Goal: Task Accomplishment & Management: Use online tool/utility

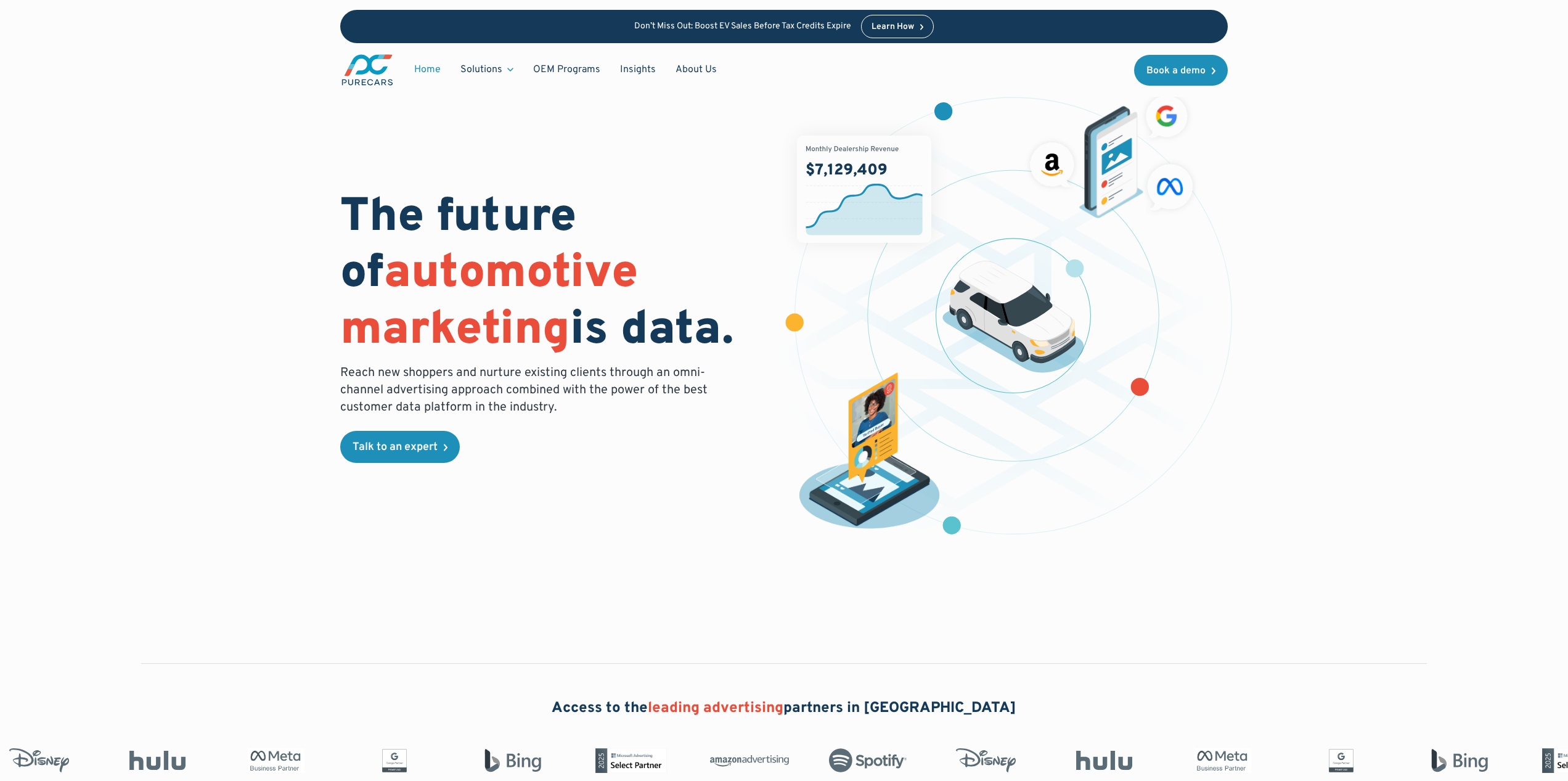
drag, startPoint x: 257, startPoint y: 335, endPoint x: 413, endPoint y: 145, distance: 245.8
click at [257, 334] on div "The future of automotive marketing is data. Reach new shoppers and nurture exis…" at bounding box center [784, 307] width 1412 height 614
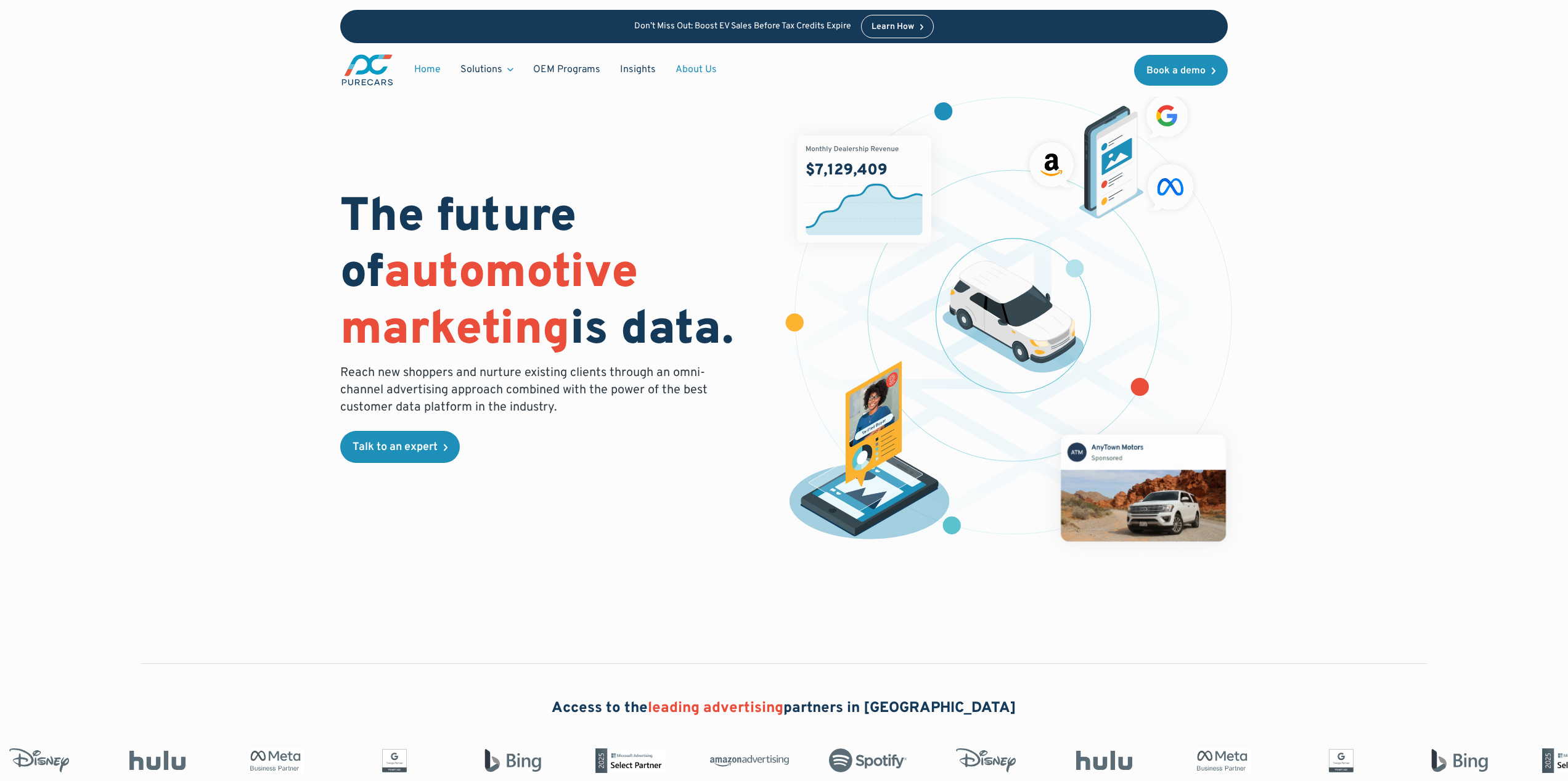
click at [708, 68] on link "About Us" at bounding box center [696, 69] width 61 height 24
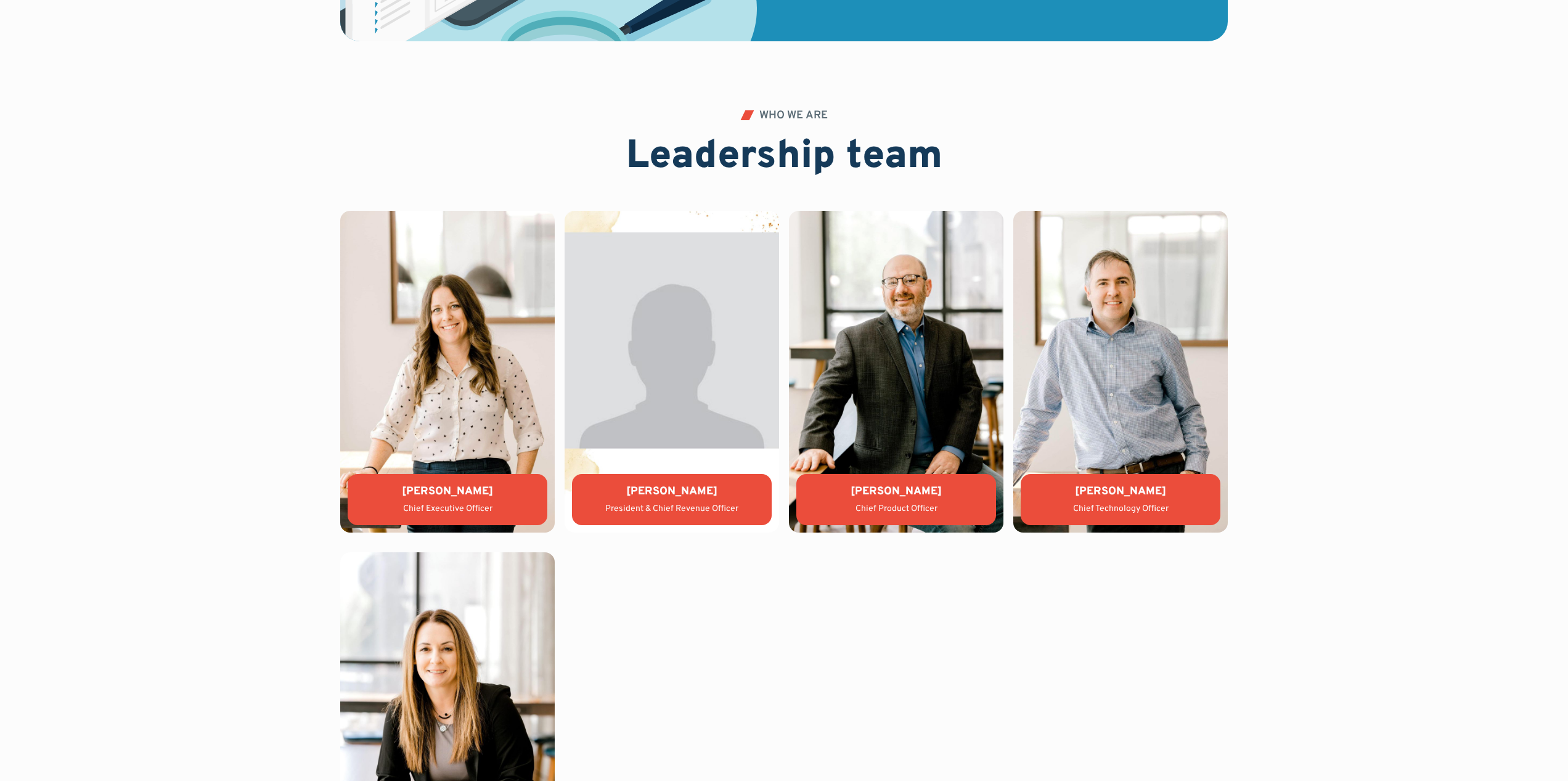
scroll to position [2587, 0]
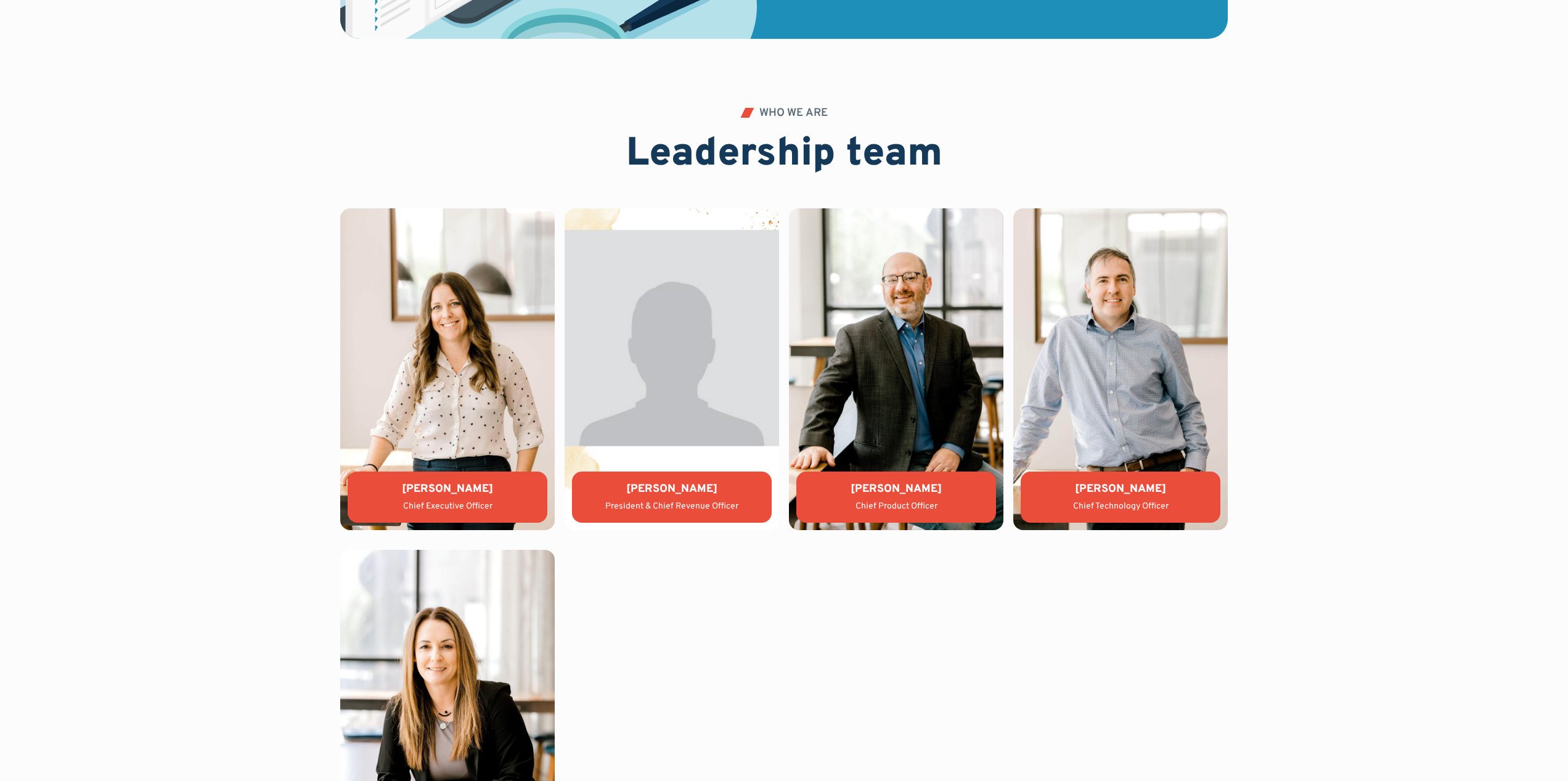
click at [447, 381] on img at bounding box center [447, 369] width 214 height 321
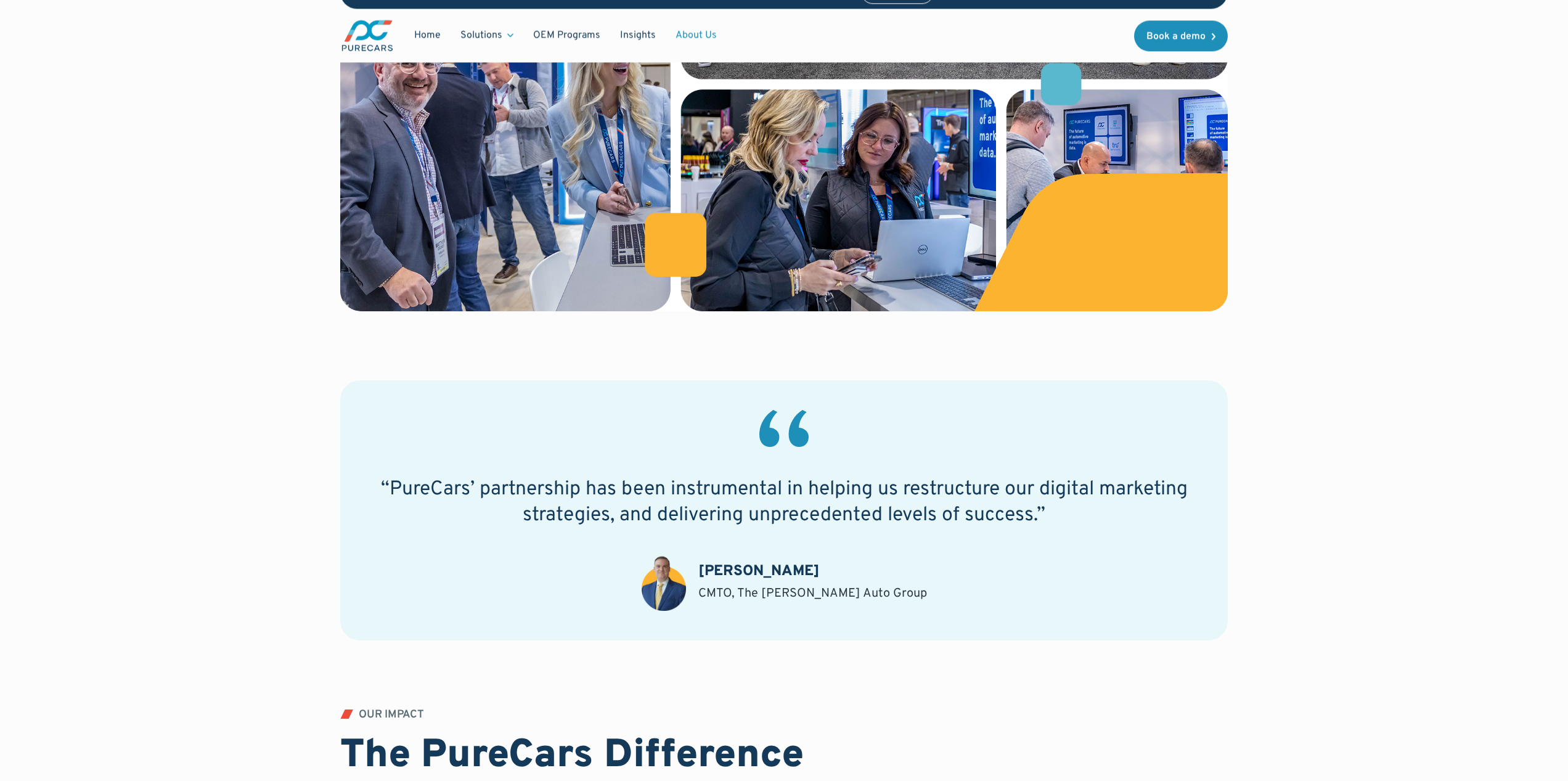
scroll to position [450, 0]
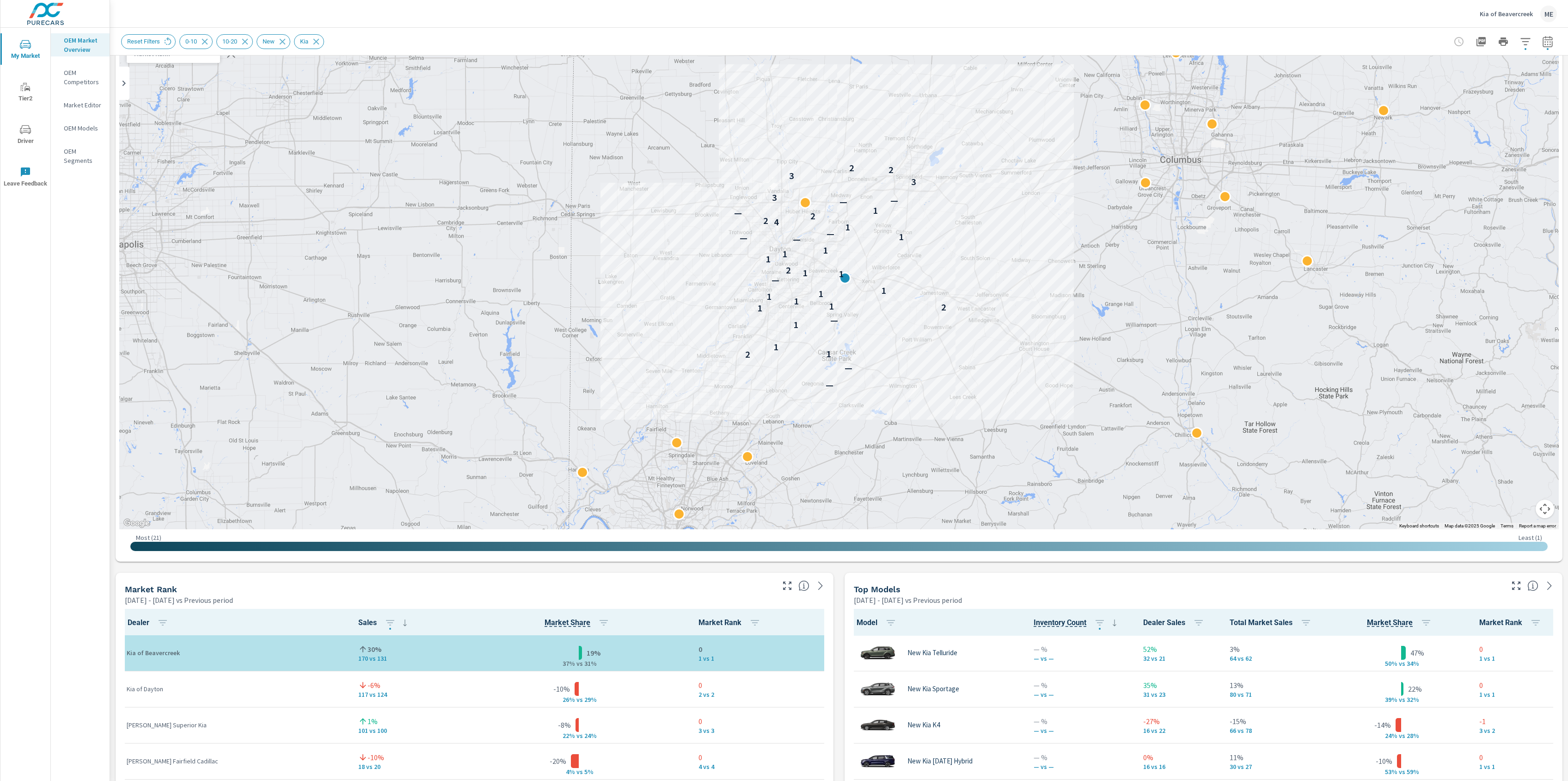
scroll to position [1, 0]
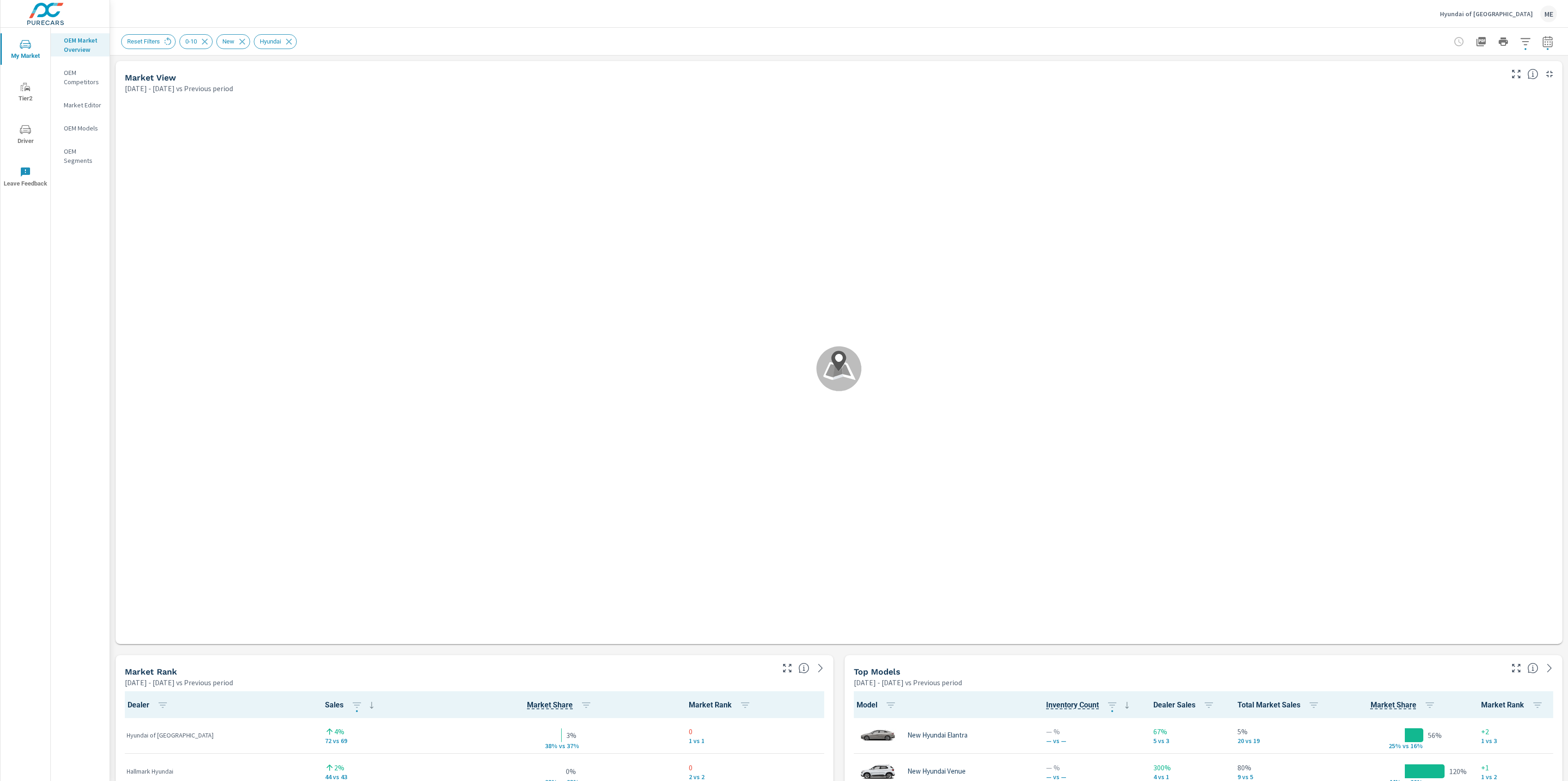
scroll to position [217, 0]
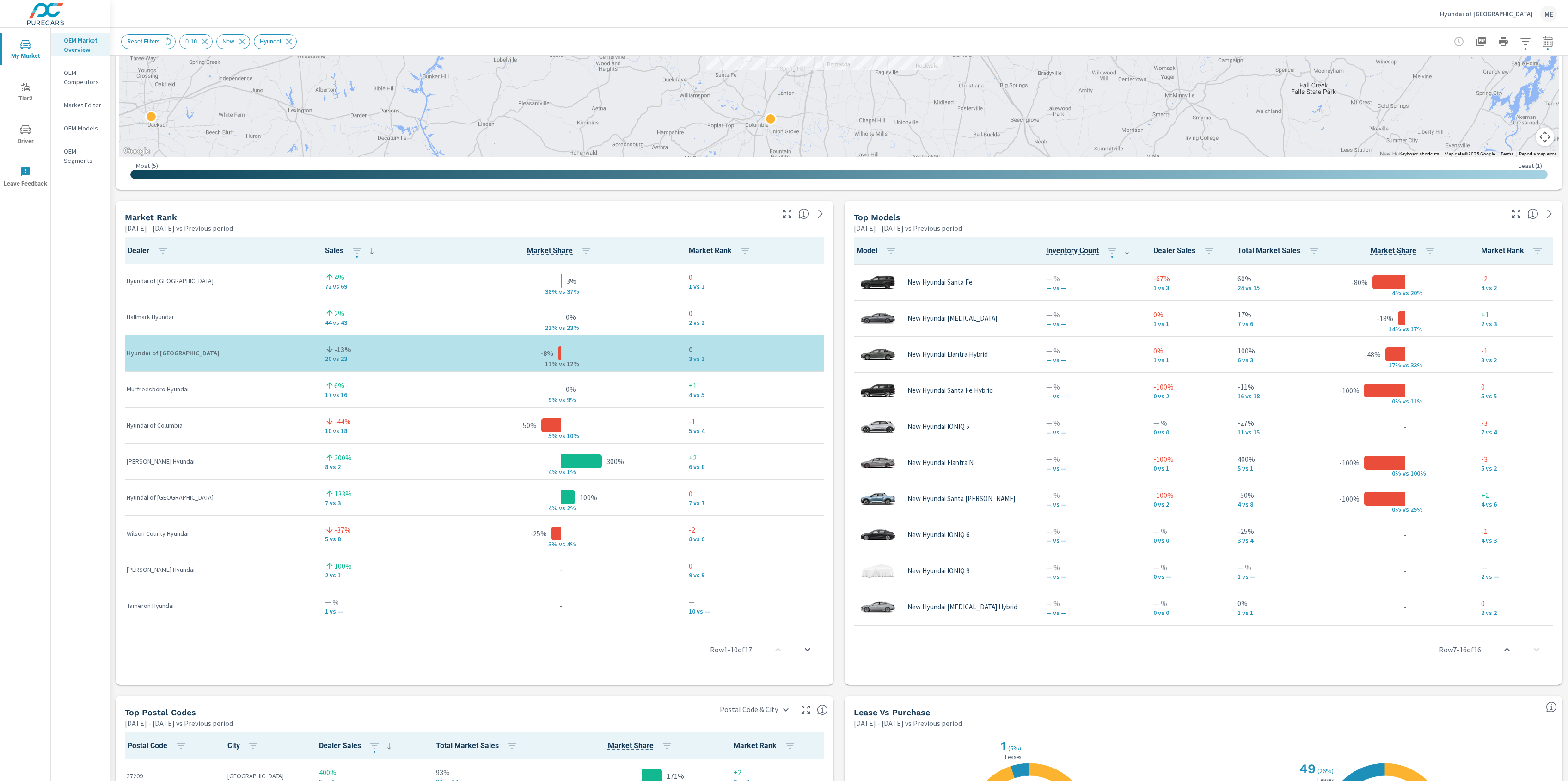
scroll to position [467, 0]
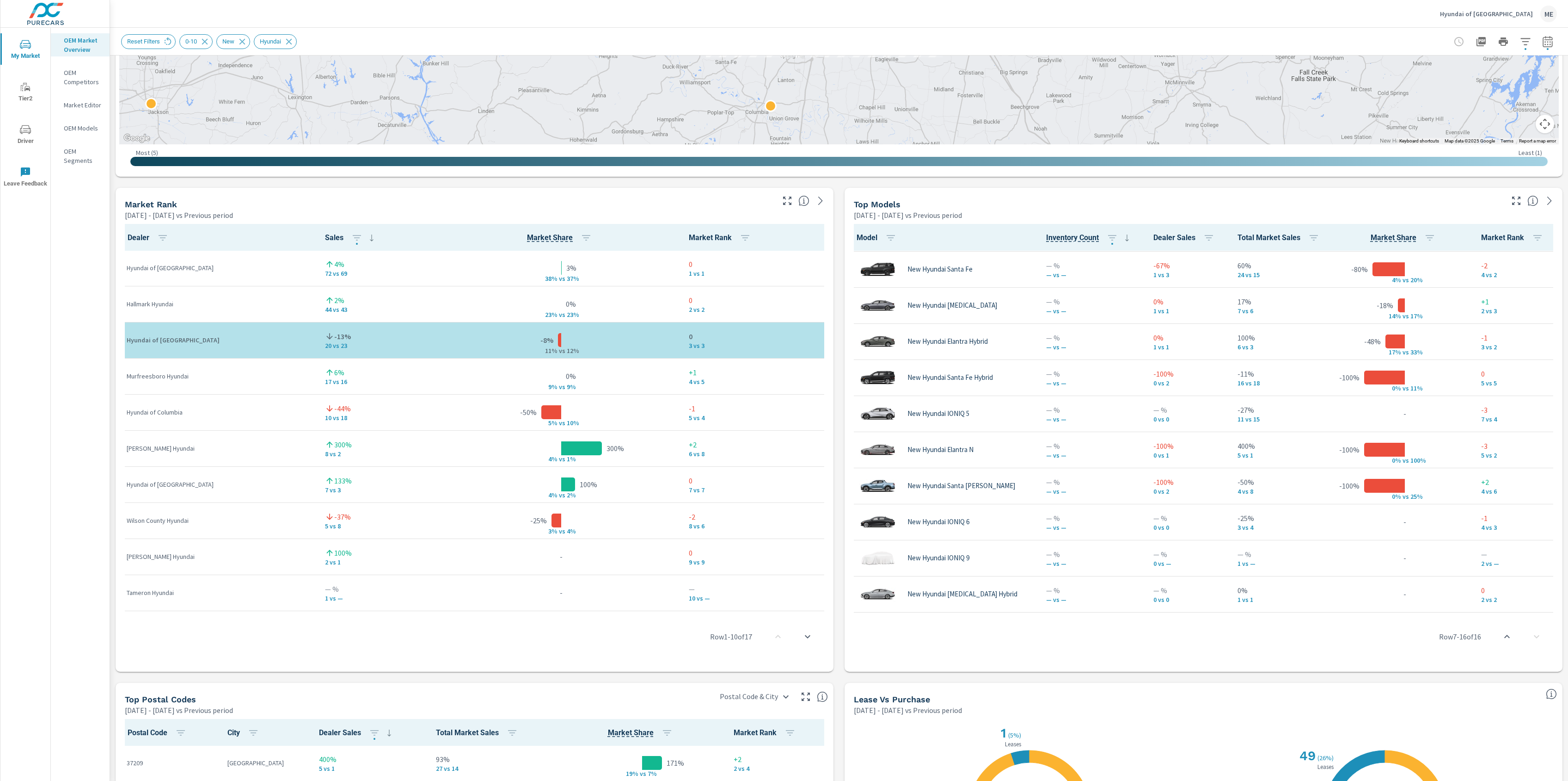
click at [837, 502] on div "Market View Apr 01, 2025 - Jun 30, 2025 vs Previous period ← Move left → Move r…" at bounding box center [839, 380] width 1458 height 1584
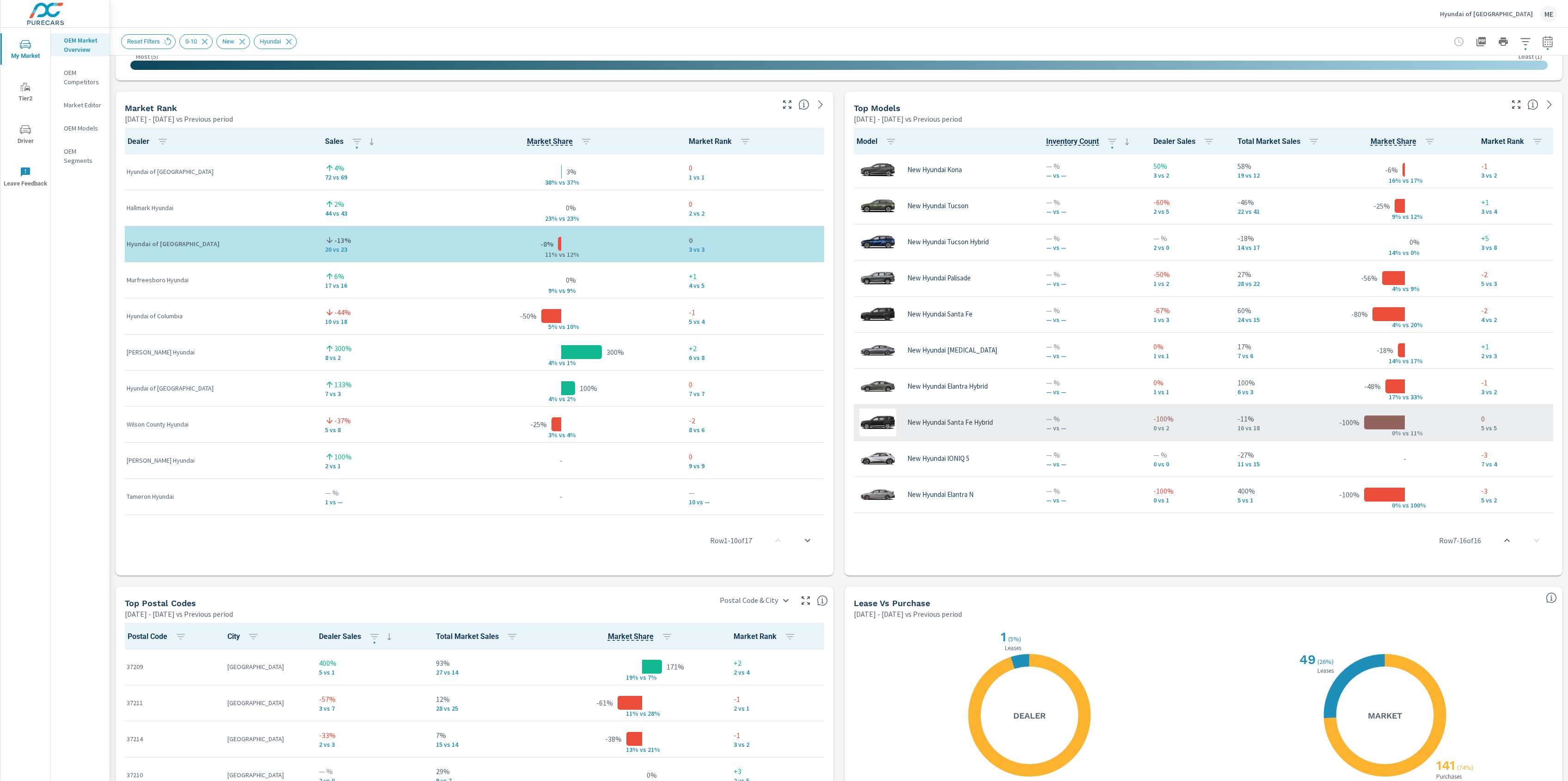
scroll to position [0, 0]
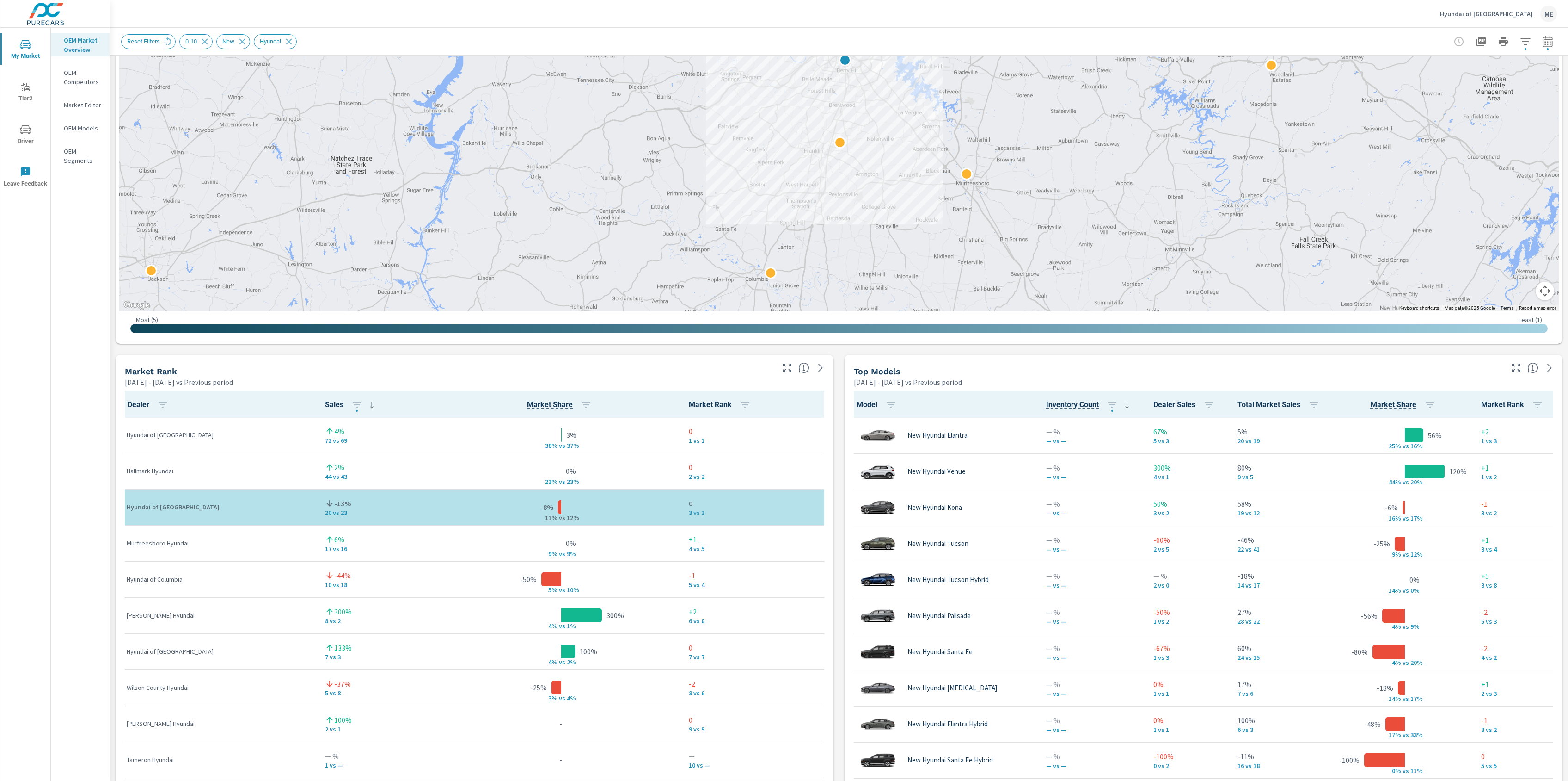
scroll to position [293, 0]
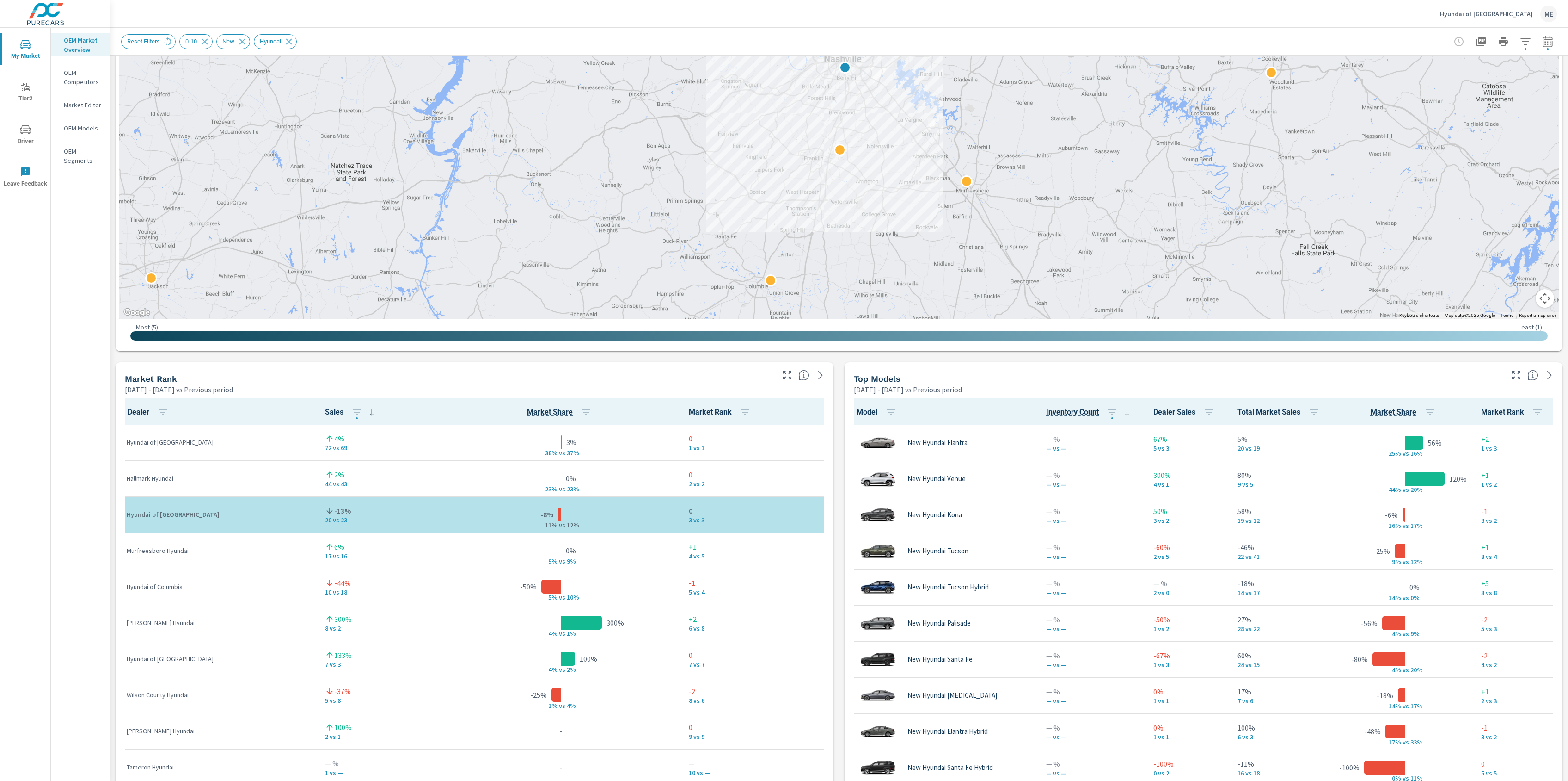
click at [1528, 49] on button "button" at bounding box center [1525, 41] width 18 height 18
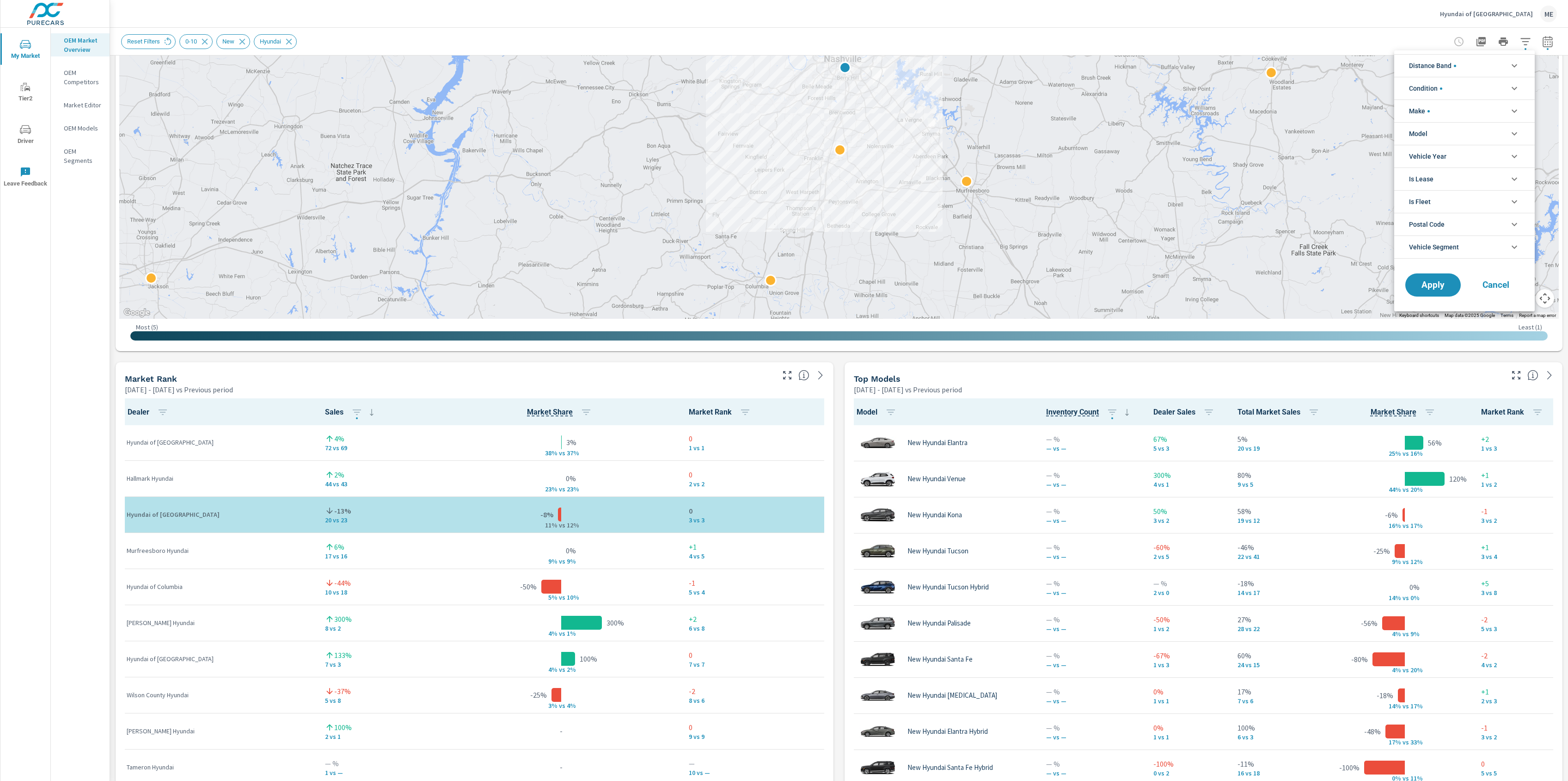
click at [1455, 66] on span "Distance Band" at bounding box center [1432, 66] width 47 height 22
click at [1426, 110] on span "10-20" at bounding box center [1475, 108] width 101 height 11
click at [1437, 383] on span "Apply" at bounding box center [1433, 378] width 38 height 9
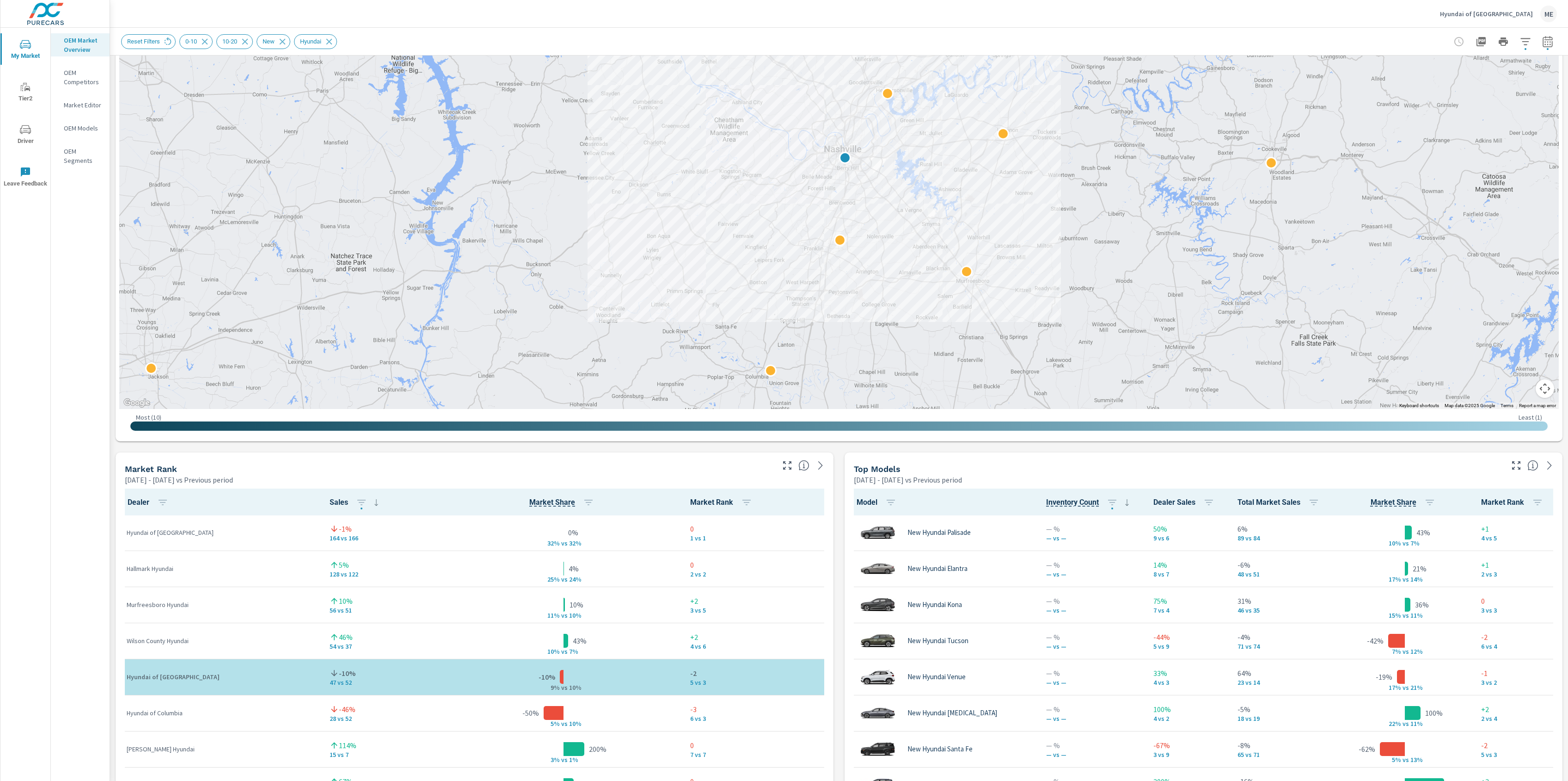
scroll to position [203, 0]
click at [837, 652] on div "Market View Apr 01, 2025 - Jun 30, 2025 vs Previous period ← Move left → Move r…" at bounding box center [839, 644] width 1458 height 1584
click at [838, 652] on div "Market View Apr 01, 2025 - Jun 30, 2025 vs Previous period ← Move left → Move r…" at bounding box center [839, 644] width 1458 height 1584
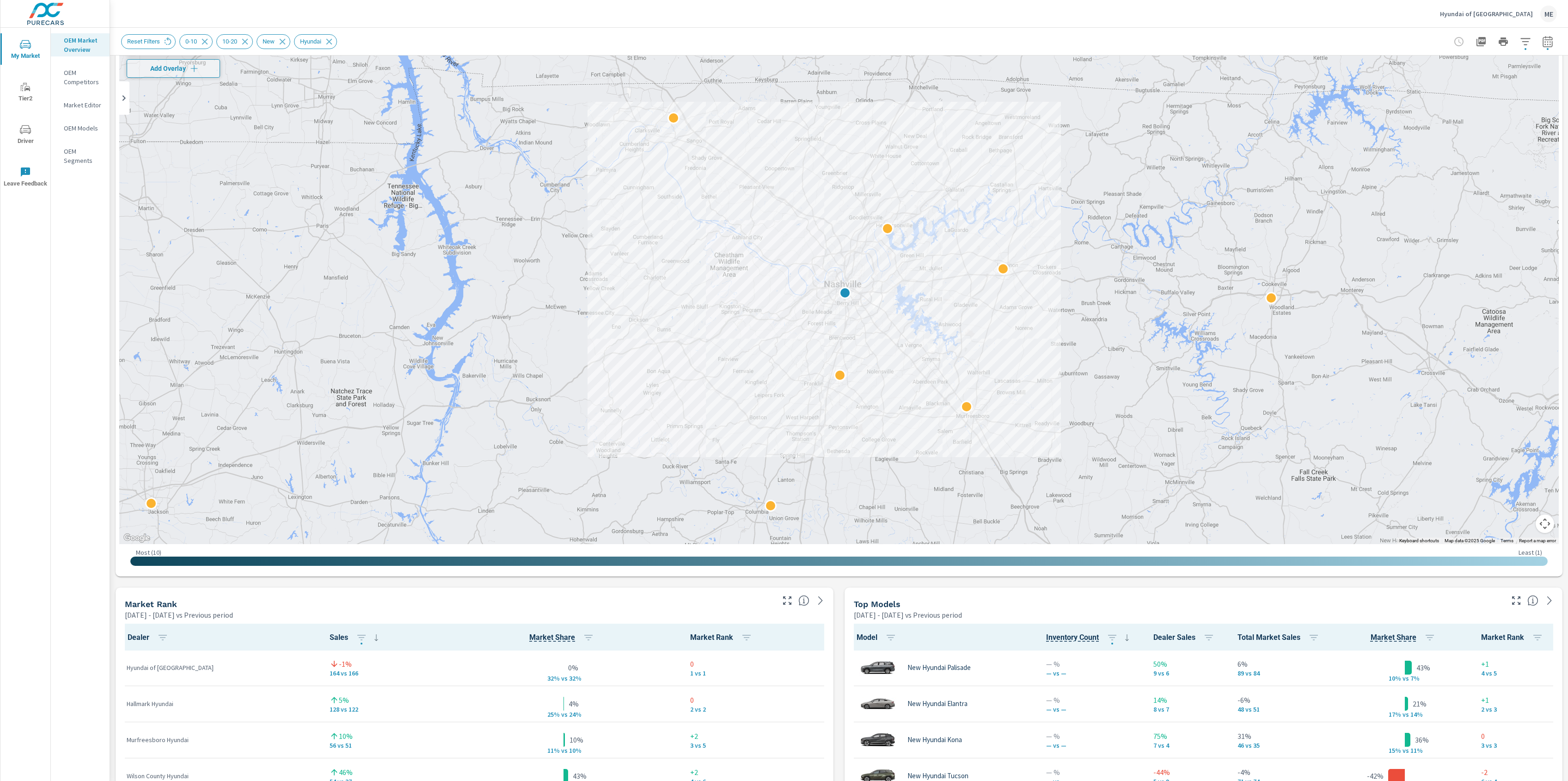
scroll to position [50, 0]
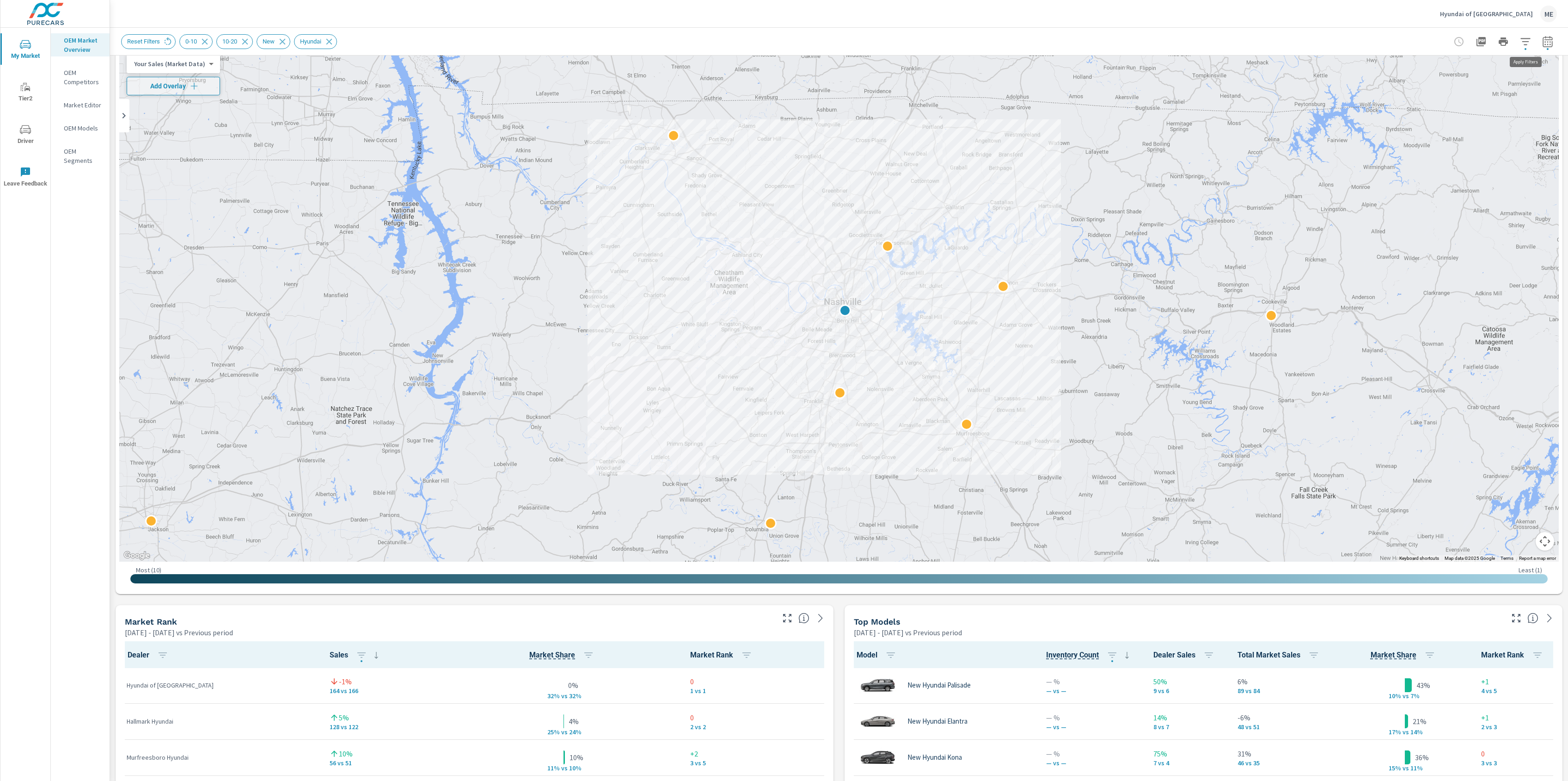
click at [1529, 36] on icon "button" at bounding box center [1525, 41] width 11 height 11
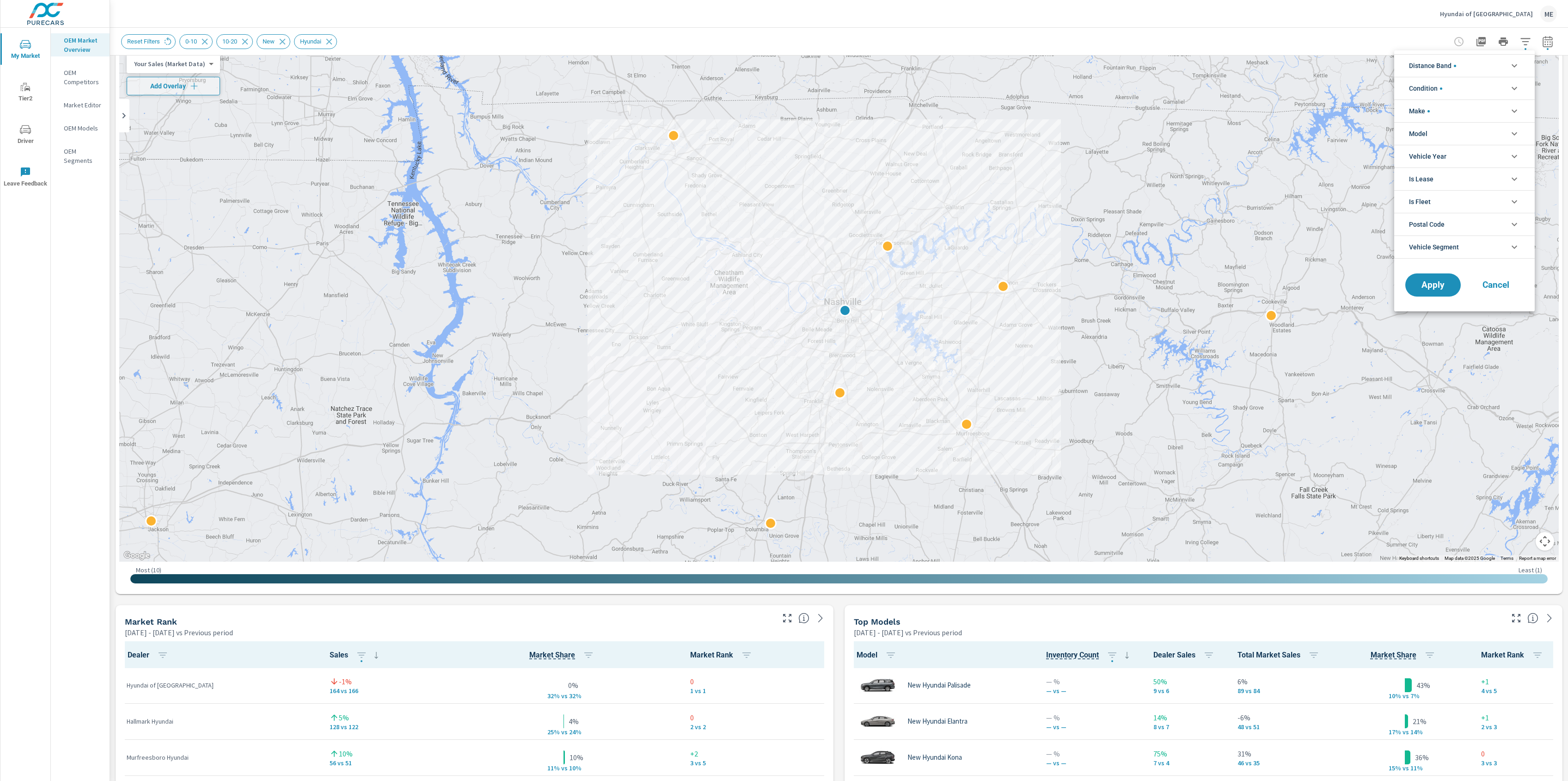
click at [174, 82] on div at bounding box center [784, 390] width 1568 height 781
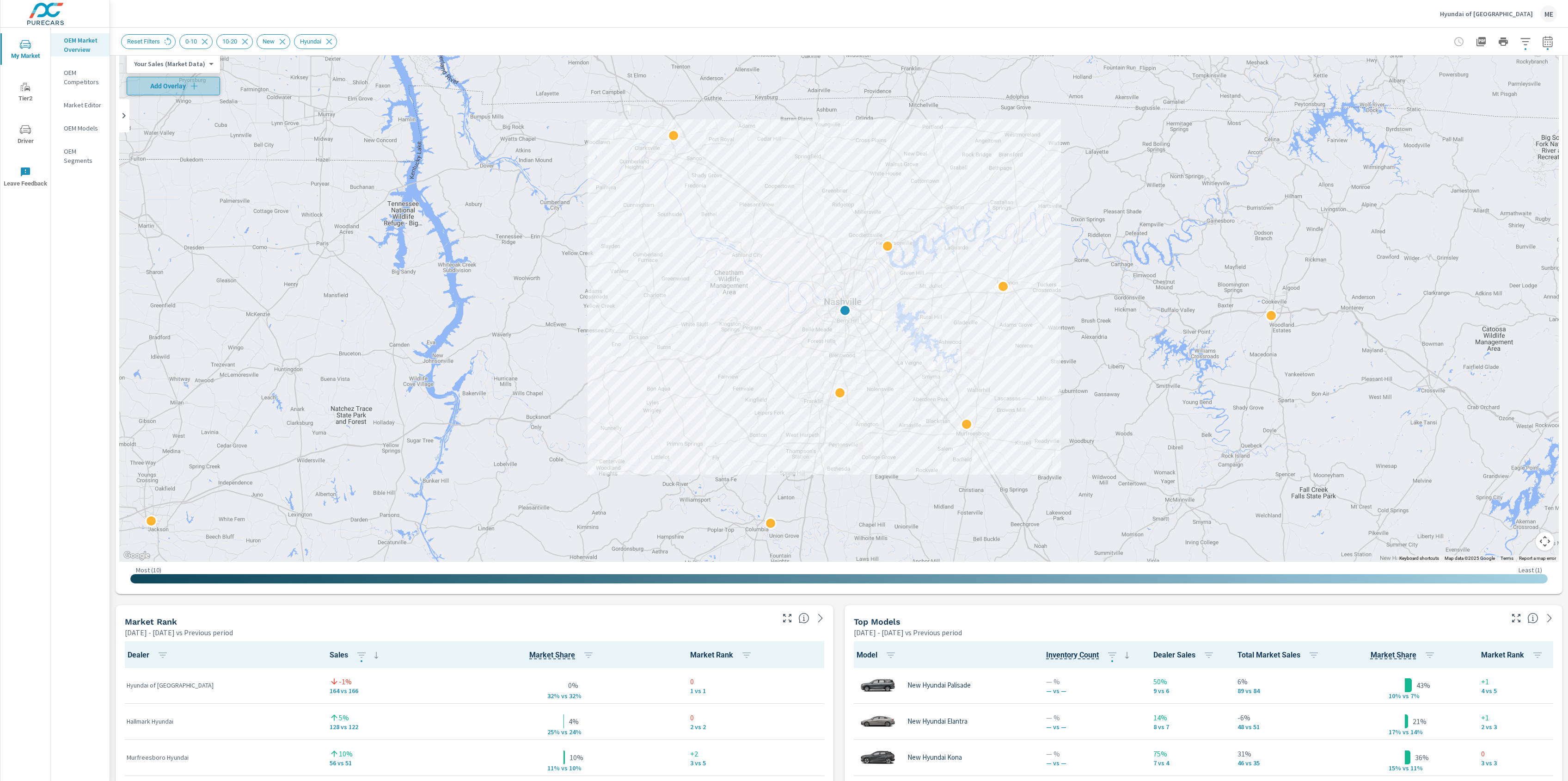
click at [174, 82] on span "Add Overlay" at bounding box center [174, 86] width 85 height 9
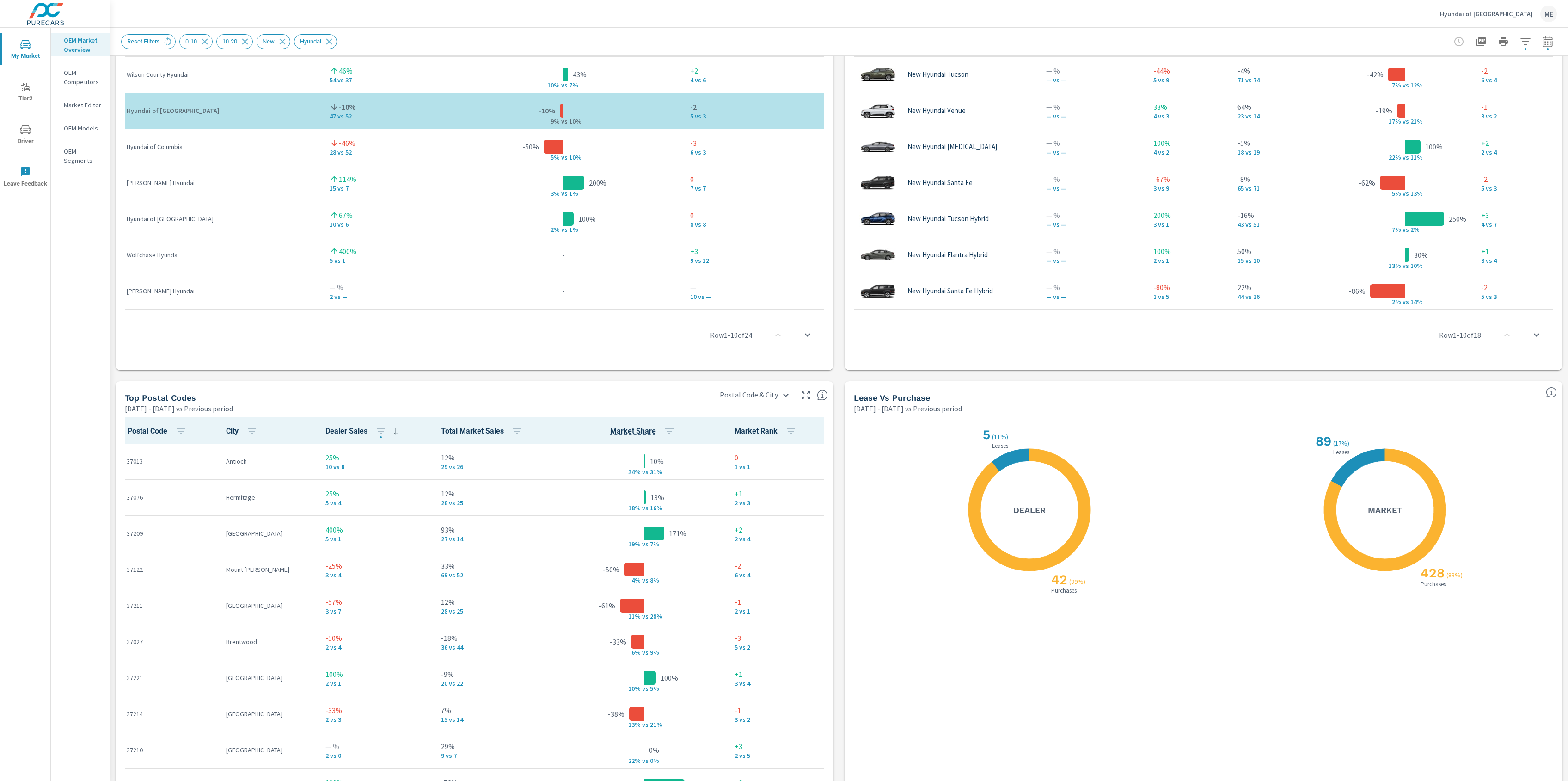
scroll to position [813, 0]
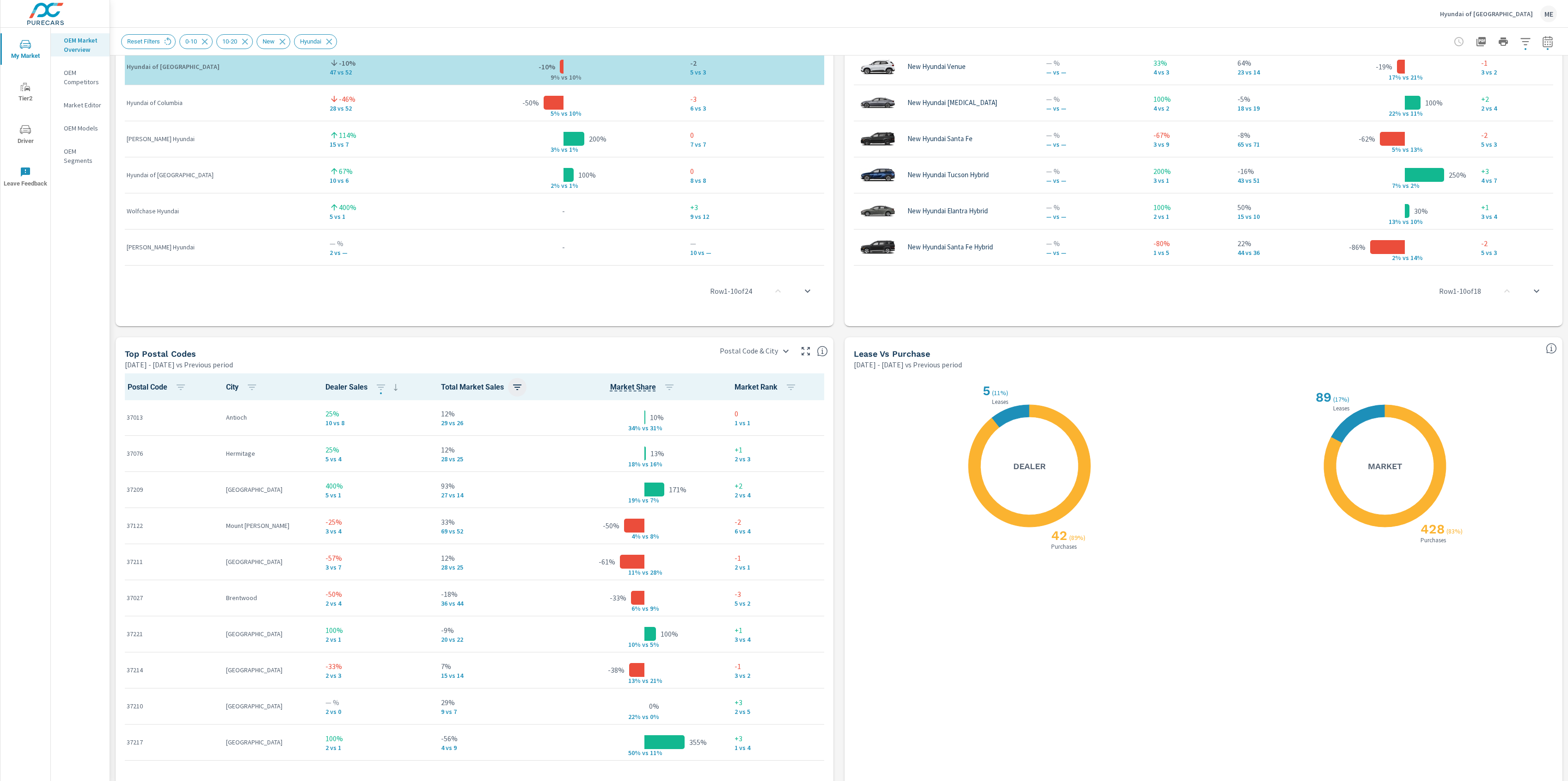
click at [513, 384] on icon "button" at bounding box center [518, 387] width 9 height 5
click at [452, 423] on span "ASC" at bounding box center [443, 425] width 40 height 9
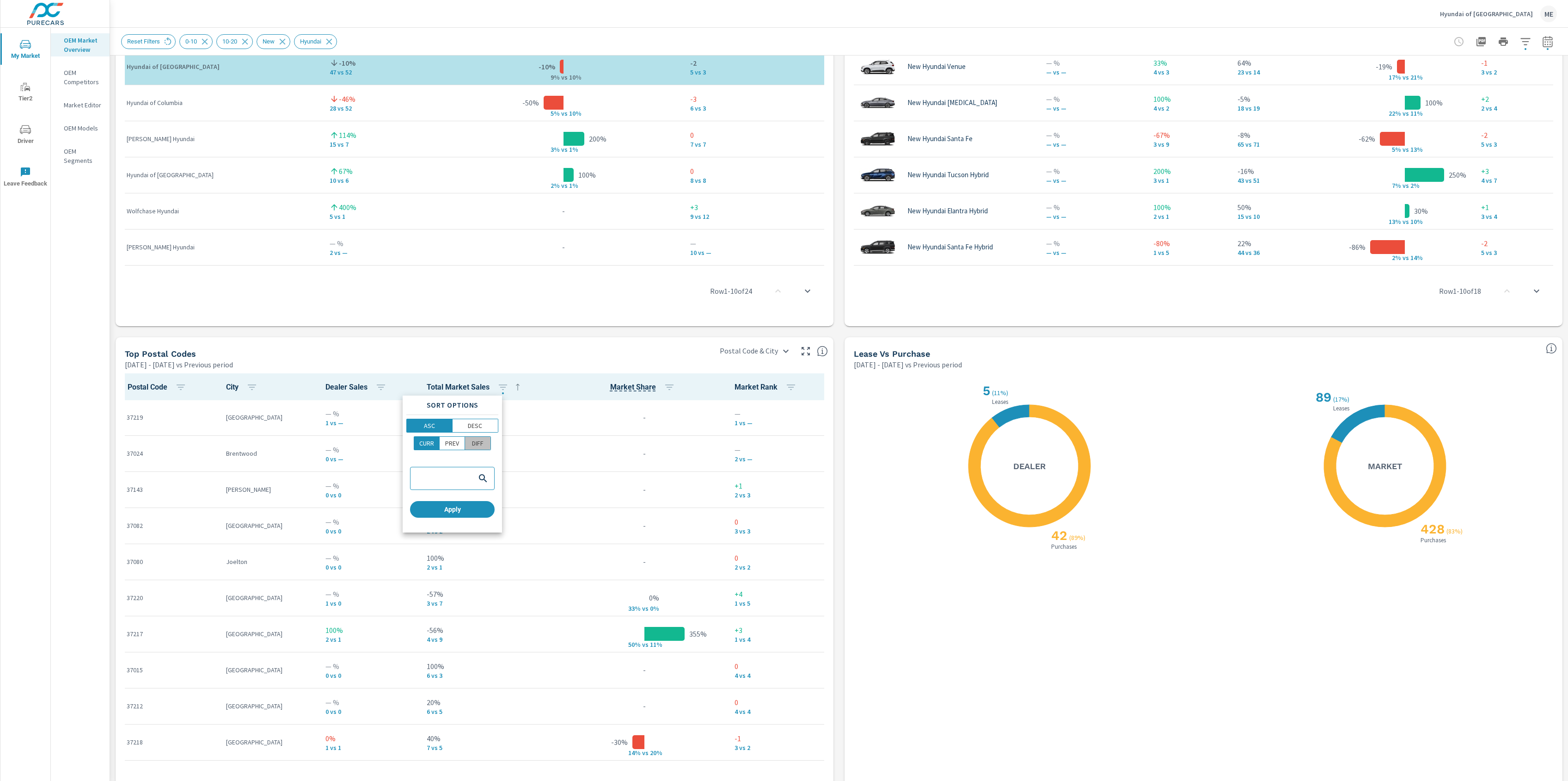
click at [487, 444] on span "DIFF" at bounding box center [477, 443] width 20 height 9
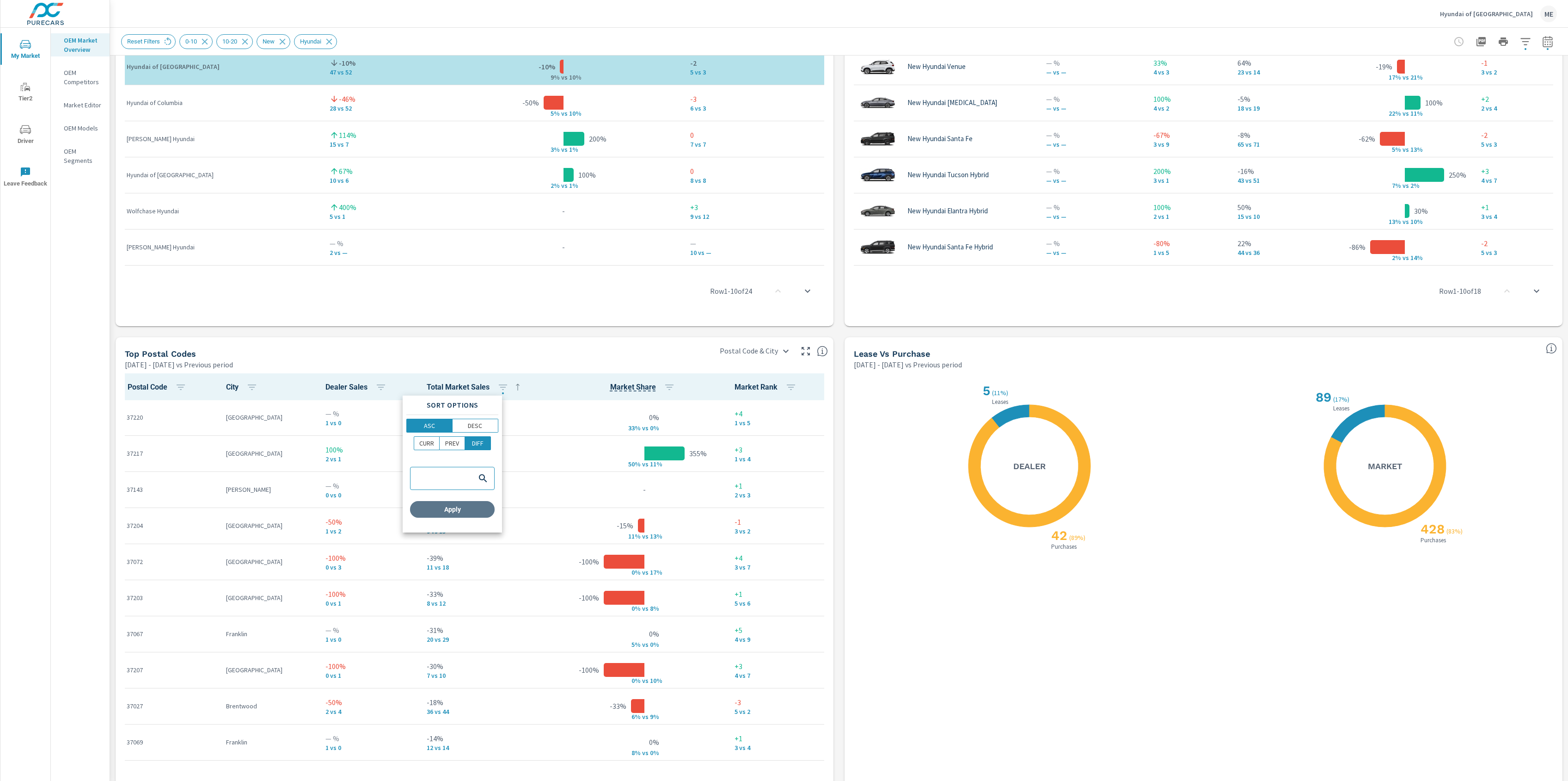
click at [480, 512] on span "Apply" at bounding box center [452, 509] width 77 height 9
click at [844, 514] on div "Market View Apr 01, 2025 - Jun 30, 2025 vs Previous period ← Move left → Move r…" at bounding box center [839, 35] width 1458 height 1584
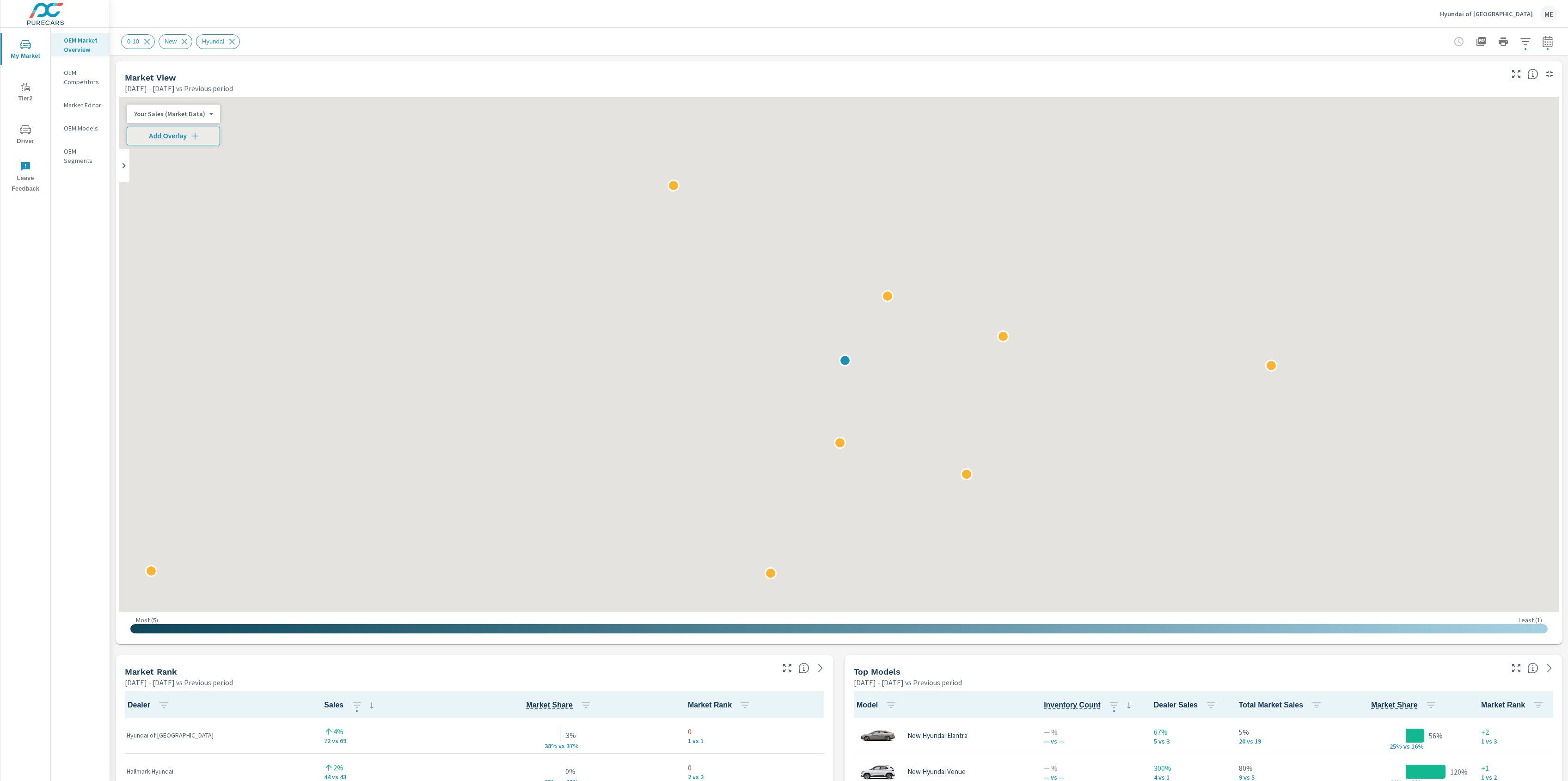
scroll to position [1, 0]
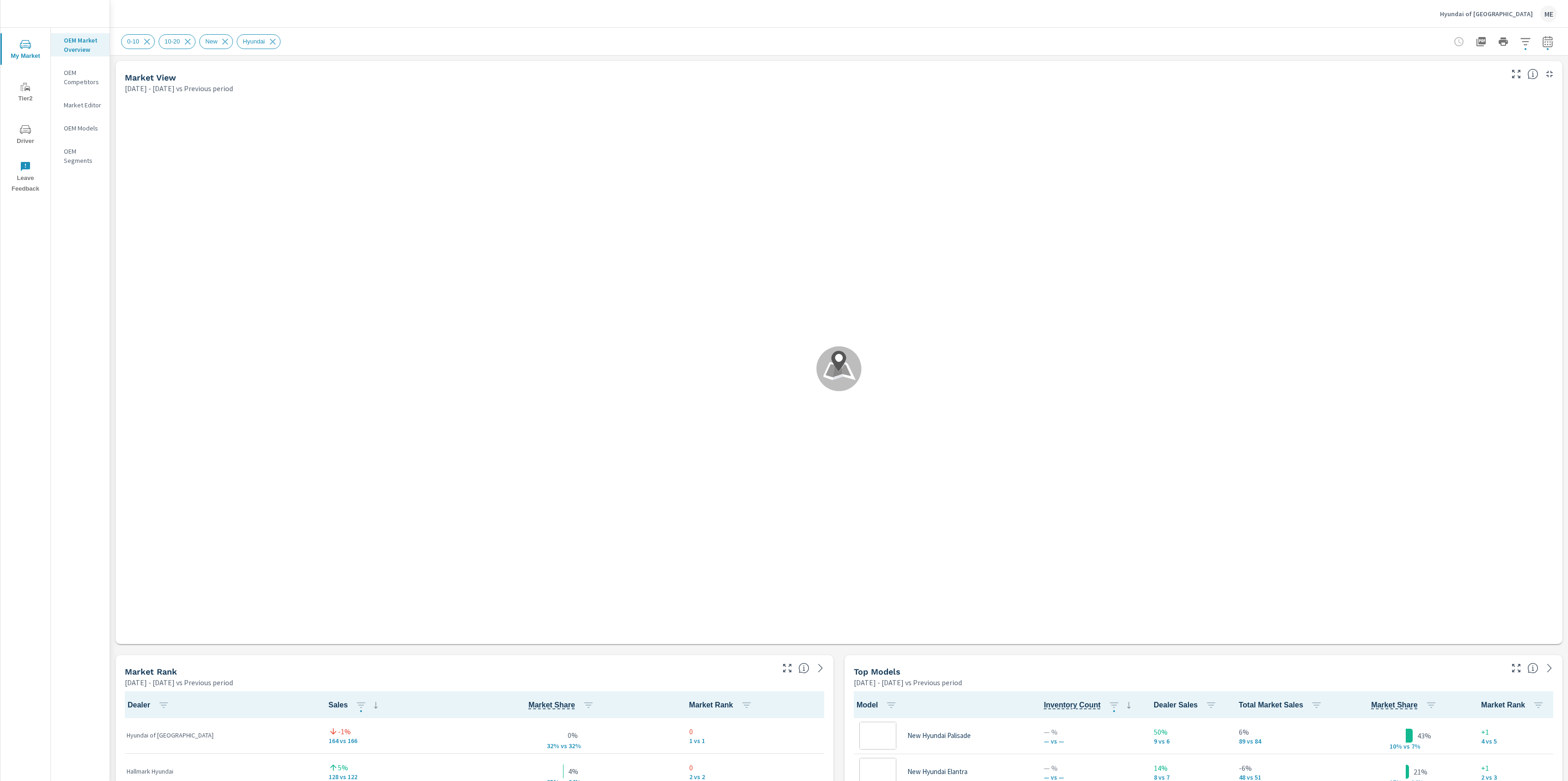
scroll to position [1, 0]
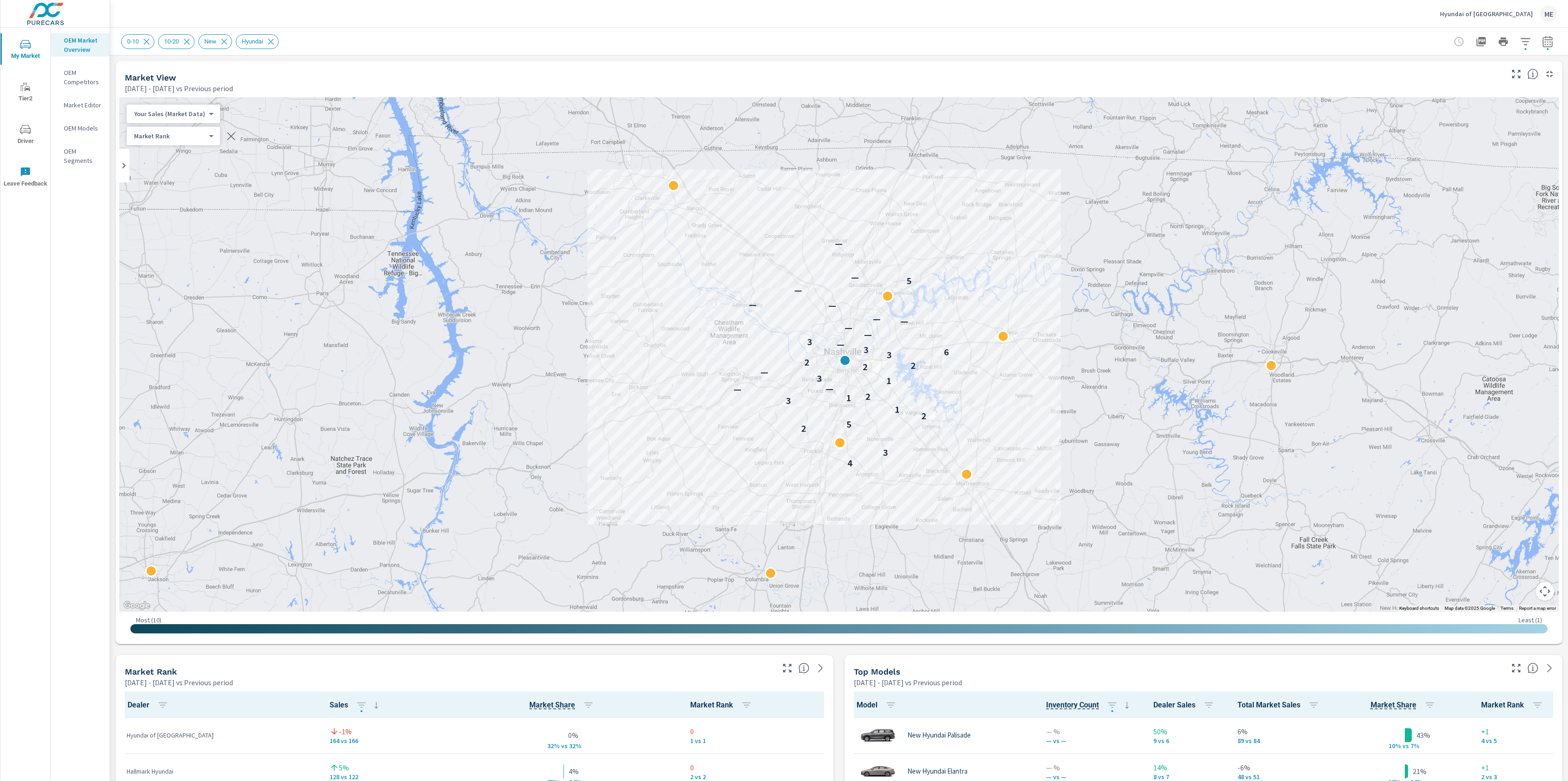
click at [1527, 35] on button "button" at bounding box center [1525, 41] width 18 height 18
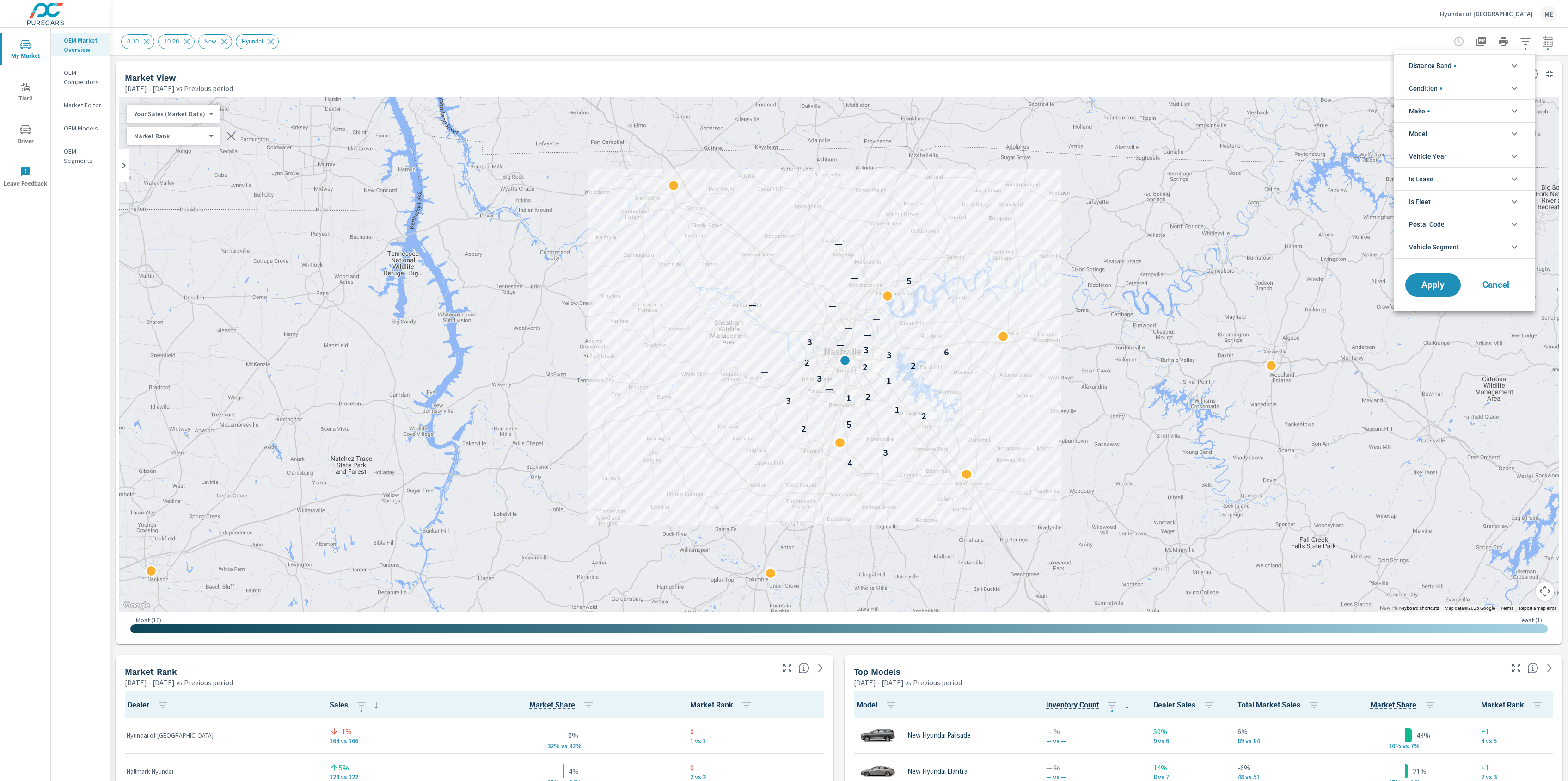
click at [1440, 130] on li "Model" at bounding box center [1464, 133] width 141 height 23
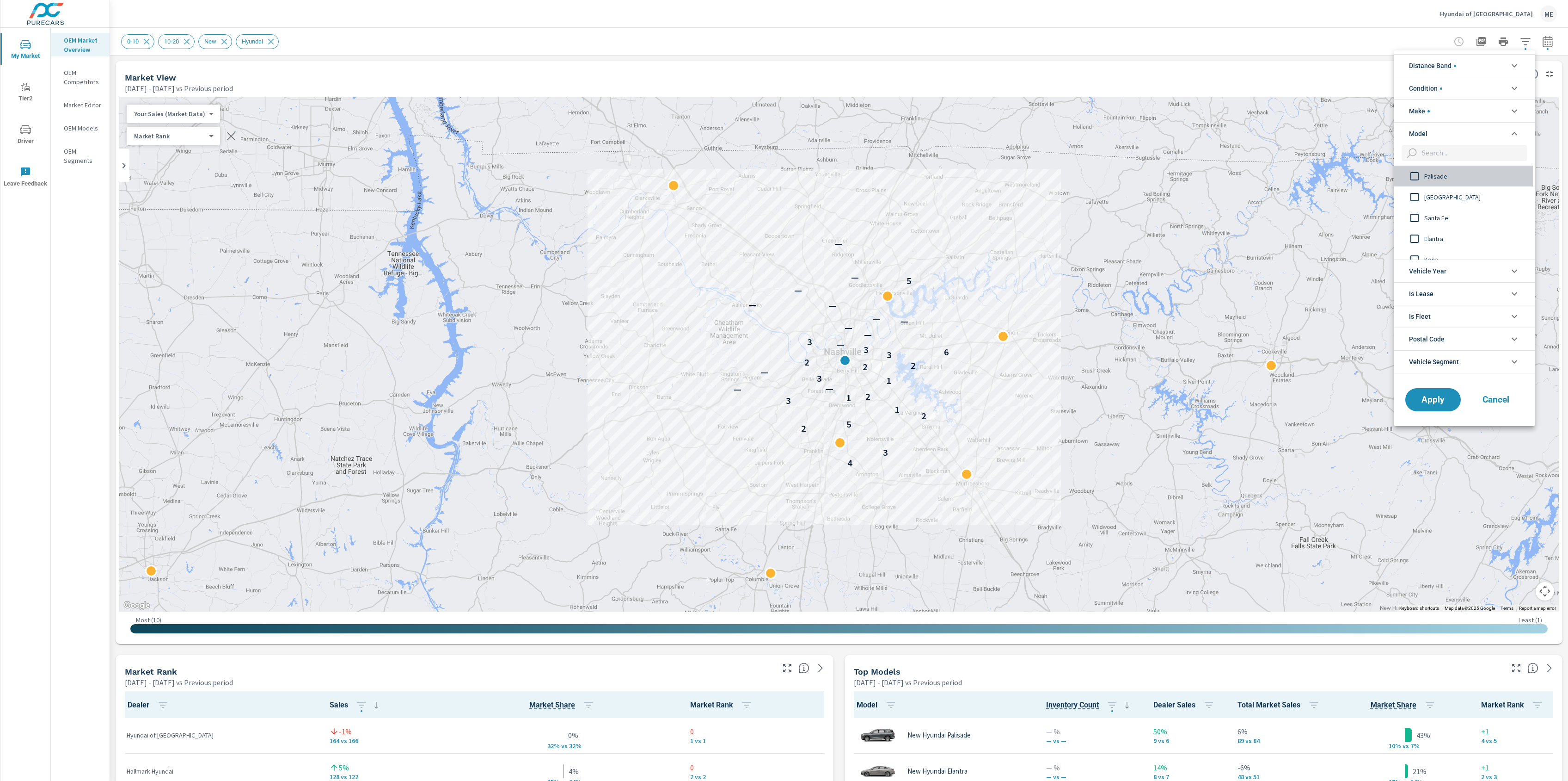
click at [1443, 175] on span "Palisade" at bounding box center [1475, 176] width 101 height 11
click at [1443, 408] on button "Apply" at bounding box center [1433, 399] width 57 height 24
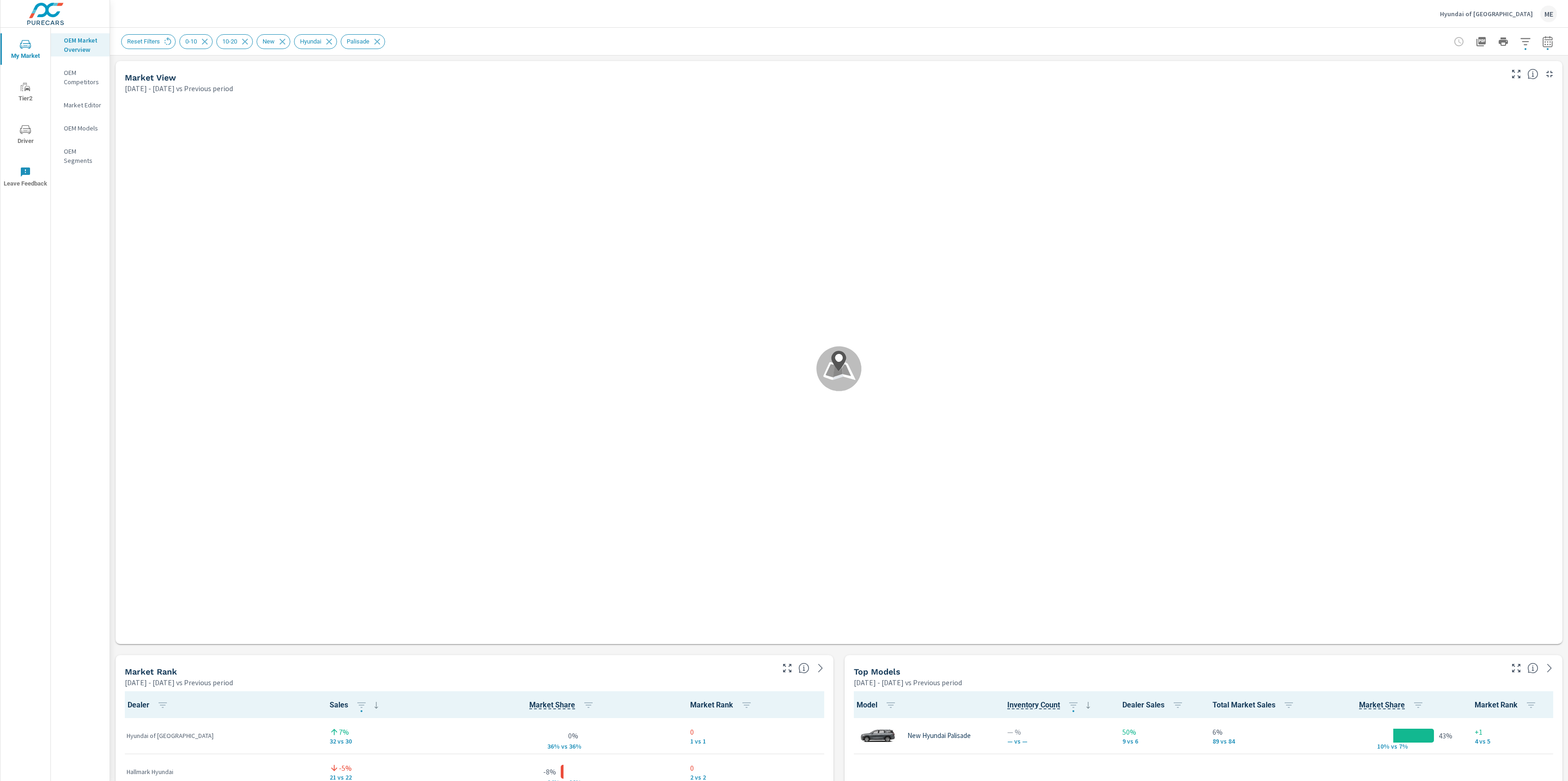
scroll to position [1, 0]
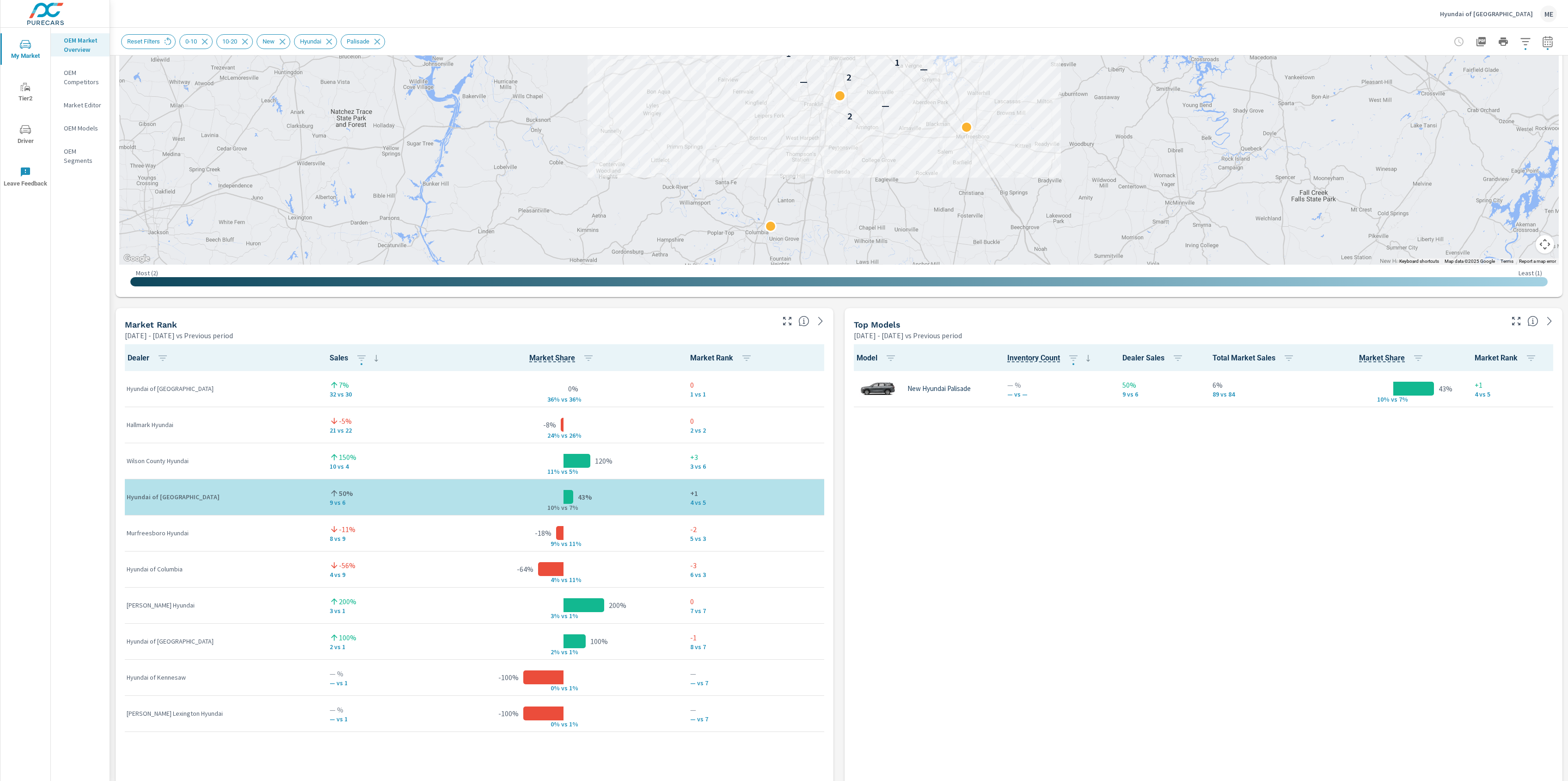
scroll to position [858, 0]
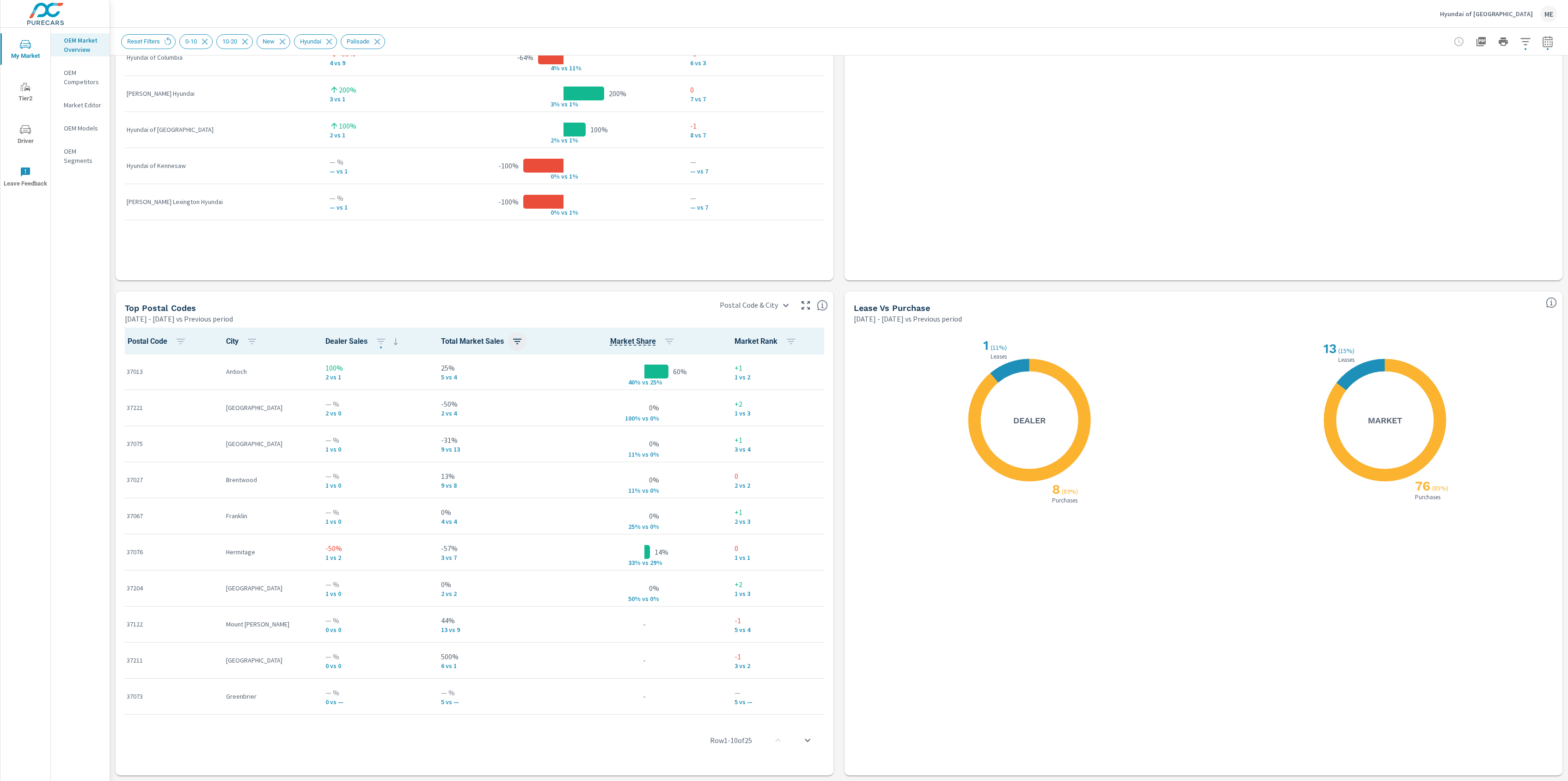
click at [513, 343] on icon "button" at bounding box center [518, 341] width 9 height 5
click at [433, 378] on span "ASC" at bounding box center [440, 380] width 40 height 9
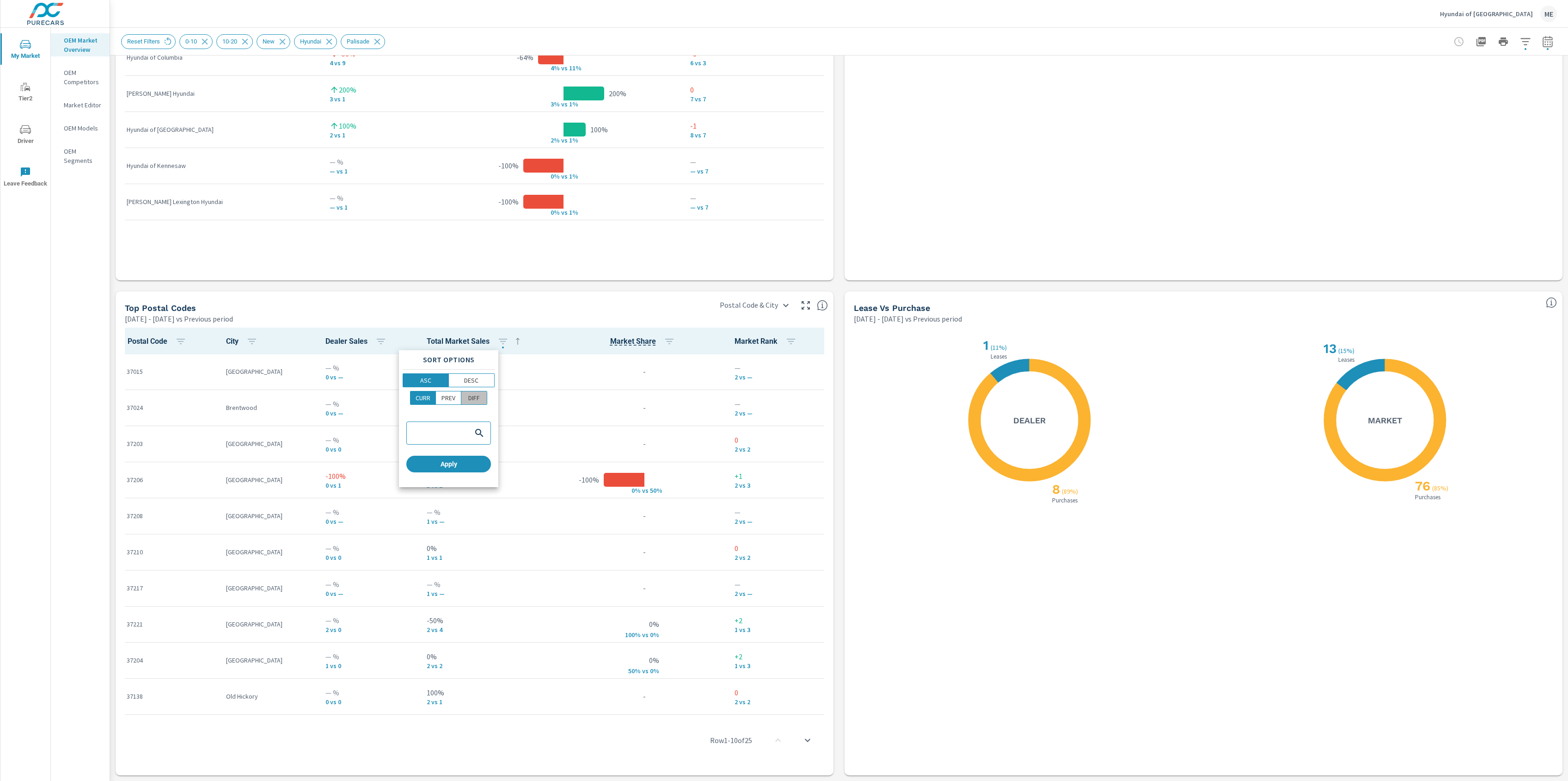
click at [485, 398] on button "DIFF" at bounding box center [474, 398] width 26 height 14
click at [476, 460] on span "Apply" at bounding box center [448, 464] width 77 height 9
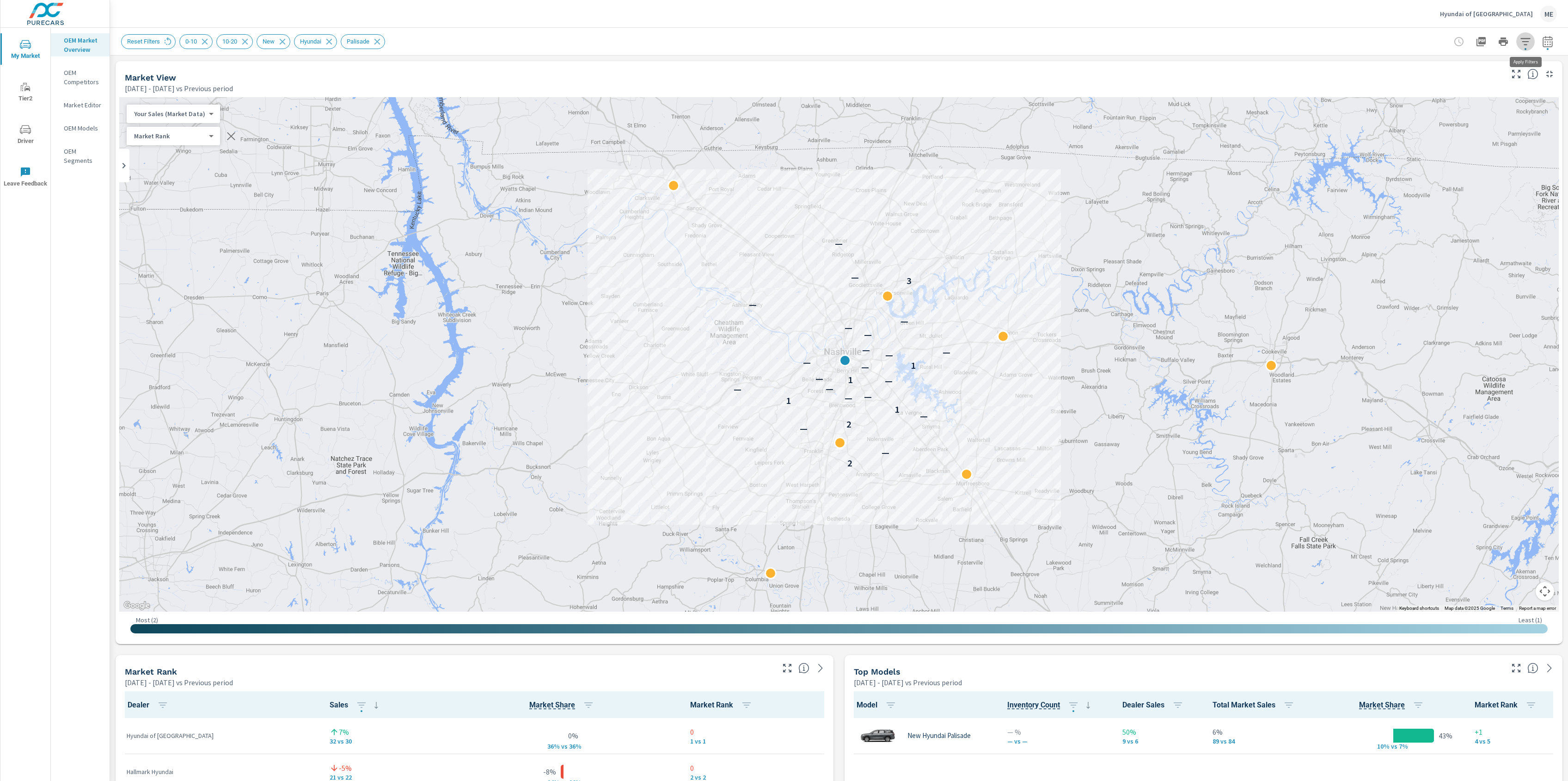
click at [1525, 38] on icon "button" at bounding box center [1525, 41] width 10 height 7
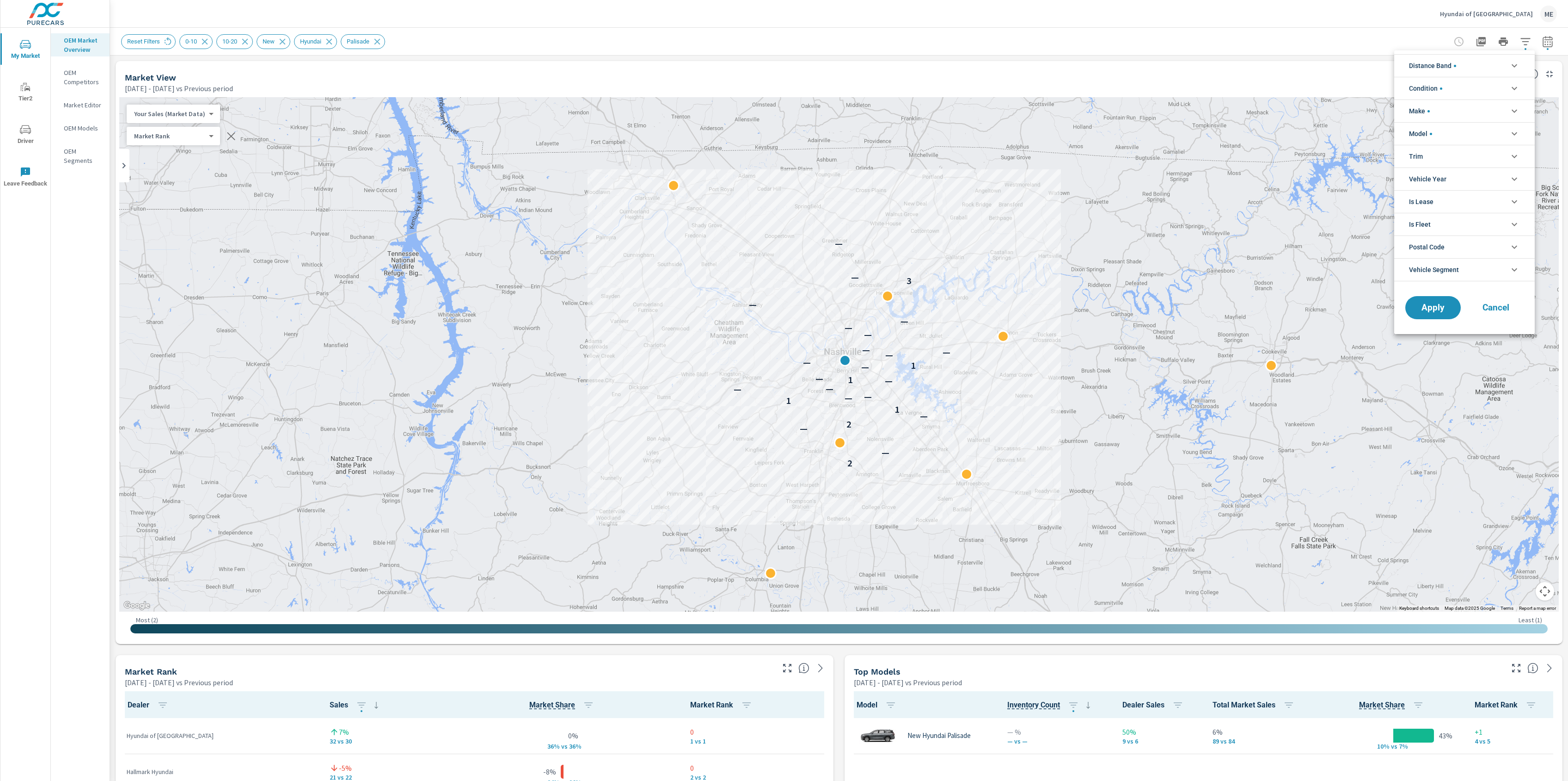
scroll to position [21, 0]
click at [1454, 132] on li "Model" at bounding box center [1464, 133] width 141 height 23
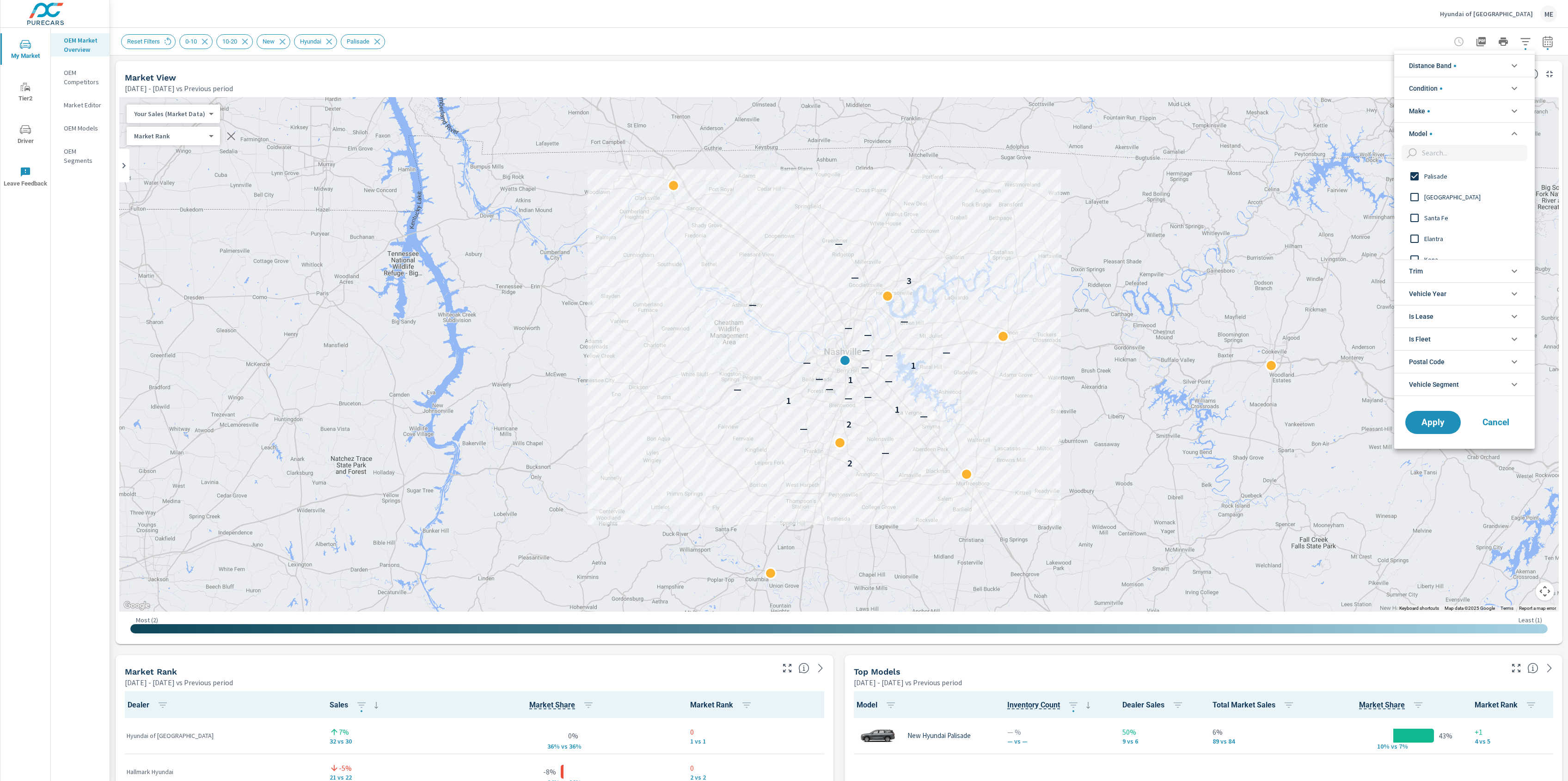
scroll to position [0, 0]
click at [1454, 132] on li "Model" at bounding box center [1464, 133] width 141 height 23
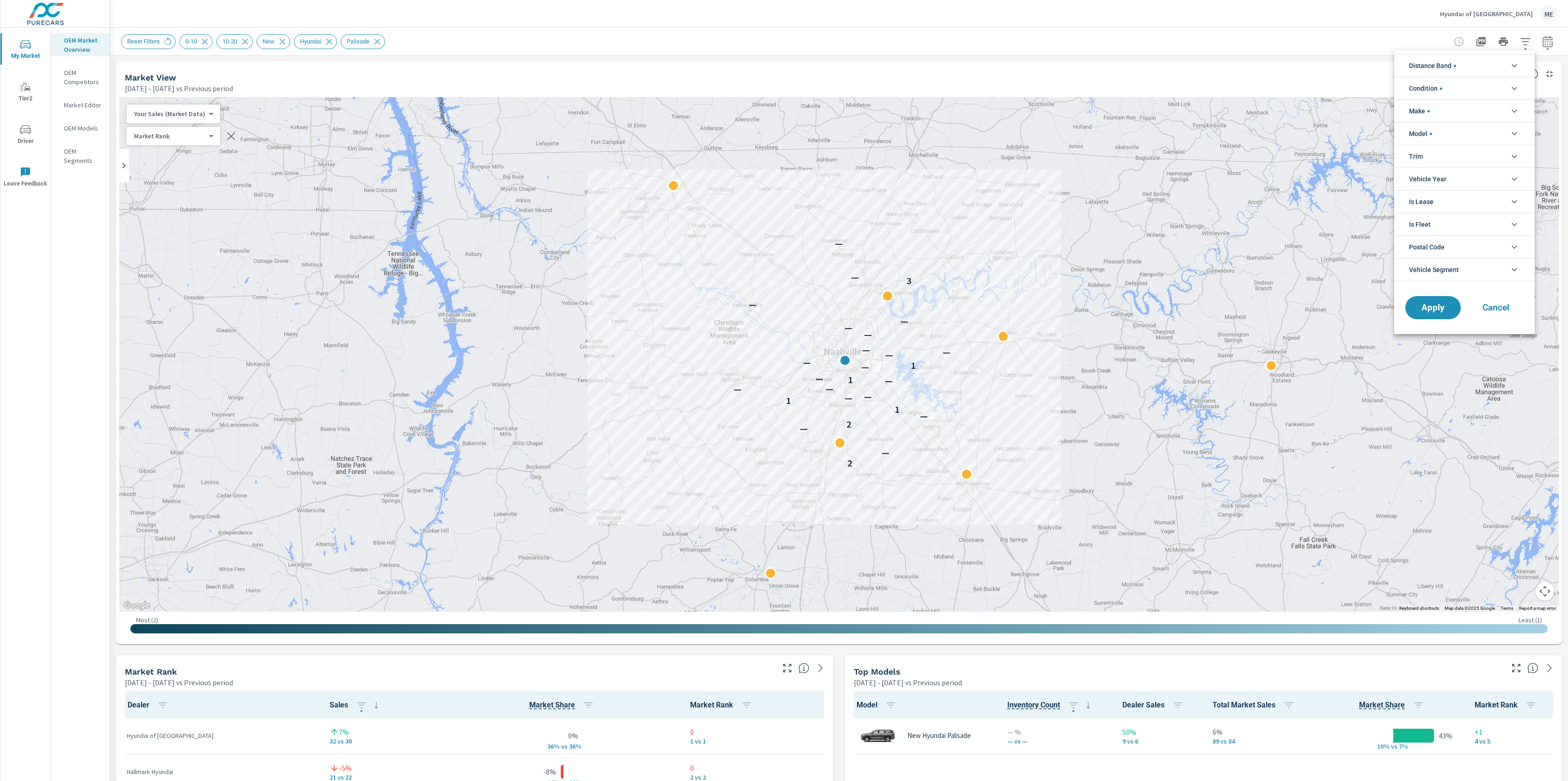
click at [1452, 269] on span "Vehicle Segment" at bounding box center [1434, 269] width 50 height 22
click at [1453, 269] on span "Vehicle Segment" at bounding box center [1434, 269] width 50 height 22
click at [1557, 40] on div at bounding box center [784, 390] width 1568 height 781
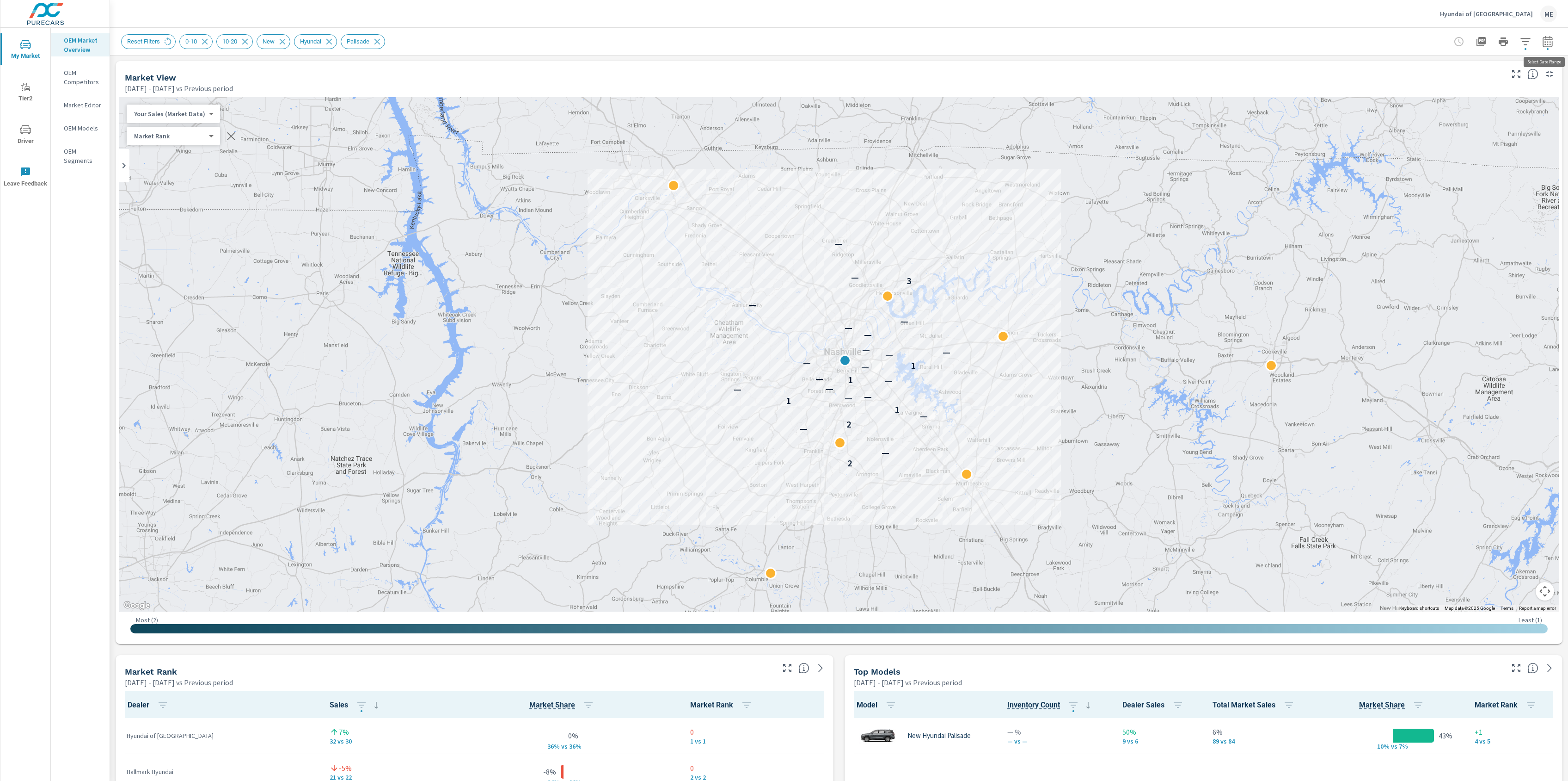
click at [1550, 41] on icon "button" at bounding box center [1548, 43] width 6 height 4
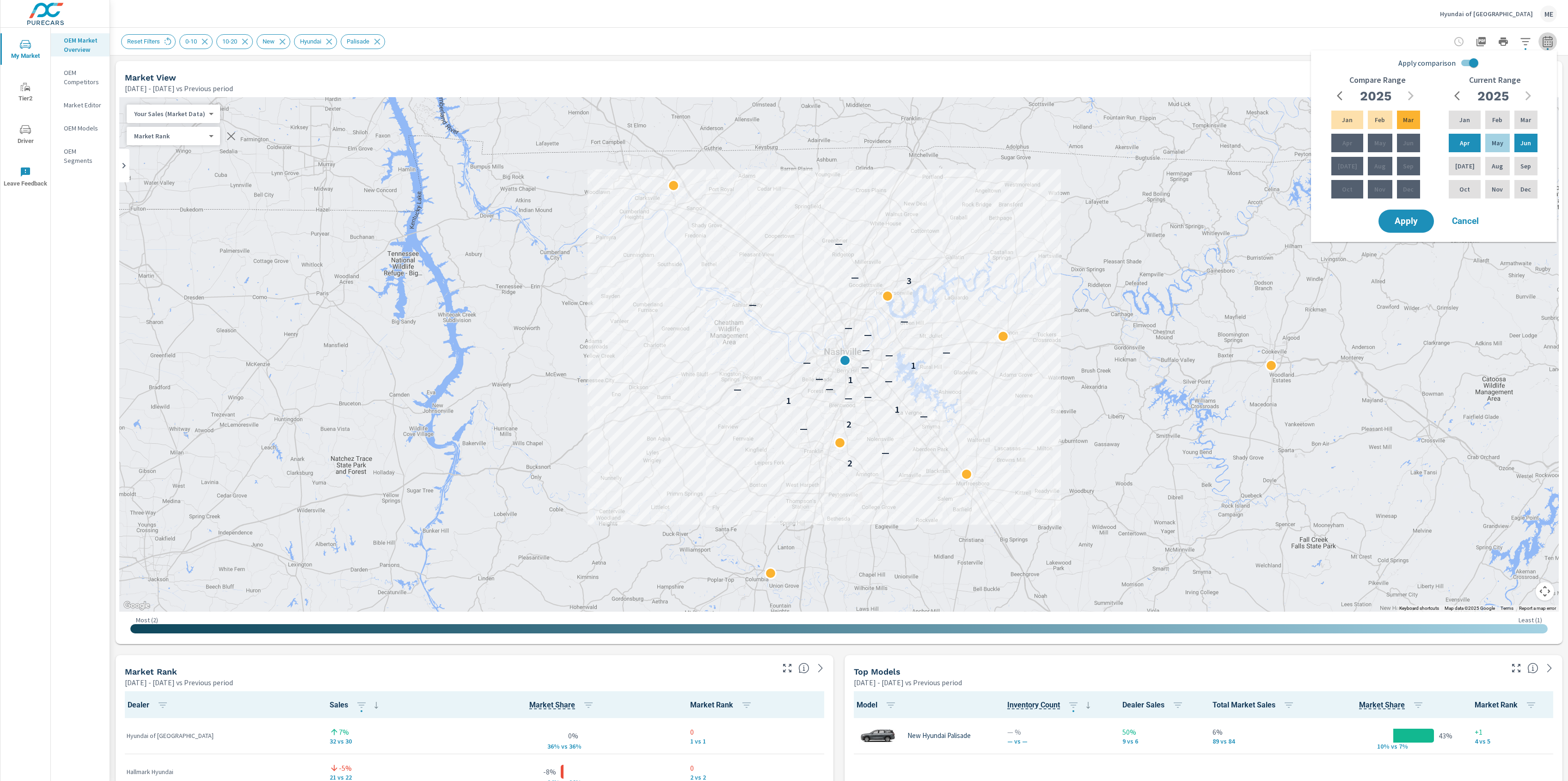
click at [1550, 41] on icon "button" at bounding box center [1548, 43] width 6 height 4
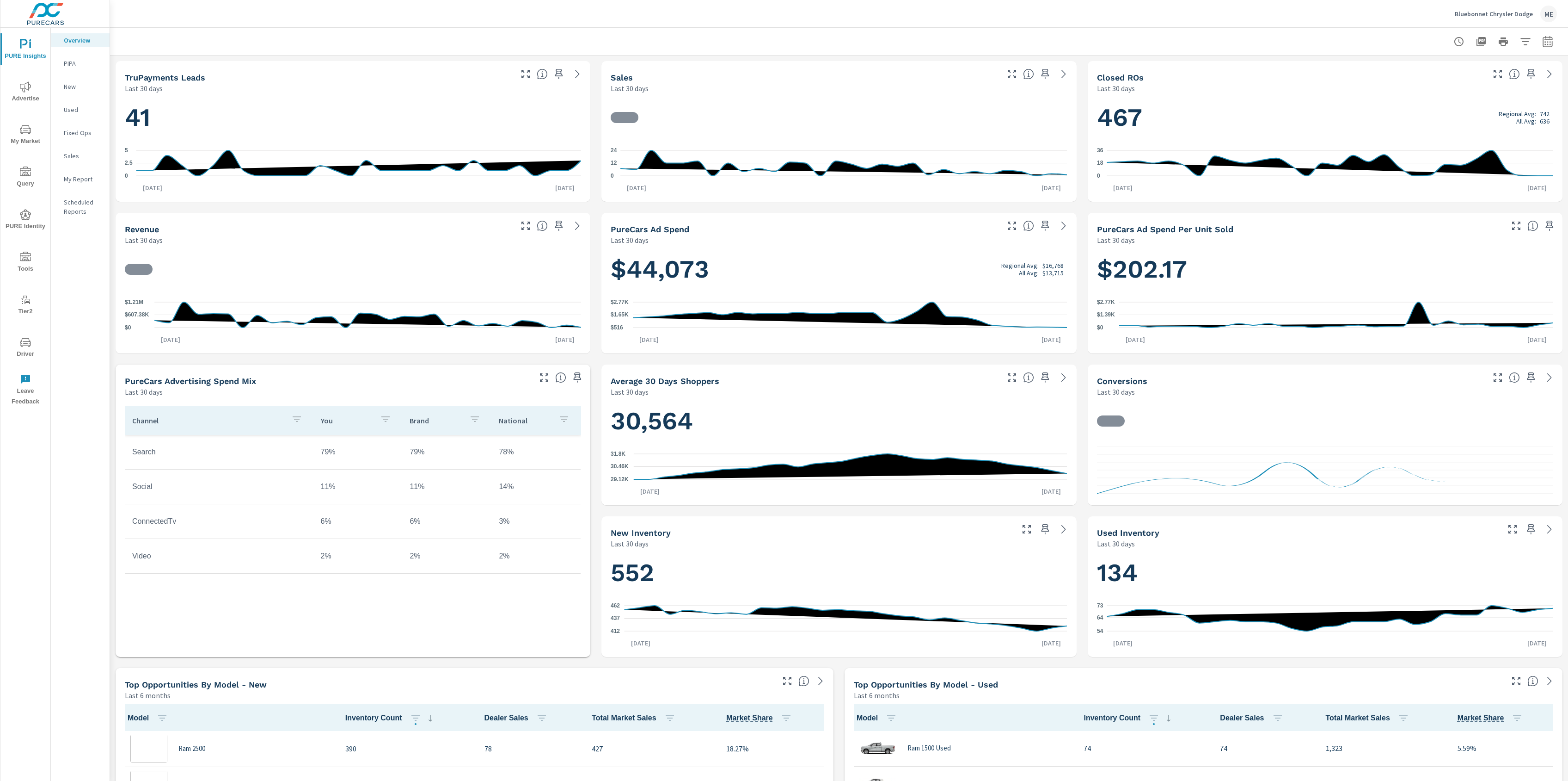
scroll to position [1, 0]
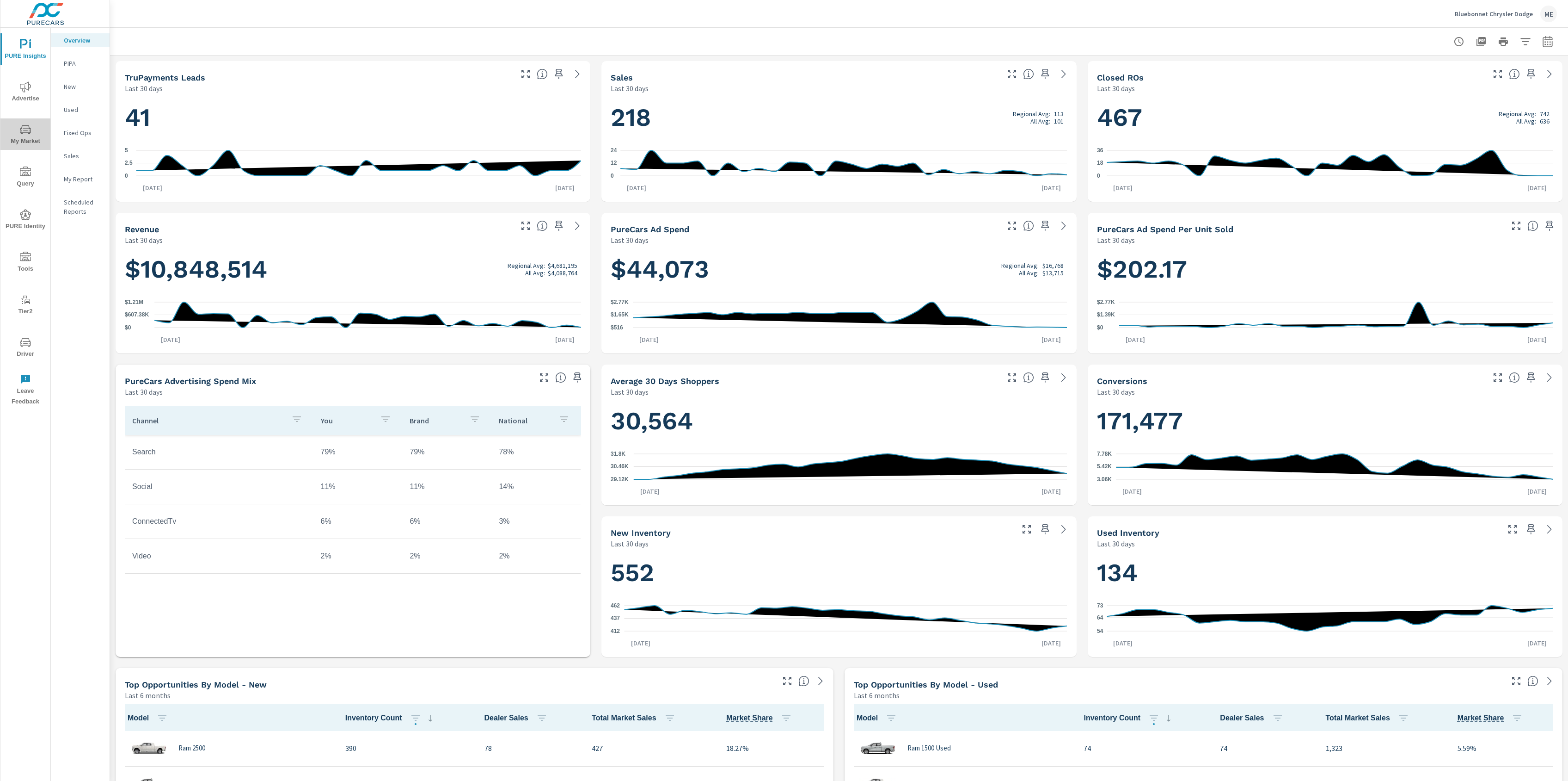
click at [35, 140] on span "My Market" at bounding box center [25, 135] width 44 height 23
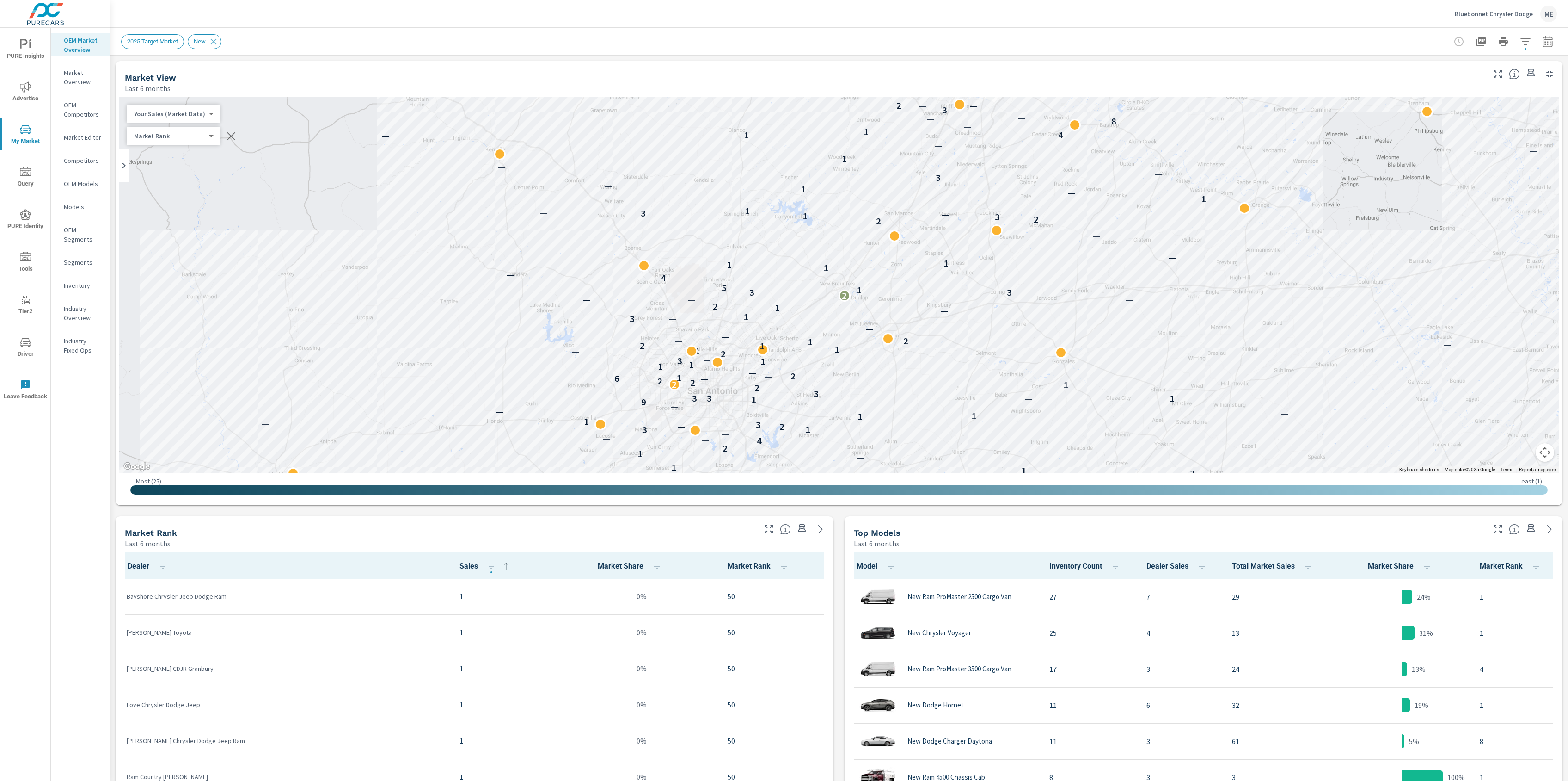
scroll to position [1, 0]
click at [64, 66] on div "Market Overview" at bounding box center [80, 77] width 58 height 23
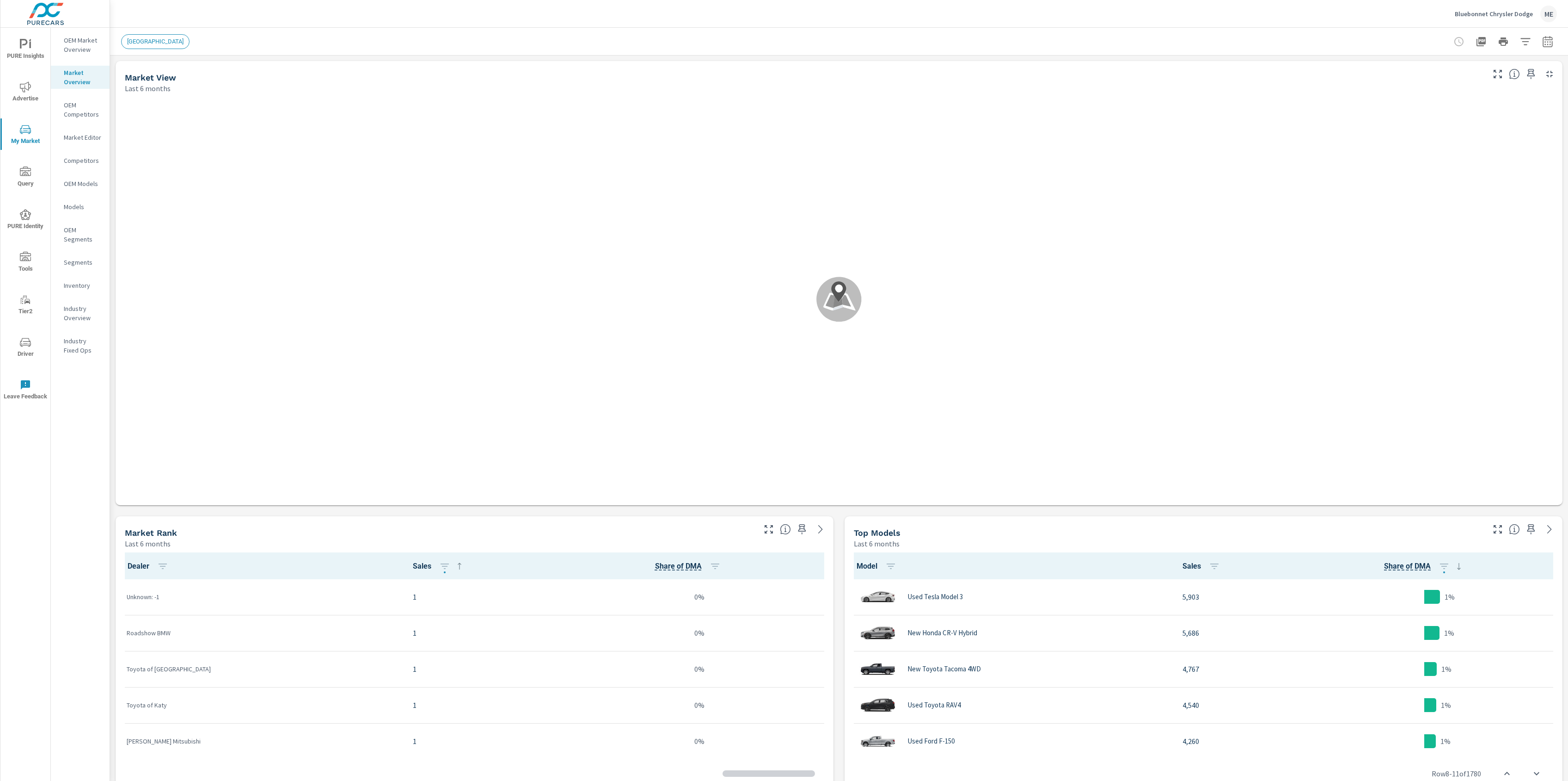
scroll to position [72, 0]
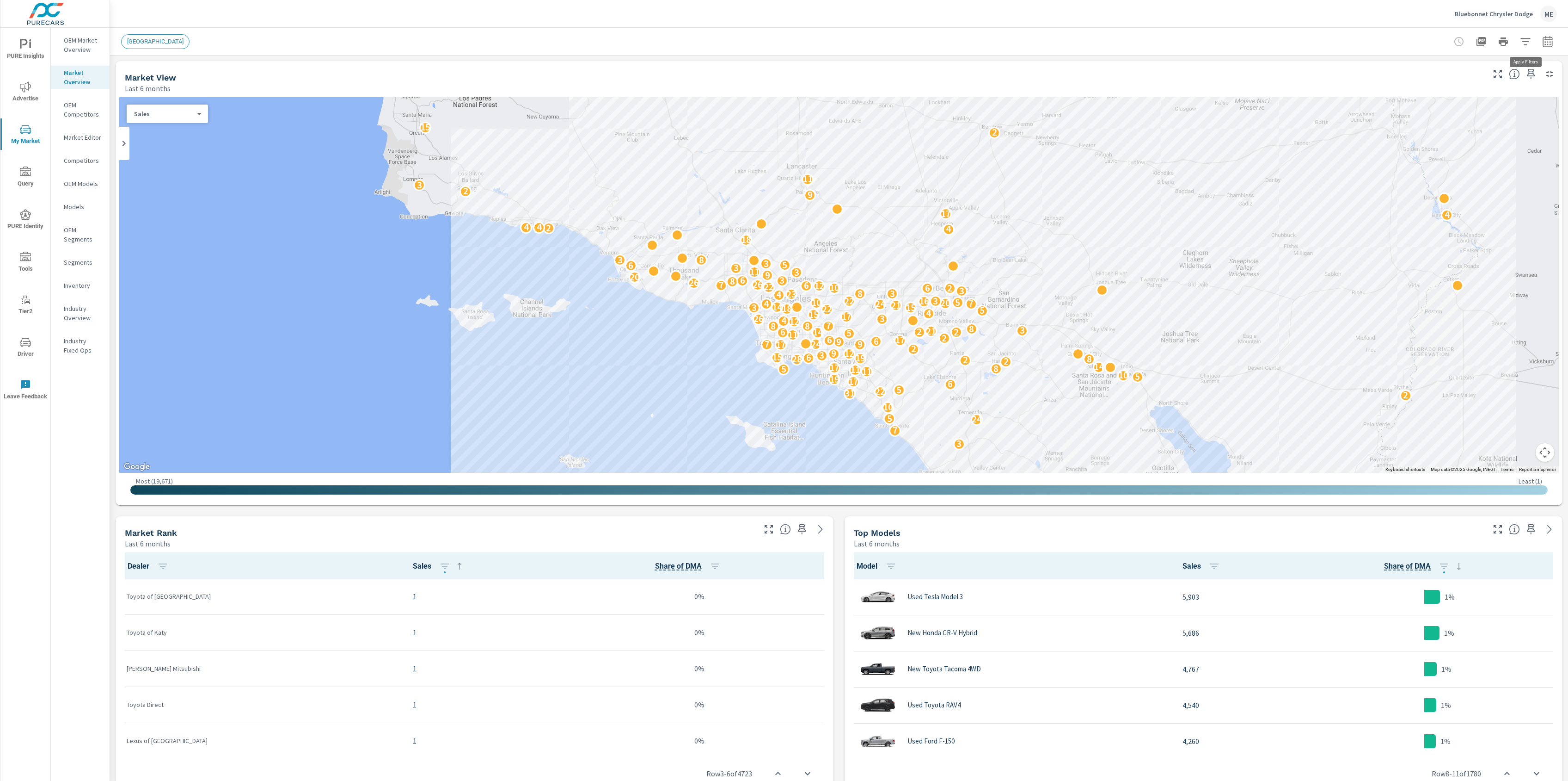
click at [1527, 37] on icon "button" at bounding box center [1525, 41] width 11 height 11
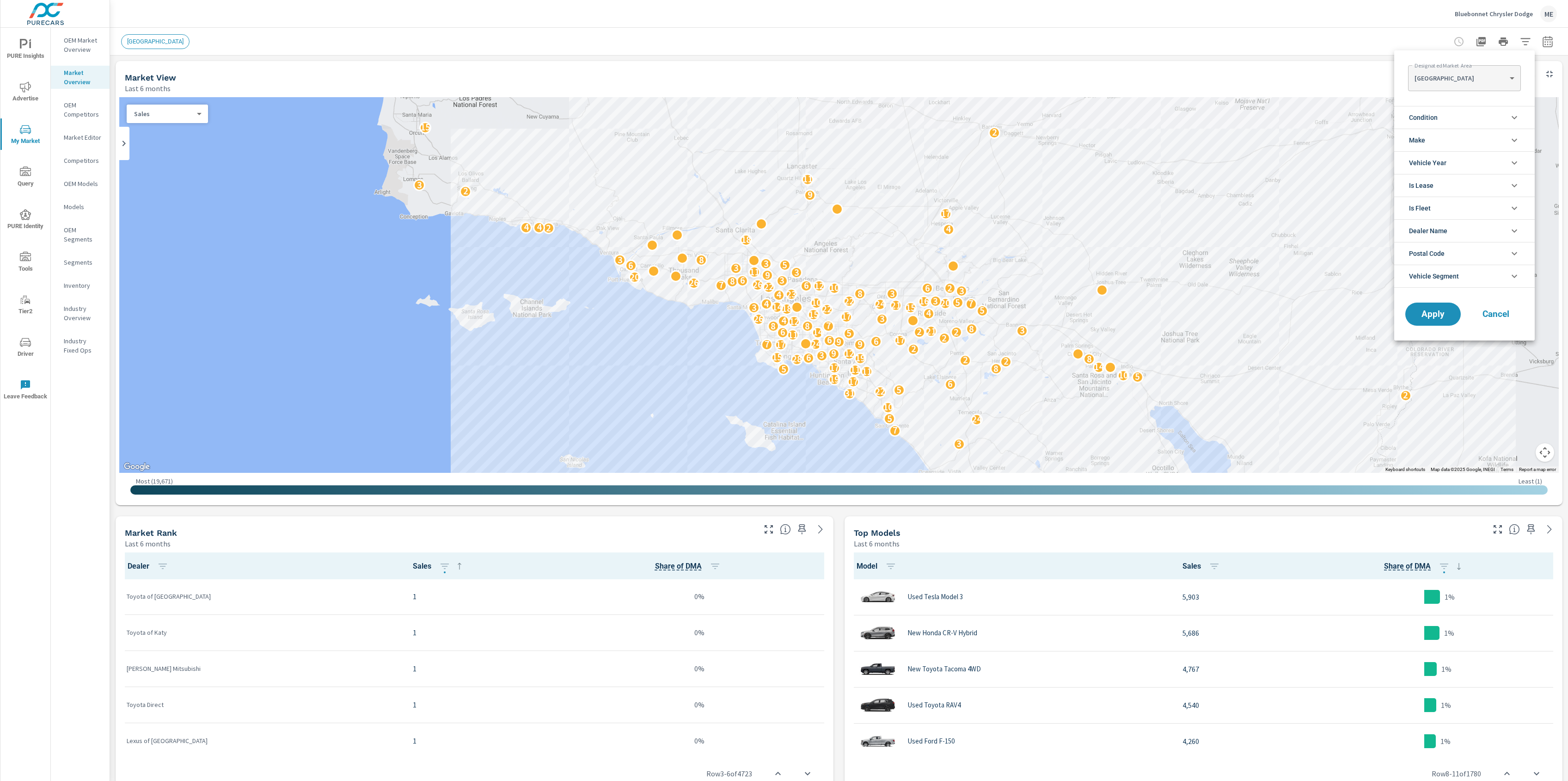
click at [1445, 81] on body "PURE Insights Advertise My Market Query PURE Identity Tools Tier2 Driver Leave …" at bounding box center [784, 390] width 1568 height 781
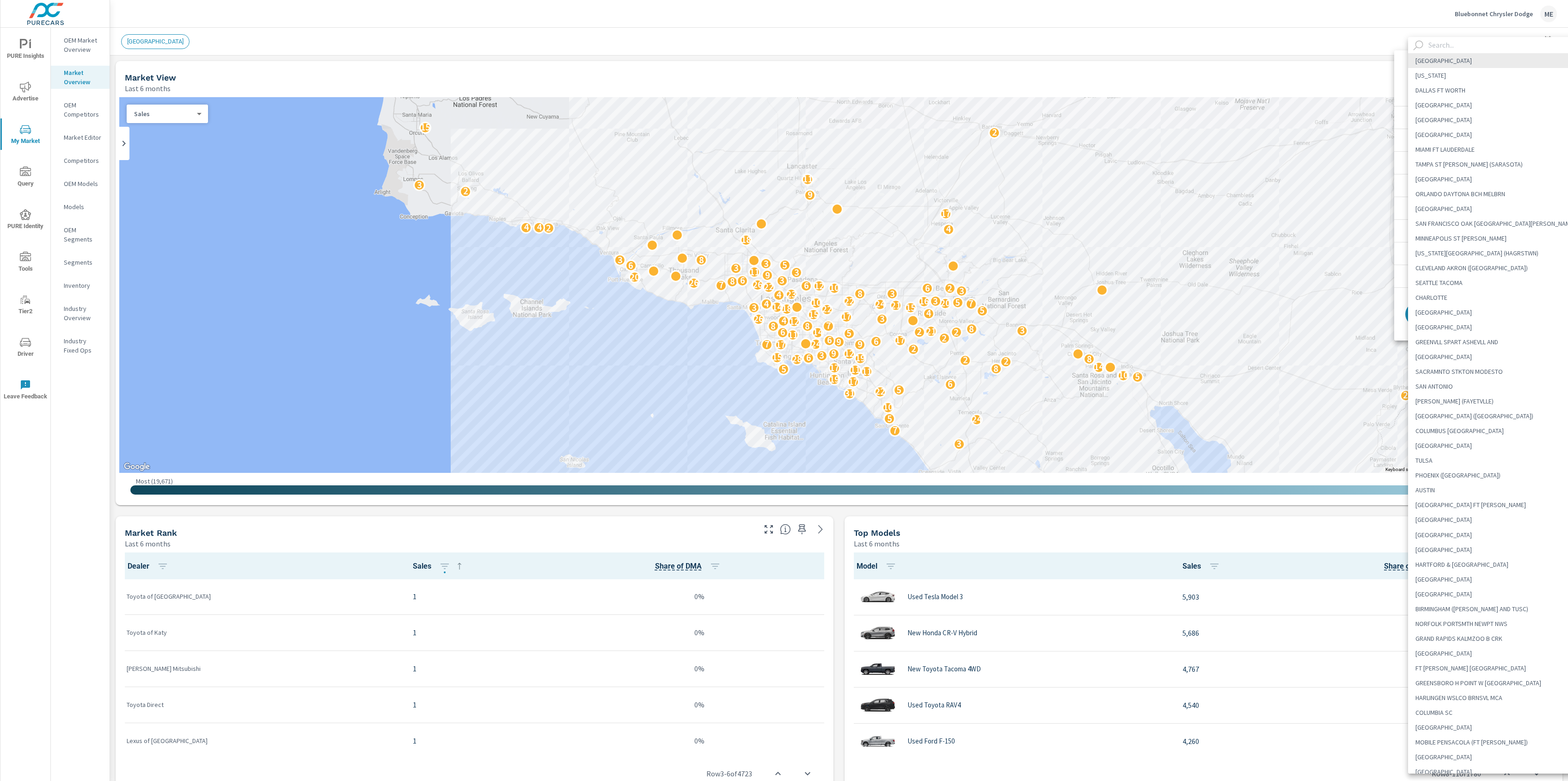
click at [1454, 41] on input "text" at bounding box center [1504, 45] width 158 height 16
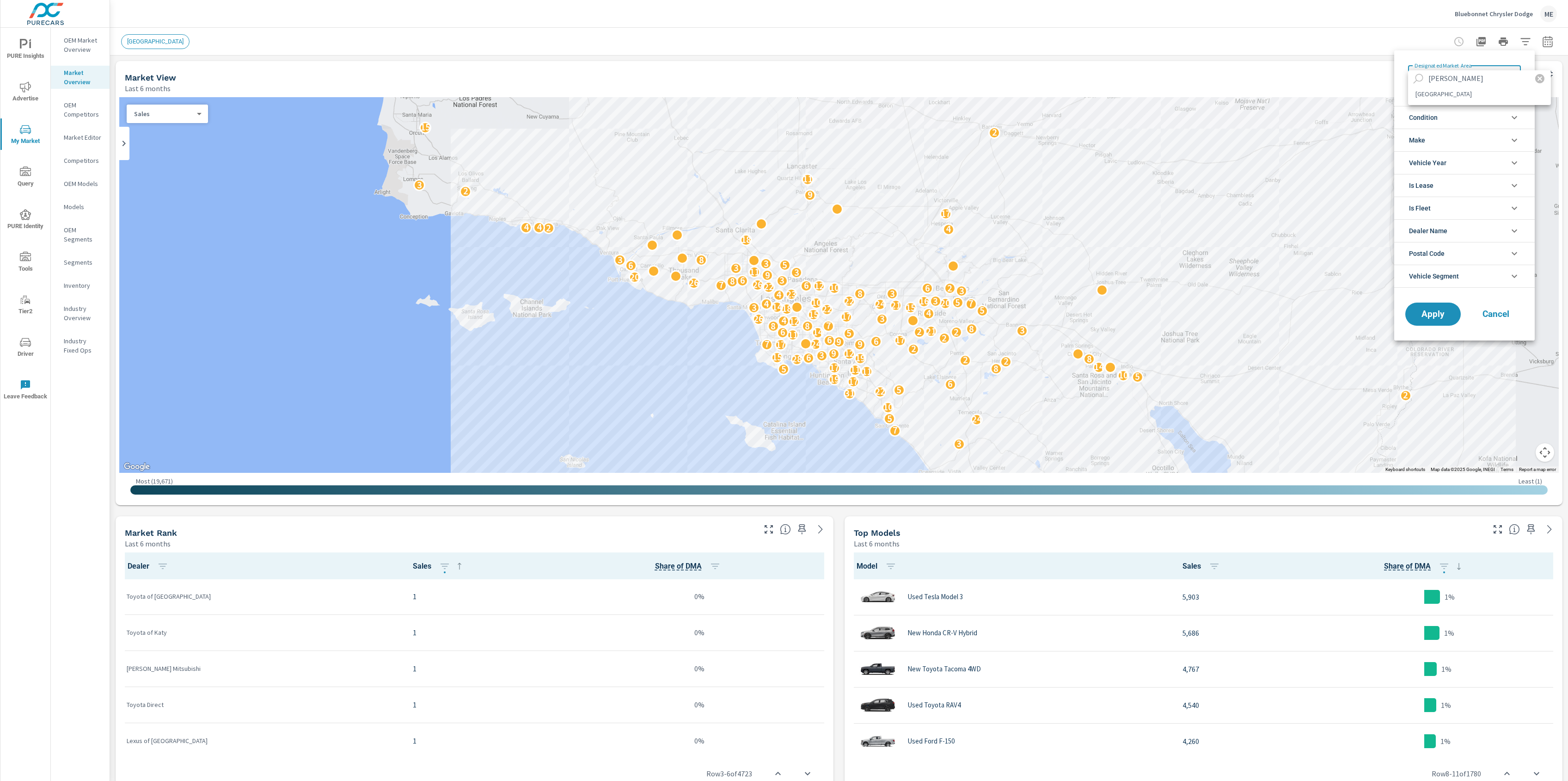
type input "nash"
click at [1463, 100] on li "NASHVILLE" at bounding box center [1480, 94] width 143 height 15
type Area "NASHVILLE"
click at [1480, 275] on li "Vehicle Segment" at bounding box center [1464, 276] width 141 height 23
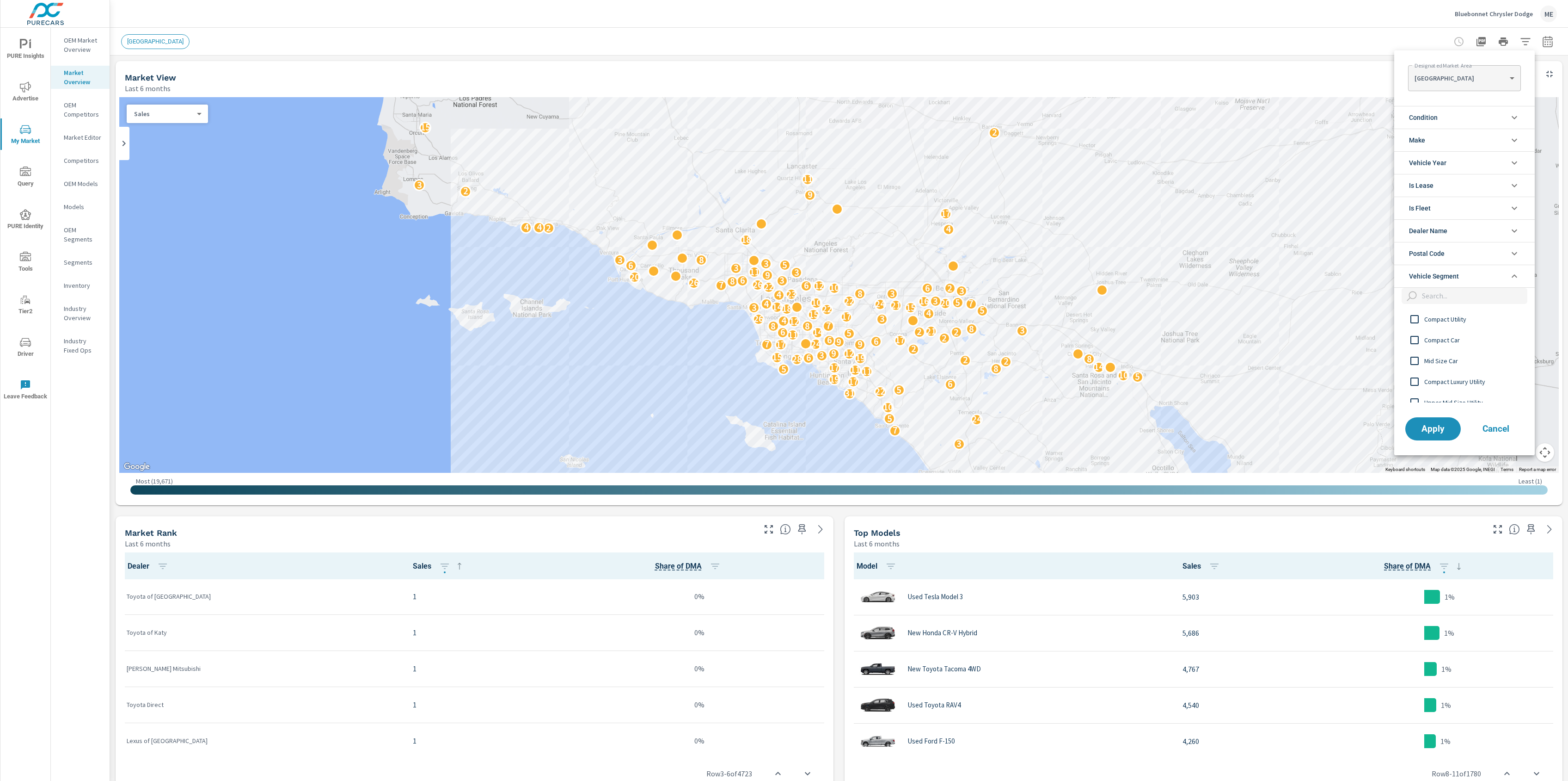
click at [1475, 297] on input "filter options" at bounding box center [1472, 295] width 109 height 16
type input "upp"
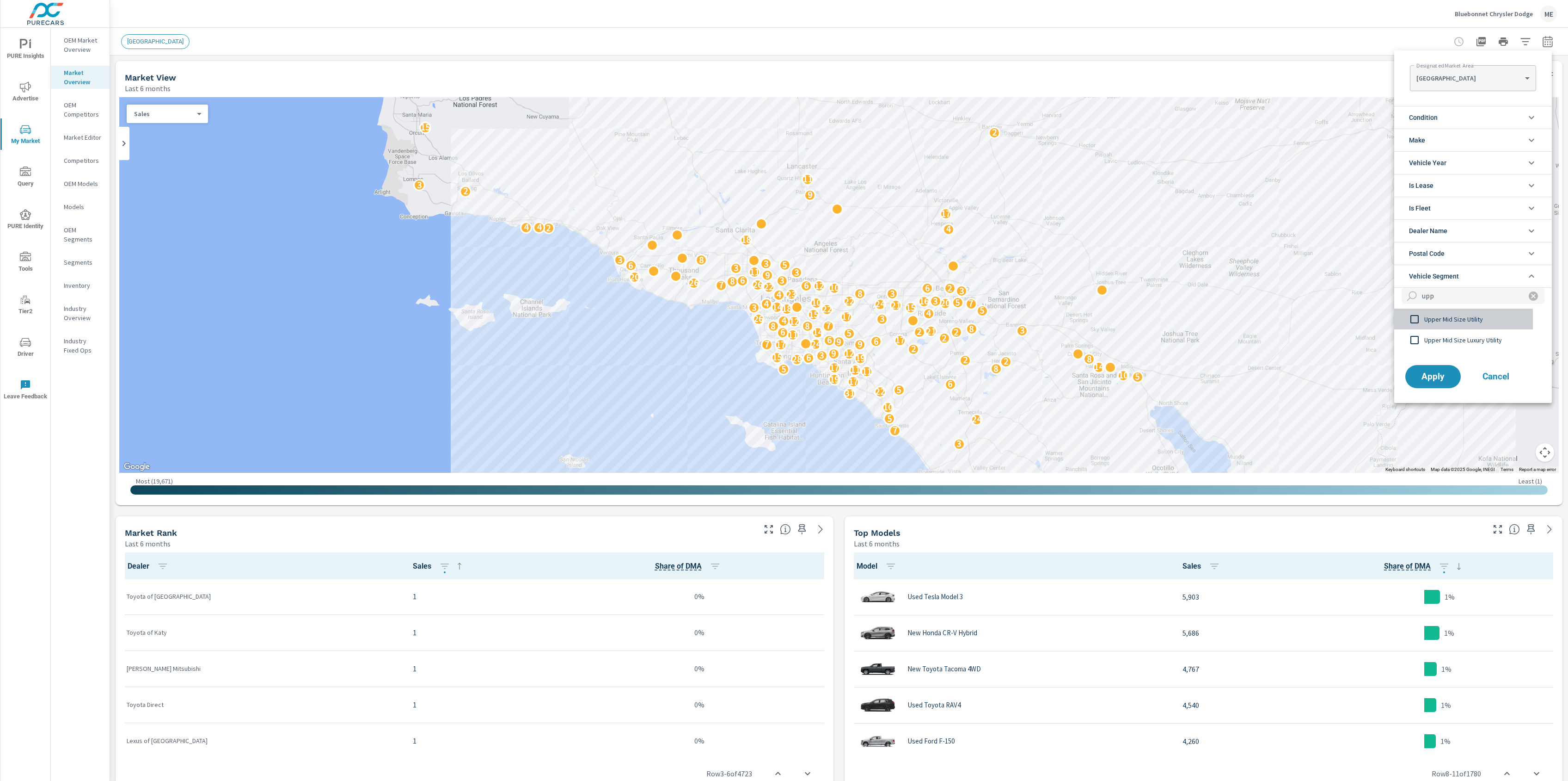
click at [1460, 322] on span "Upper Mid Size Utility" at bounding box center [1475, 319] width 101 height 11
click at [1426, 376] on span "Apply" at bounding box center [1433, 376] width 38 height 9
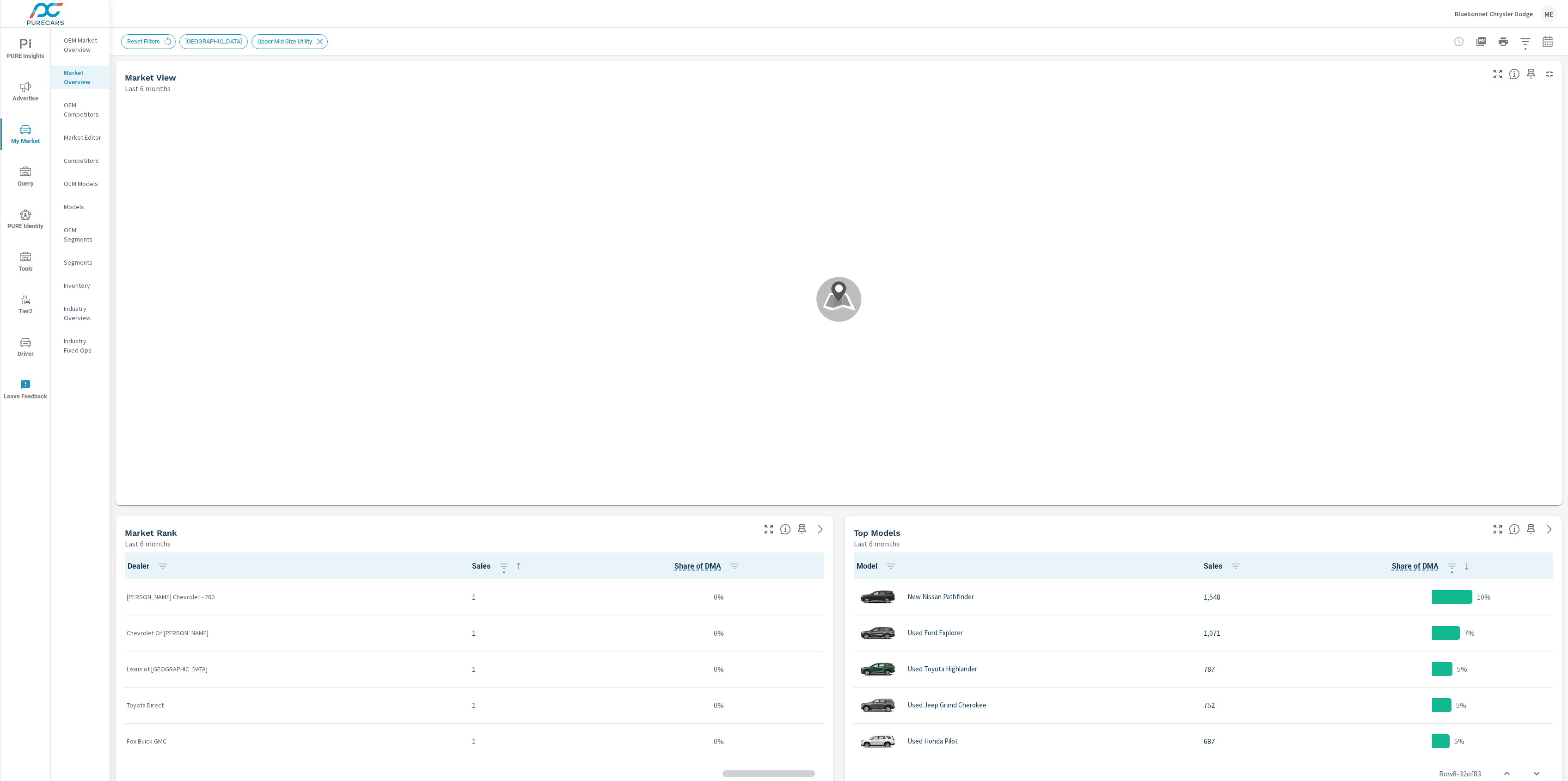
scroll to position [1, 0]
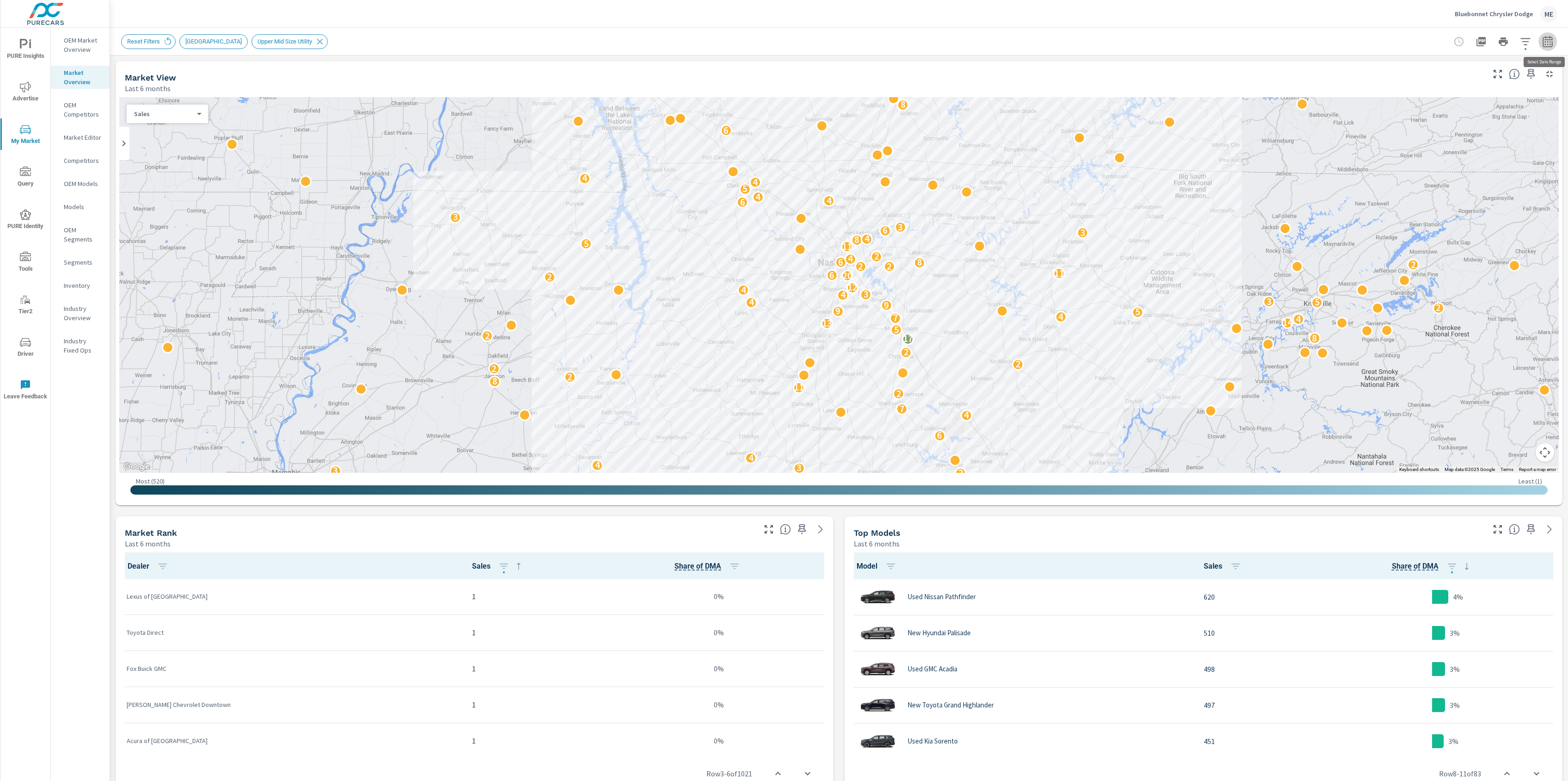
click at [1547, 40] on icon "button" at bounding box center [1548, 41] width 11 height 11
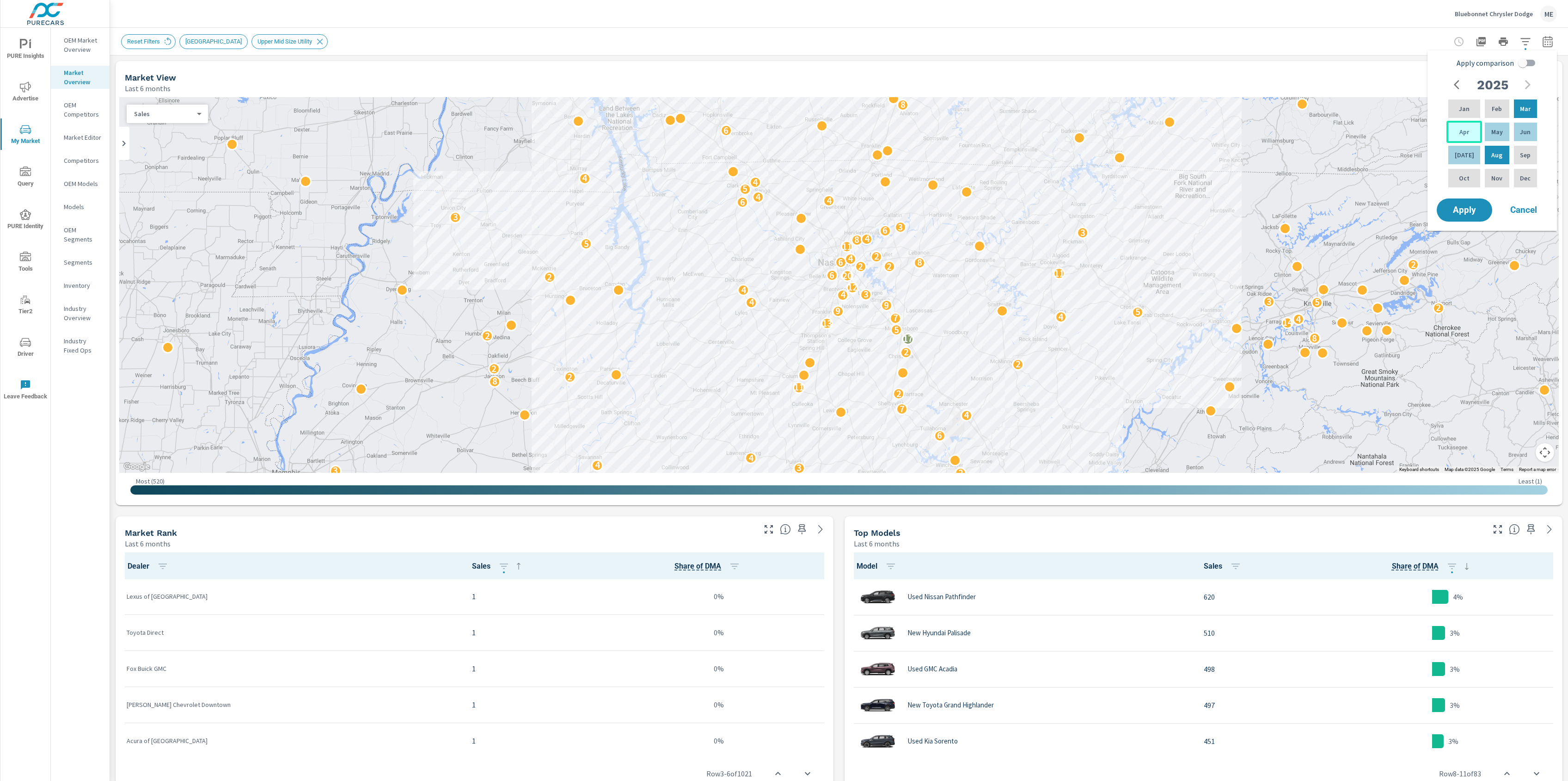
click at [1460, 135] on p "Apr" at bounding box center [1464, 132] width 10 height 9
click at [1522, 134] on p "Jun" at bounding box center [1525, 132] width 10 height 9
click at [1528, 66] on input "Apply comparison" at bounding box center [1523, 63] width 53 height 18
checkbox input "true"
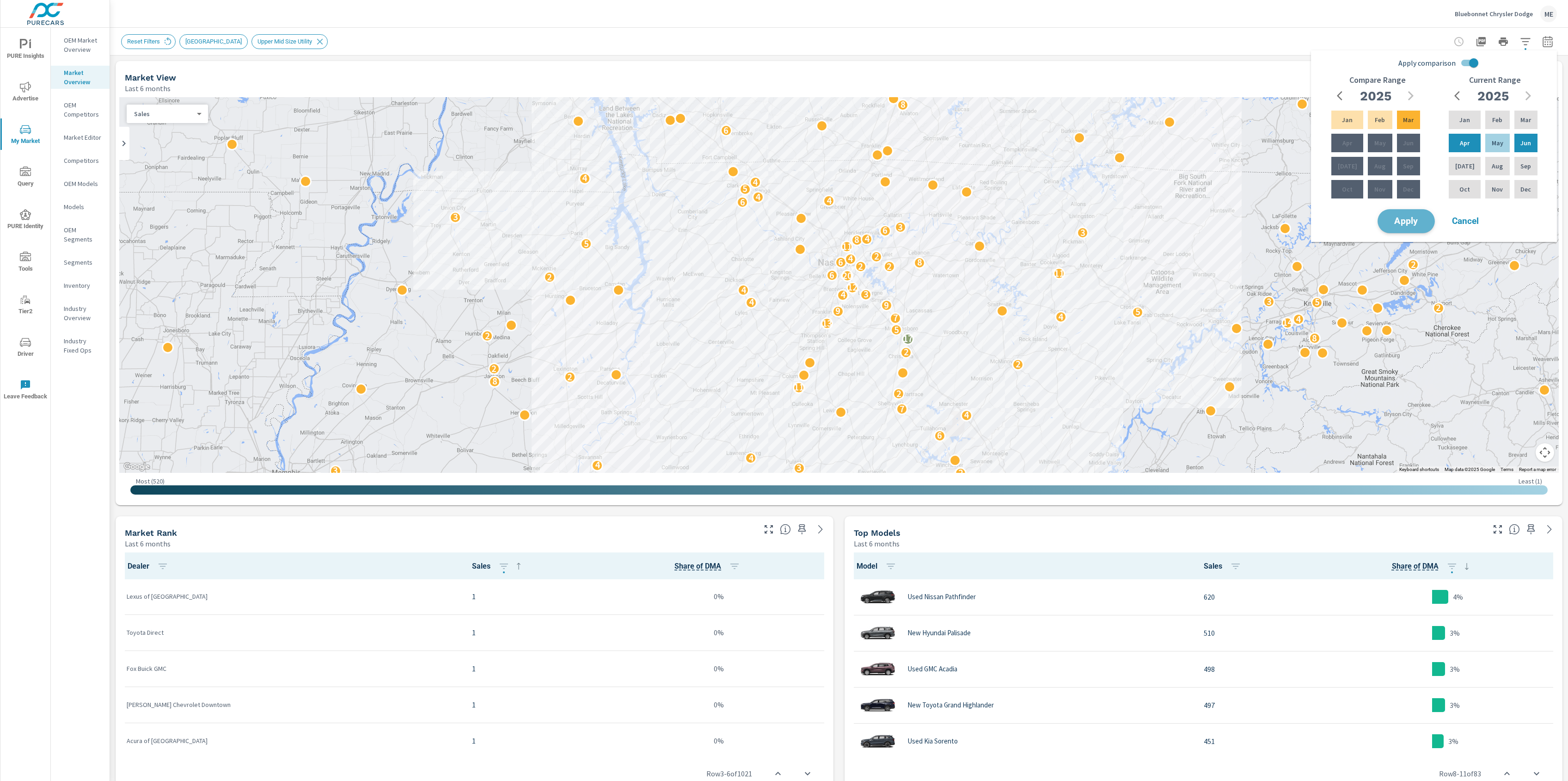
click at [1425, 226] on button "Apply" at bounding box center [1406, 221] width 57 height 24
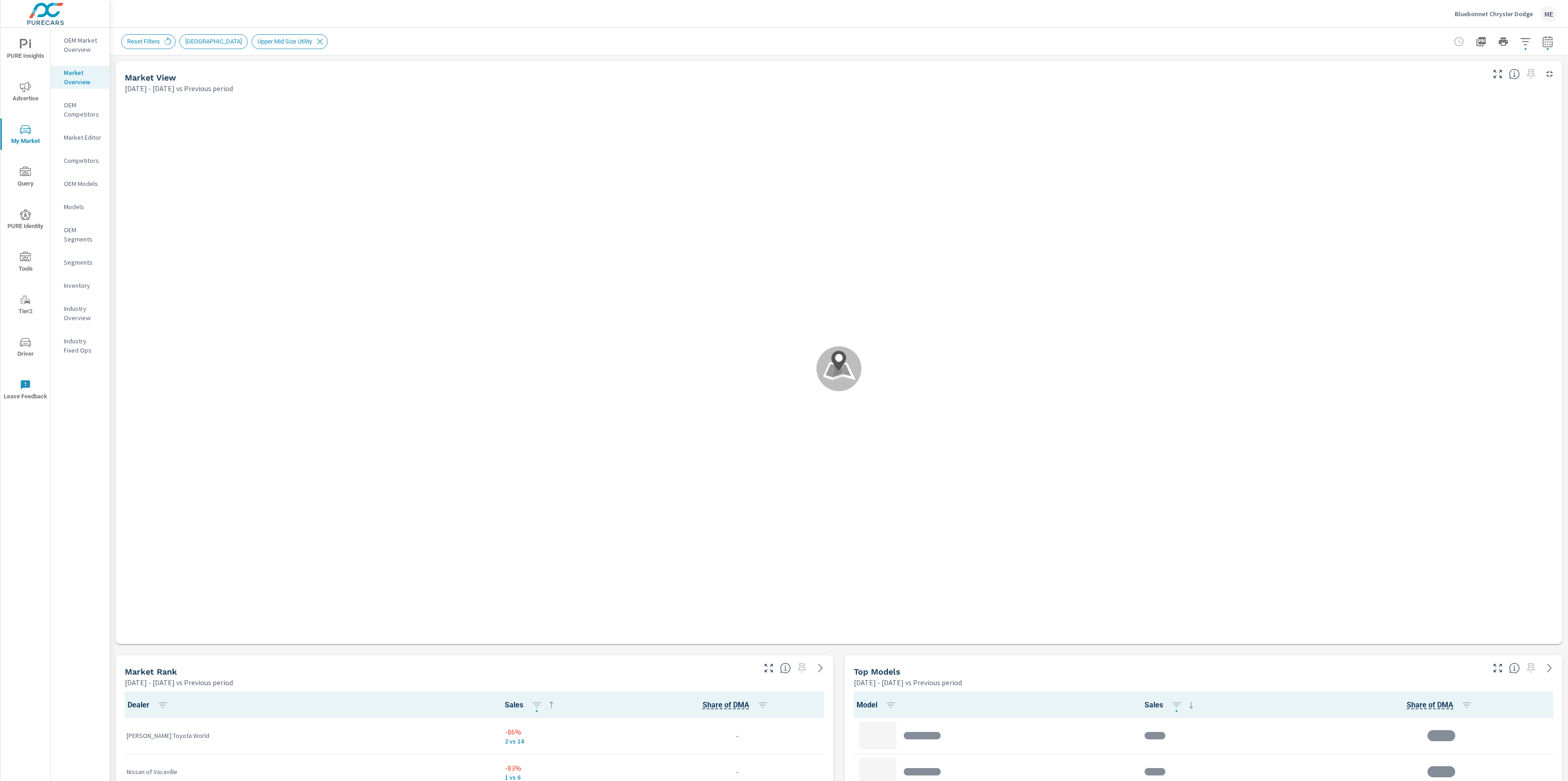
scroll to position [72, 0]
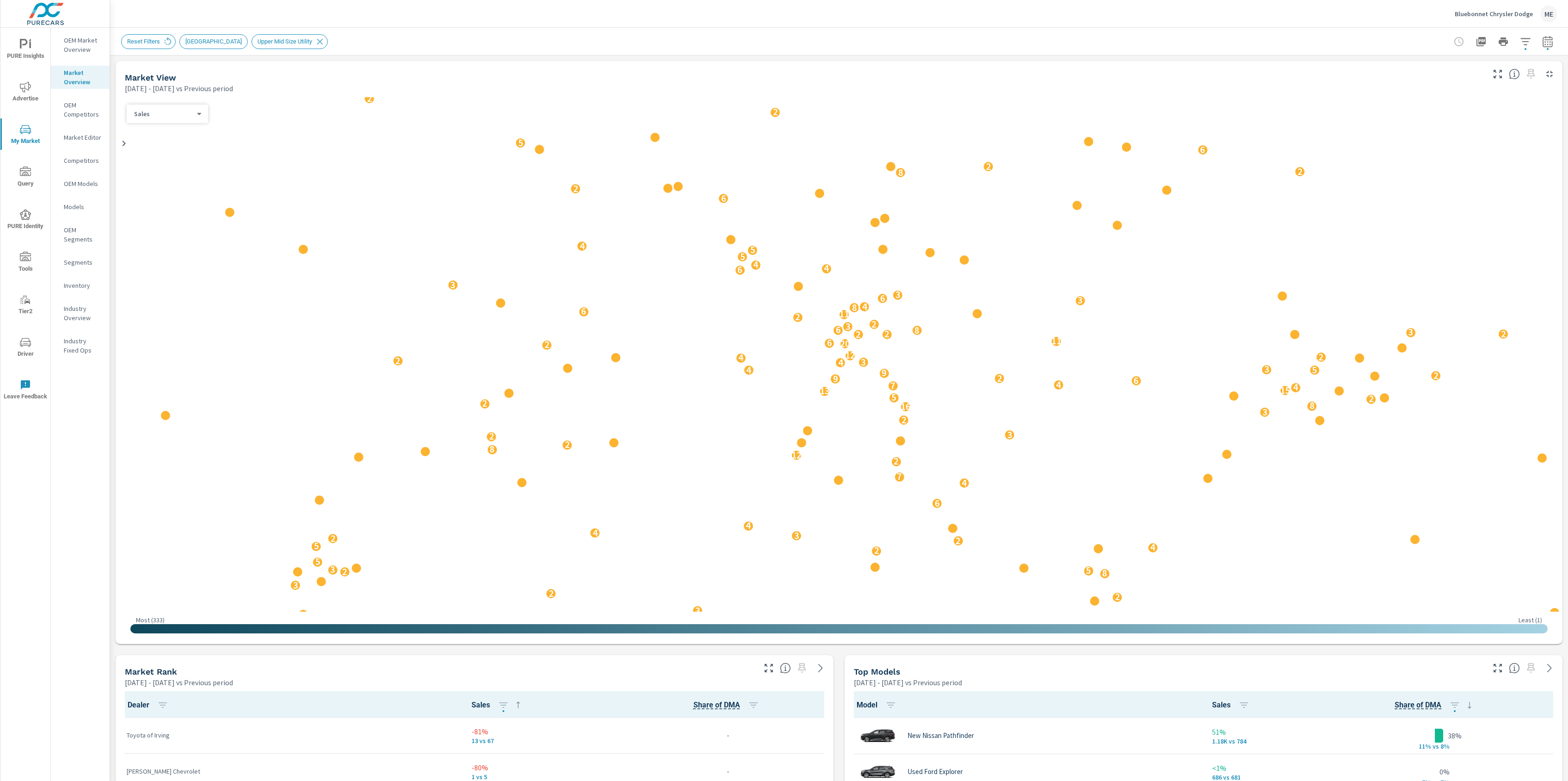
scroll to position [253, 0]
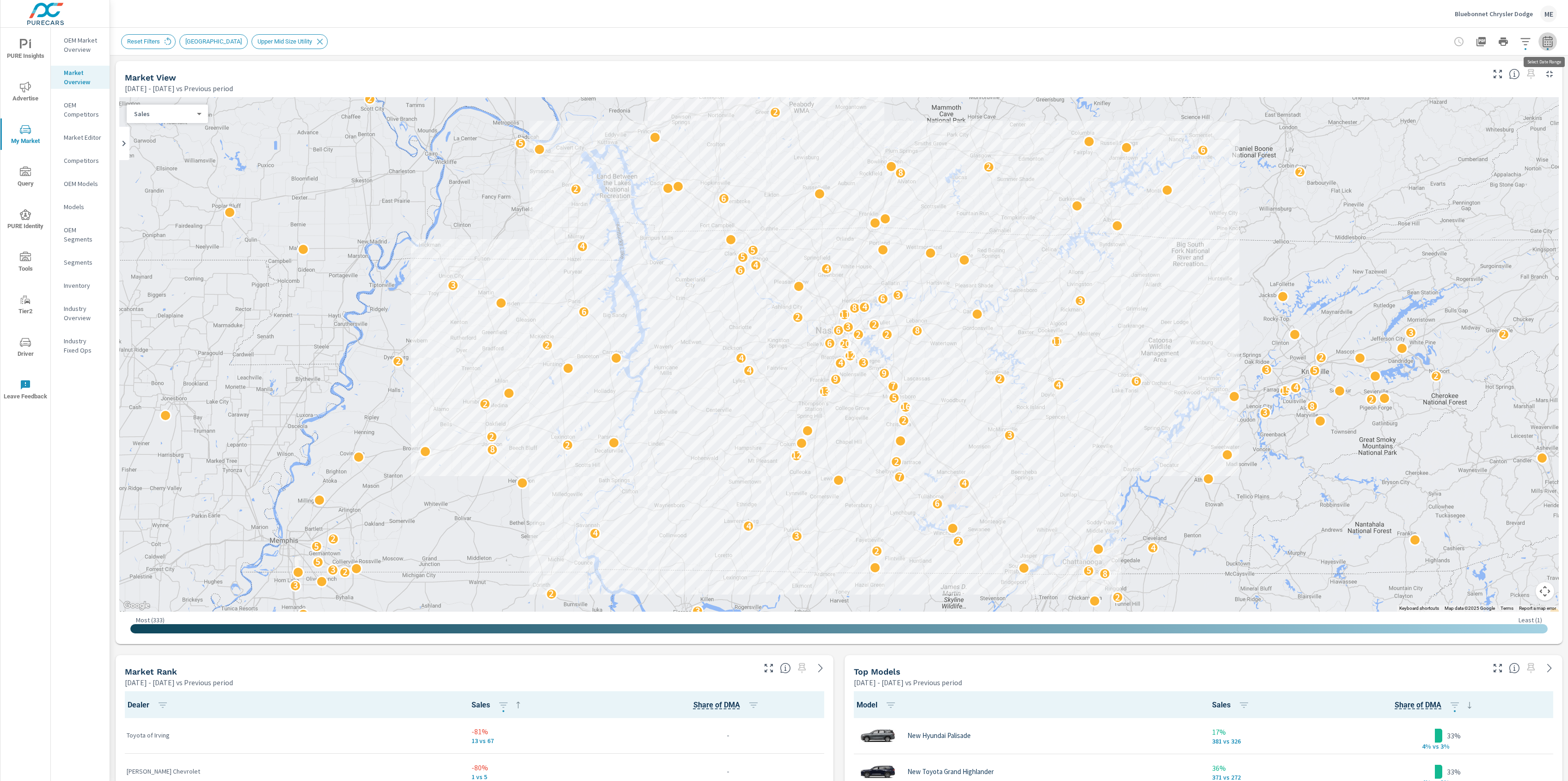
click at [1547, 40] on icon "button" at bounding box center [1547, 41] width 10 height 11
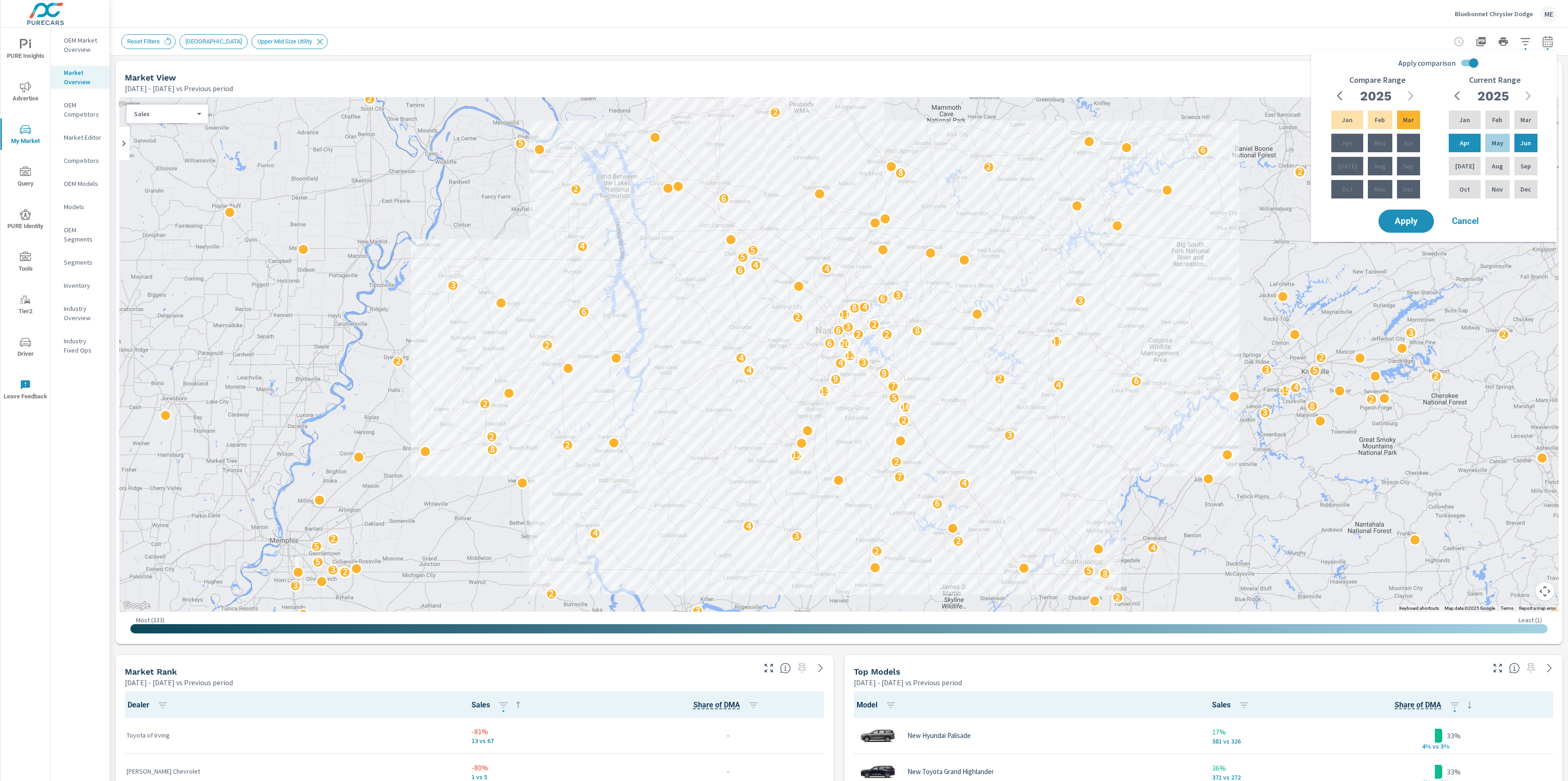
click at [1376, 43] on div "Reset Filters NASHVILLE Upper Mid Size Utility" at bounding box center [775, 41] width 1307 height 15
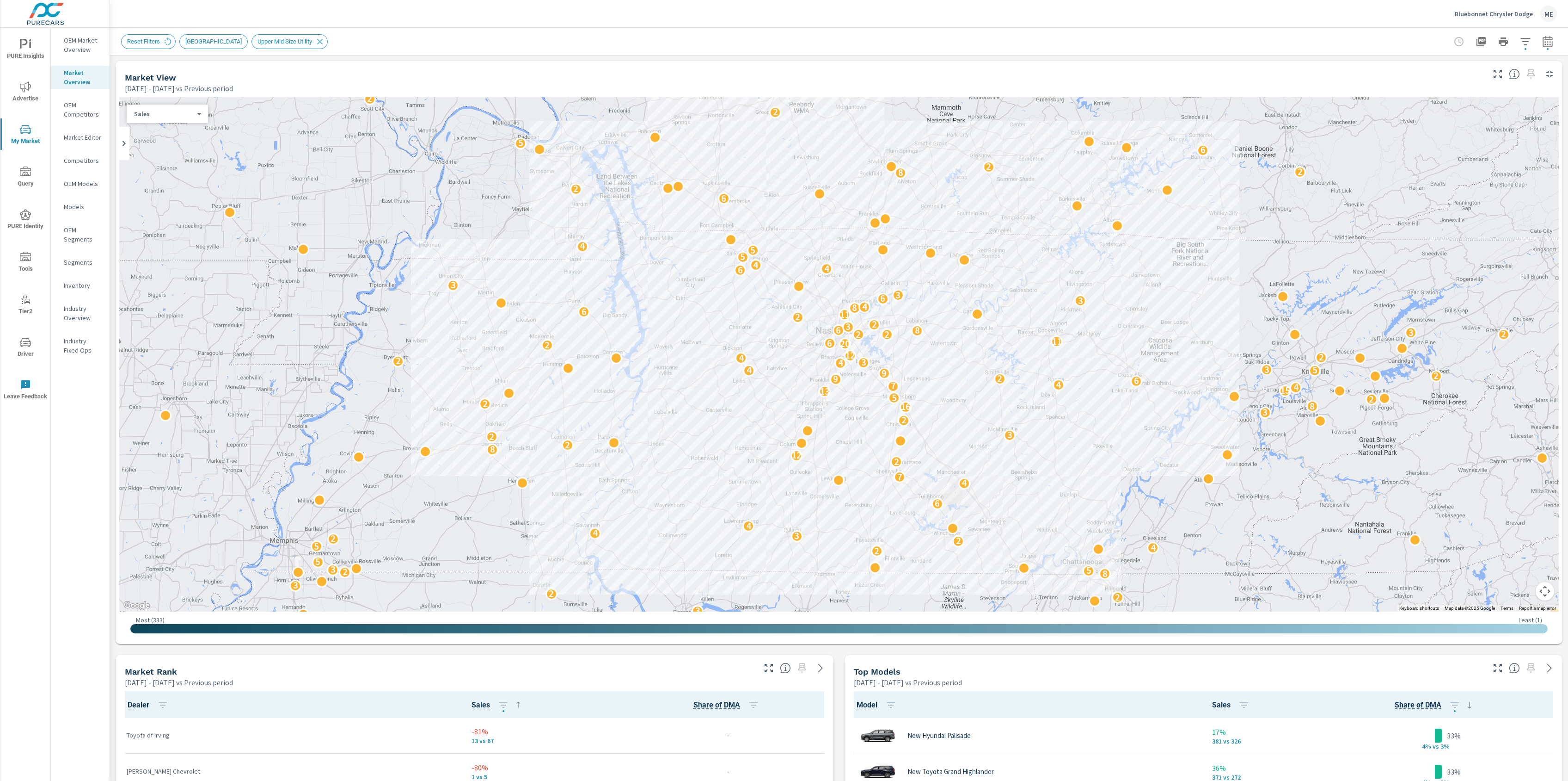
click at [1528, 42] on icon "button" at bounding box center [1525, 41] width 11 height 11
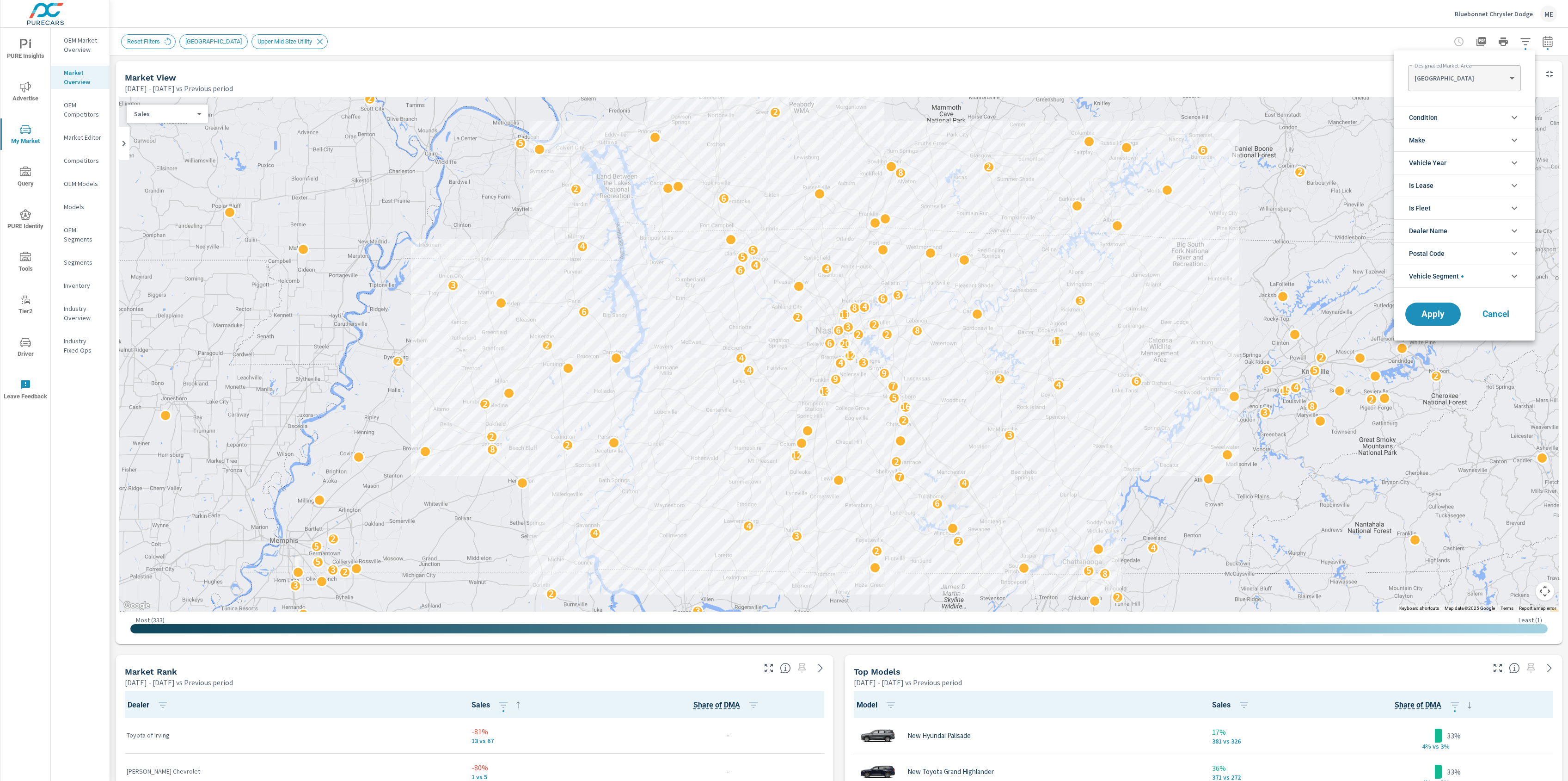
scroll to position [41, 0]
click at [1432, 122] on span "Condition" at bounding box center [1423, 118] width 29 height 22
click at [1429, 136] on span "New" at bounding box center [1475, 139] width 101 height 11
click at [1441, 350] on button "Apply" at bounding box center [1433, 355] width 57 height 24
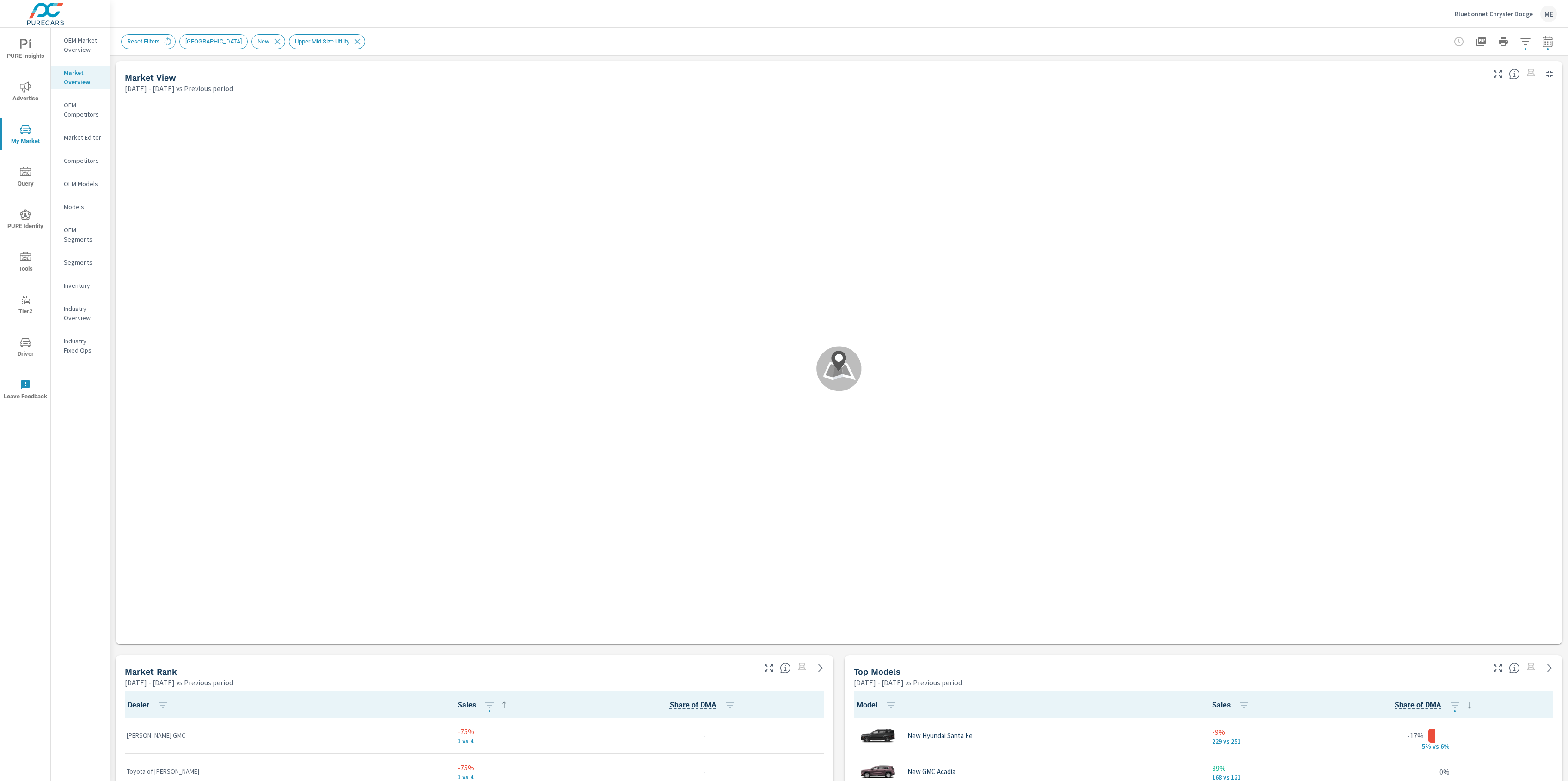
scroll to position [1, 0]
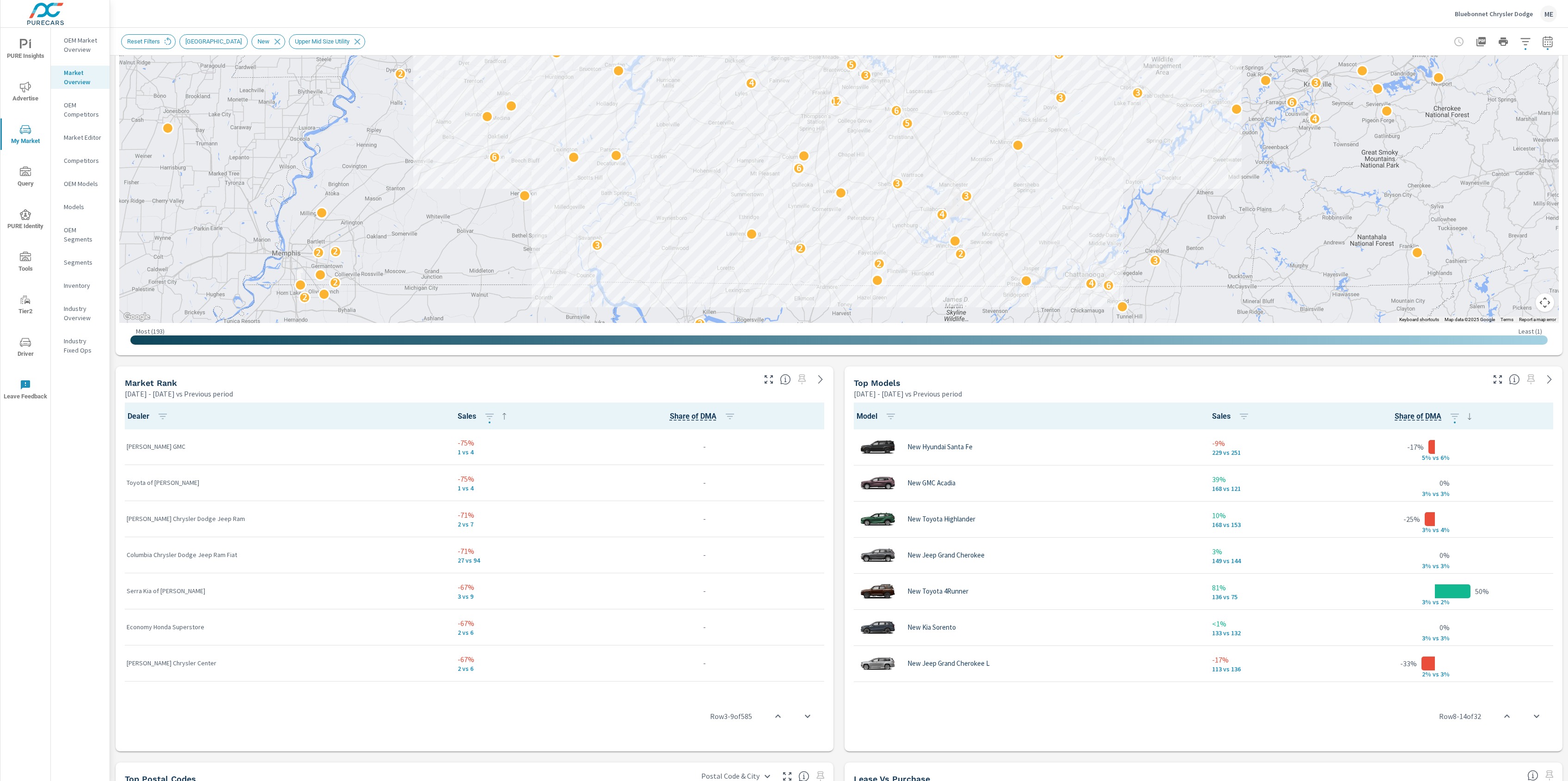
scroll to position [289, 0]
click at [837, 648] on div "Market View Apr 01, 2025 - Jun 30, 2025 vs Previous period ← Move left → Move r…" at bounding box center [839, 508] width 1458 height 1485
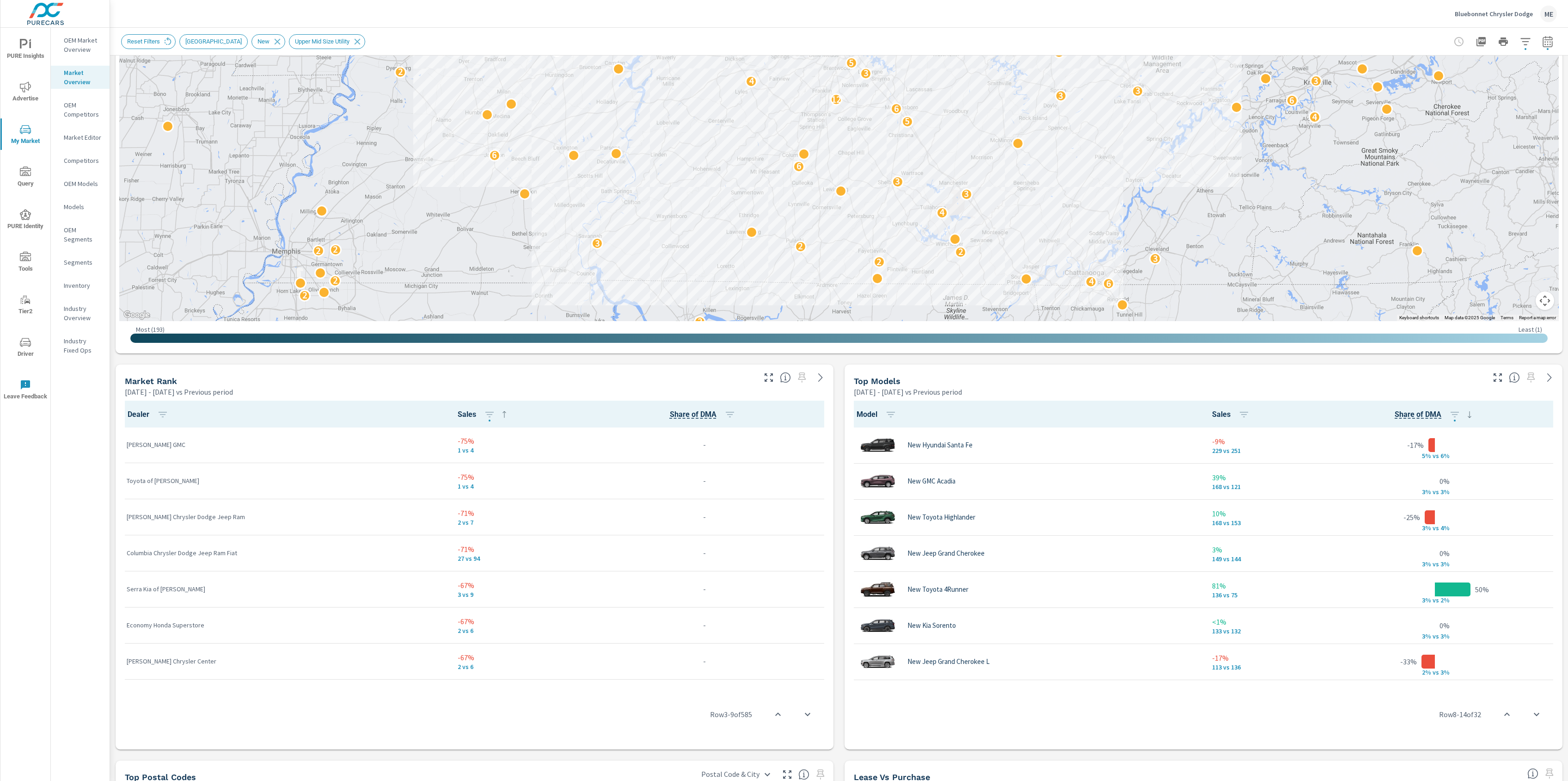
click at [838, 648] on div "Market View Apr 01, 2025 - Jun 30, 2025 vs Previous period ← Move left → Move r…" at bounding box center [839, 507] width 1458 height 1485
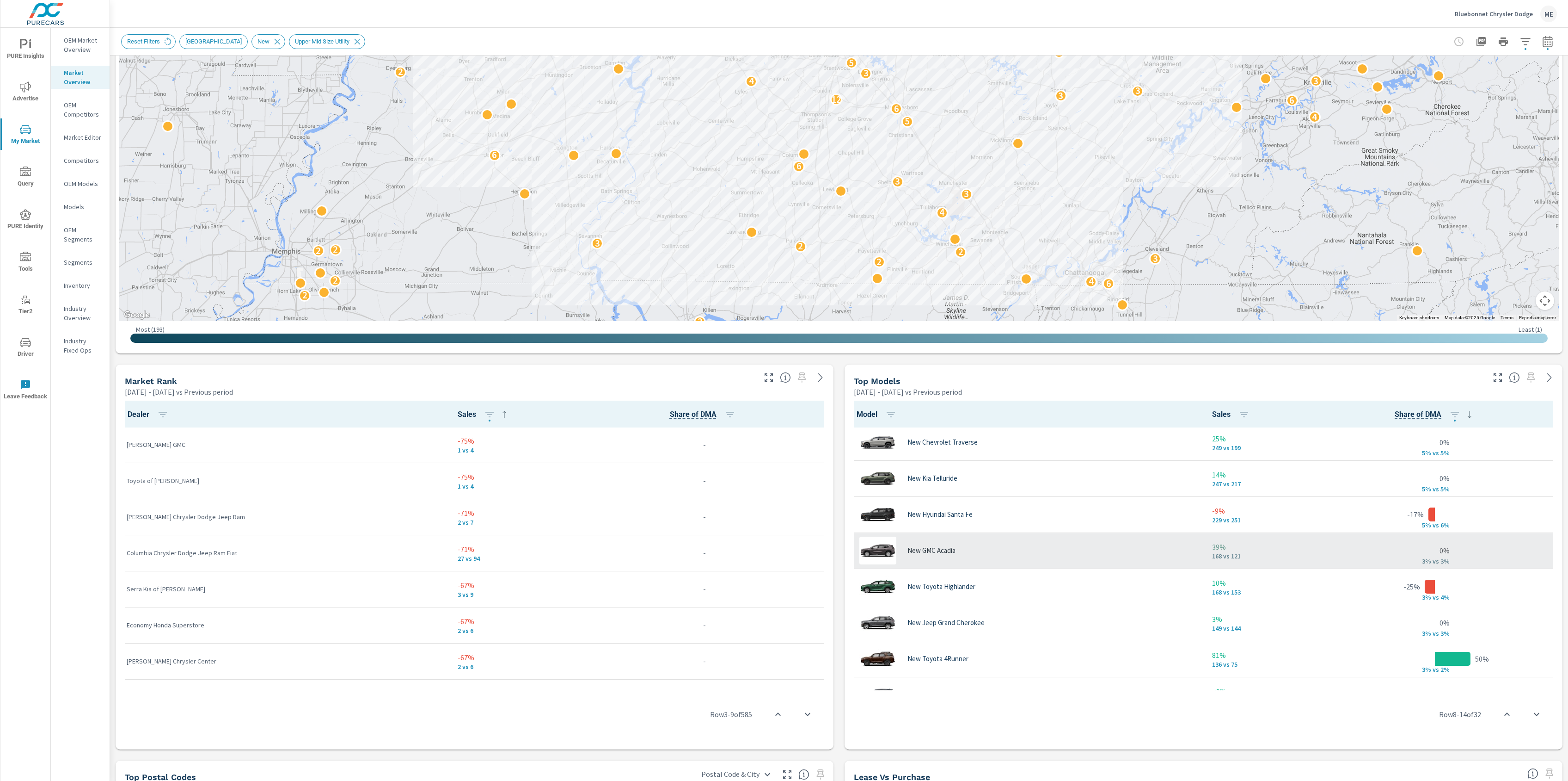
scroll to position [0, 0]
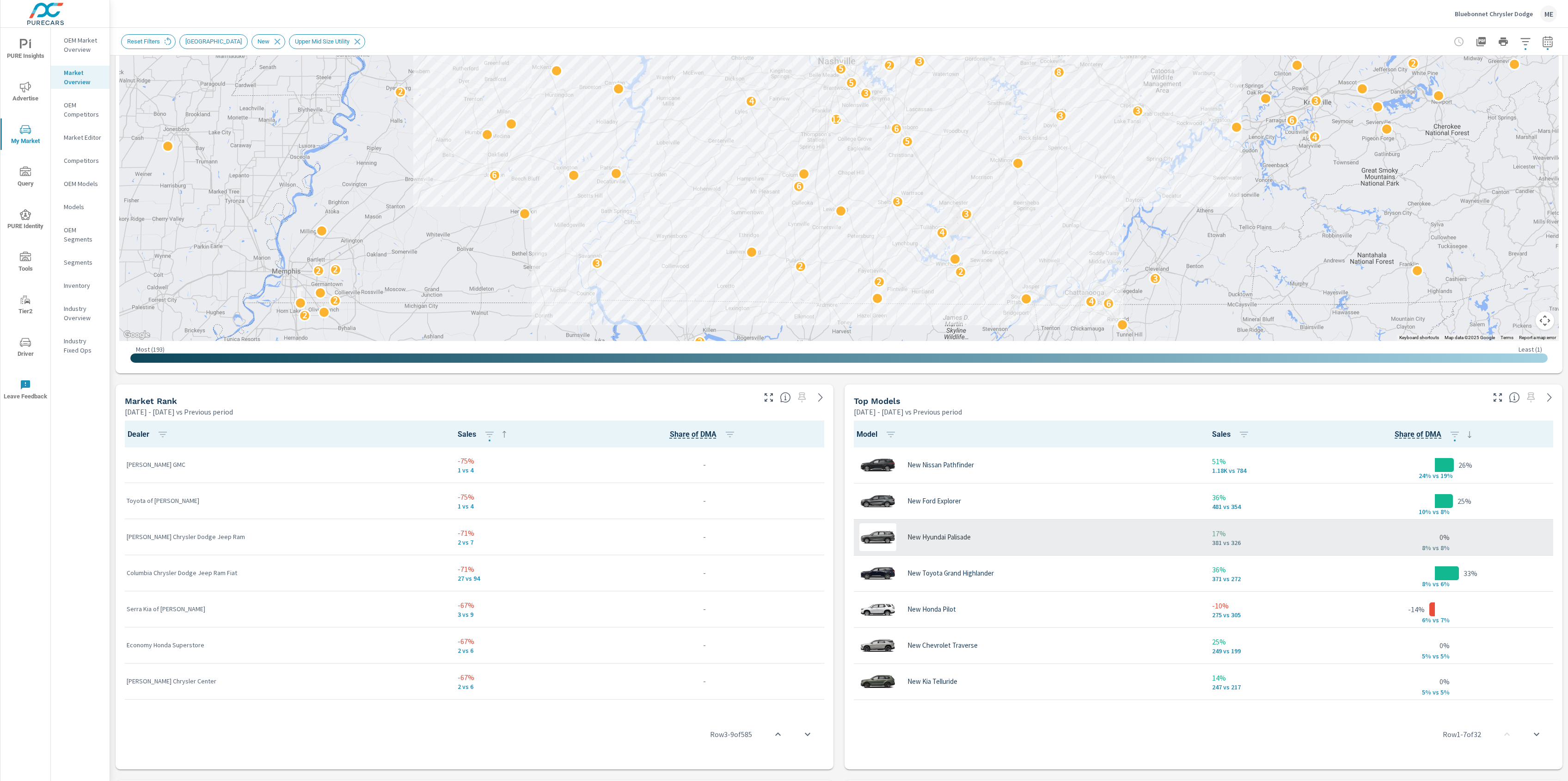
scroll to position [267, 0]
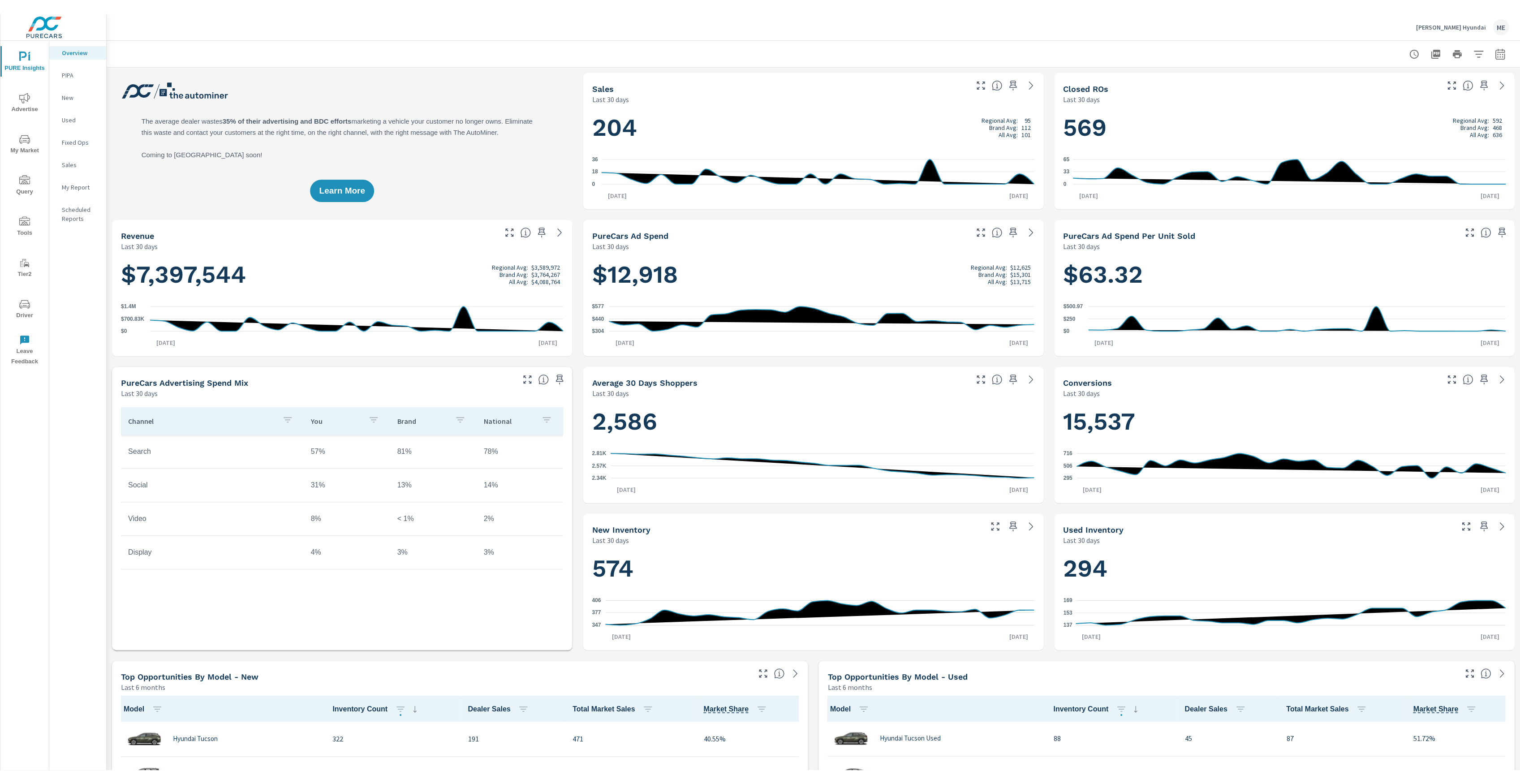
scroll to position [1, 0]
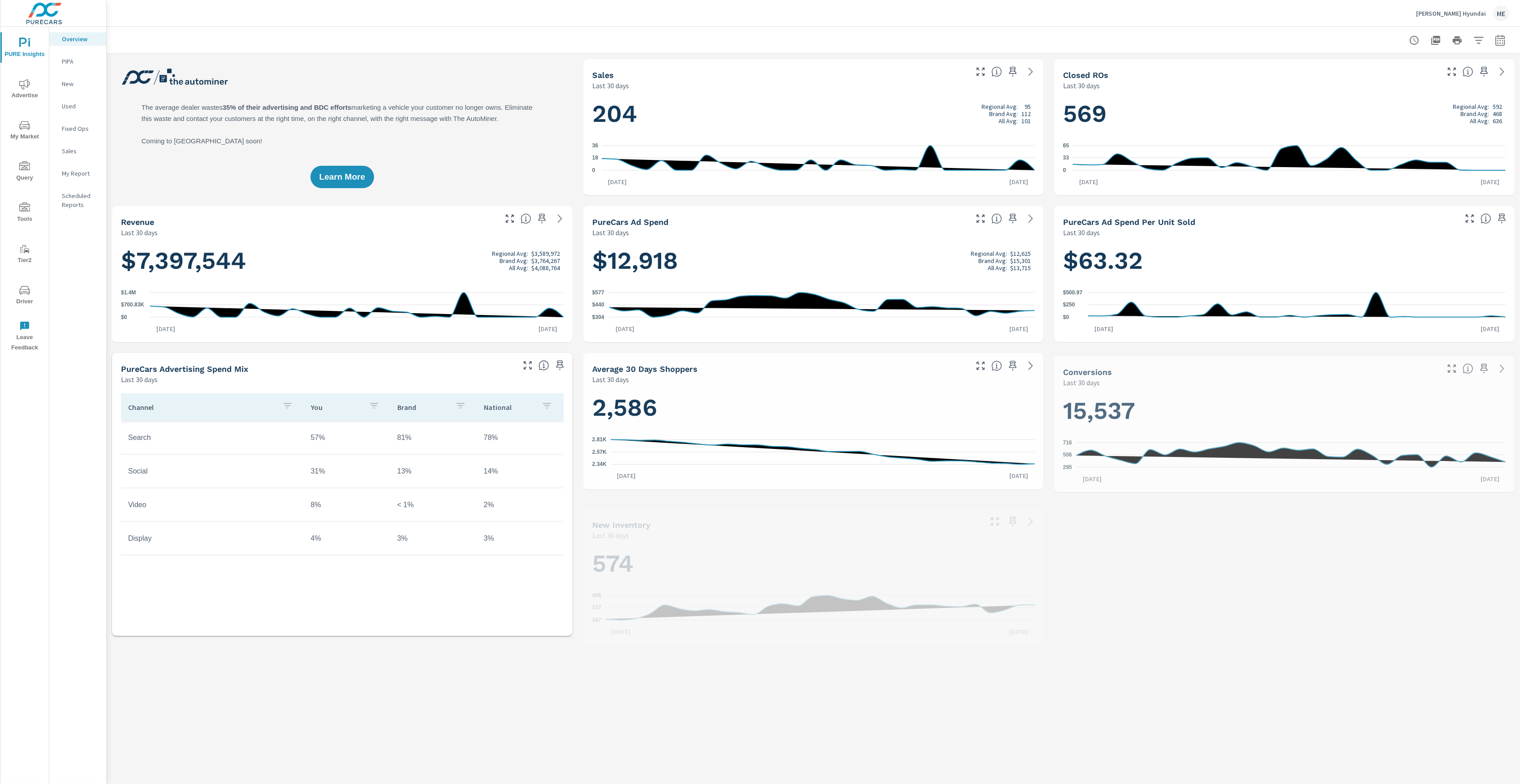
scroll to position [1, 0]
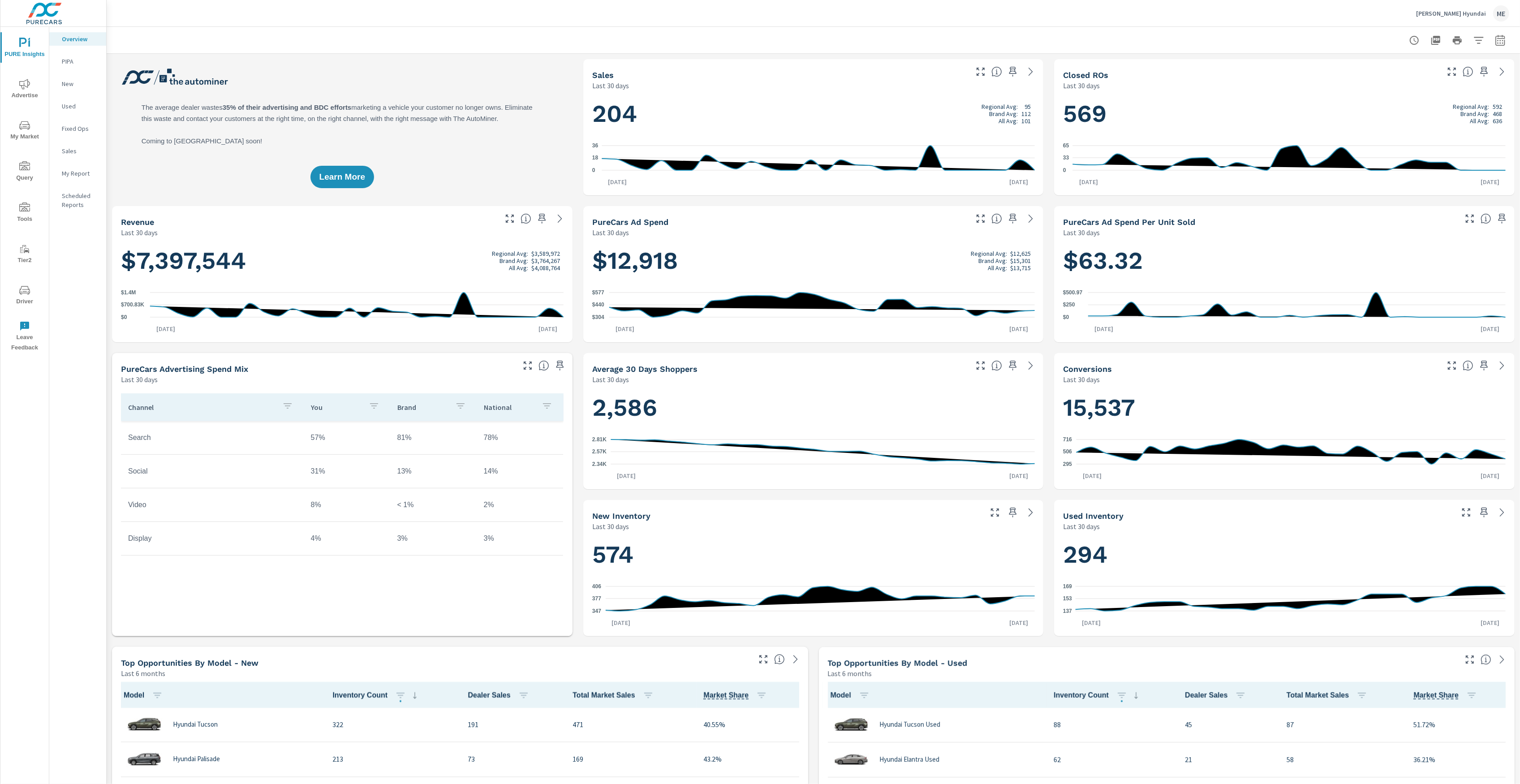
click at [25, 94] on span "Advertise" at bounding box center [24, 90] width 43 height 22
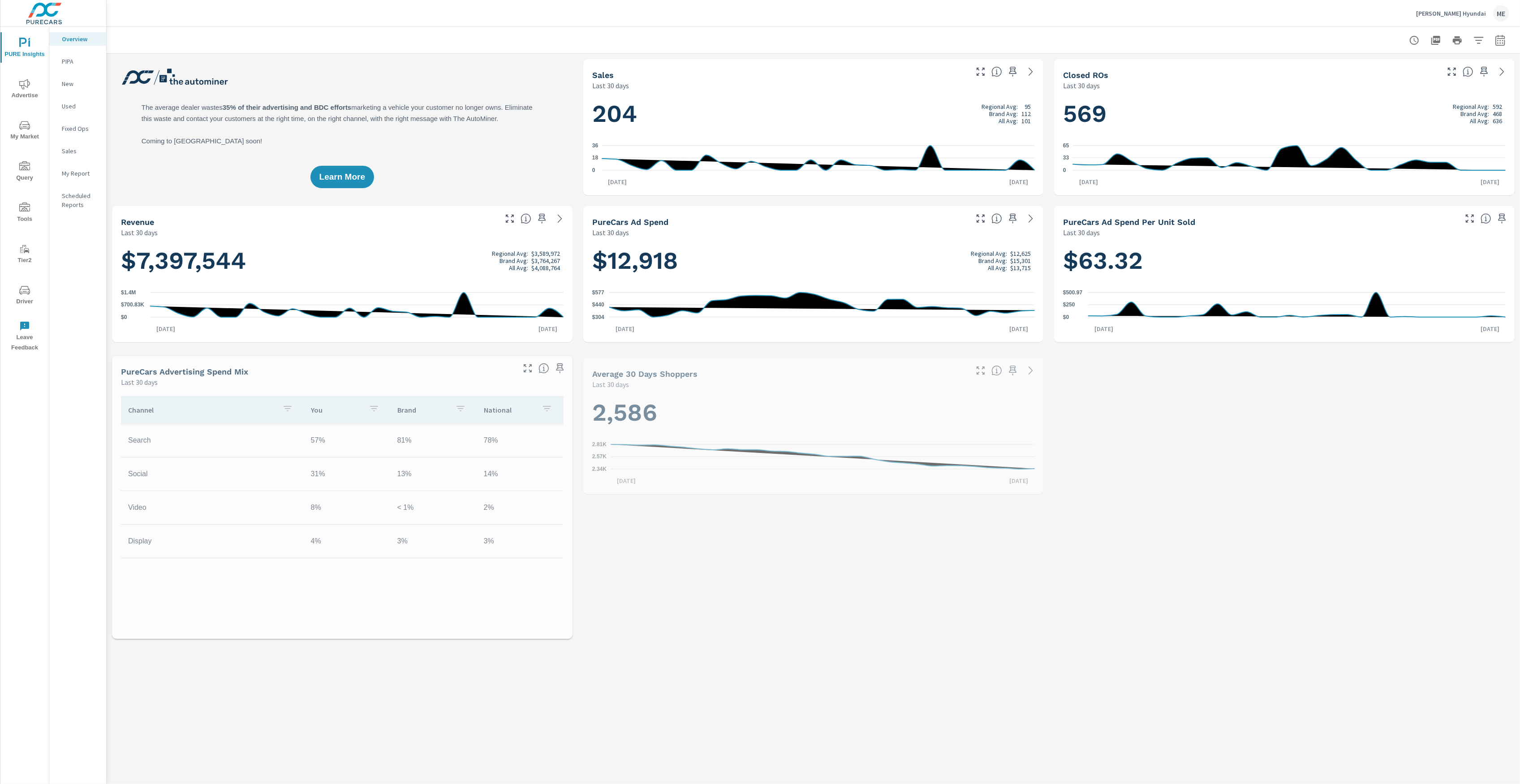
scroll to position [1, 0]
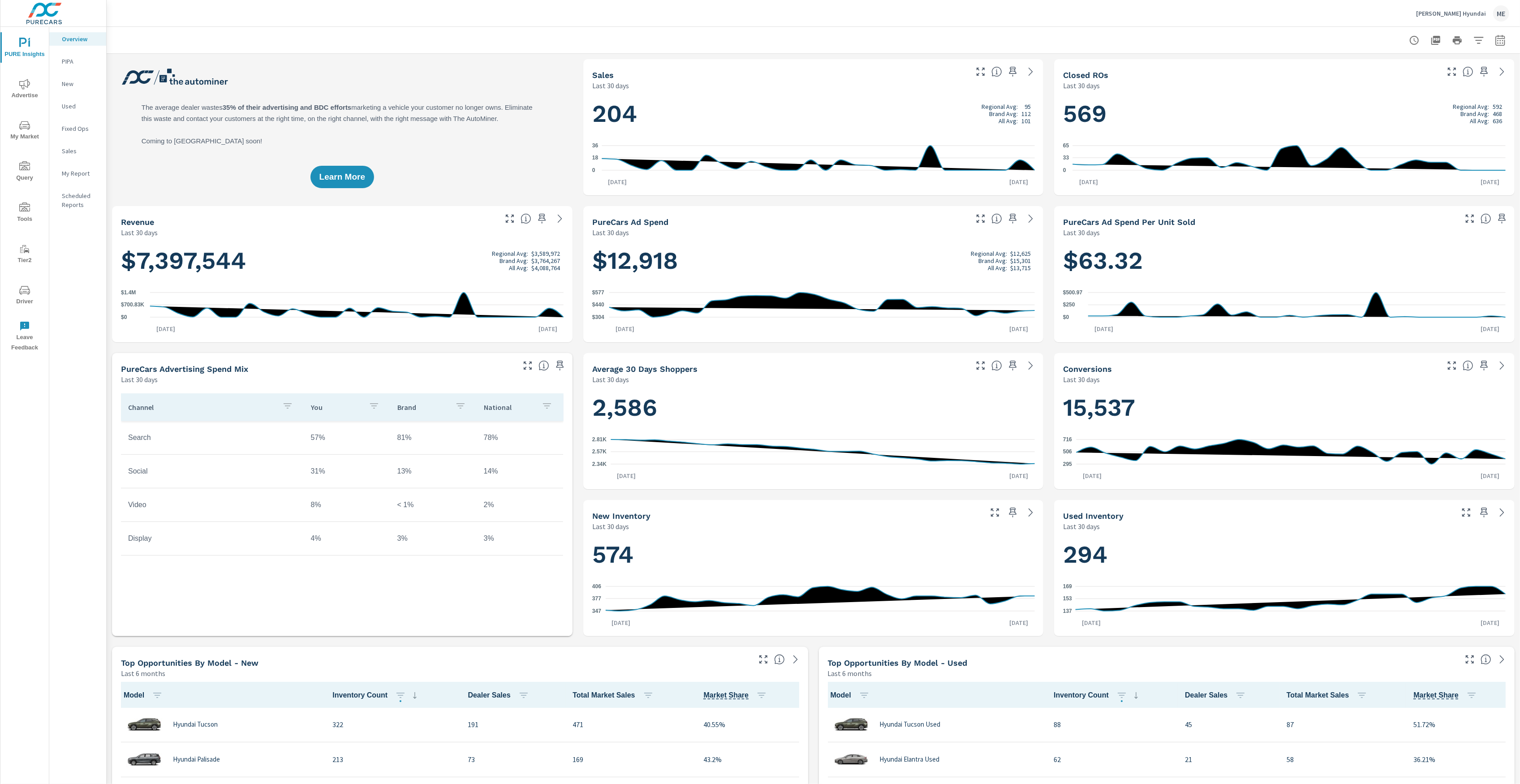
click at [7, 122] on span "My Market" at bounding box center [24, 130] width 43 height 22
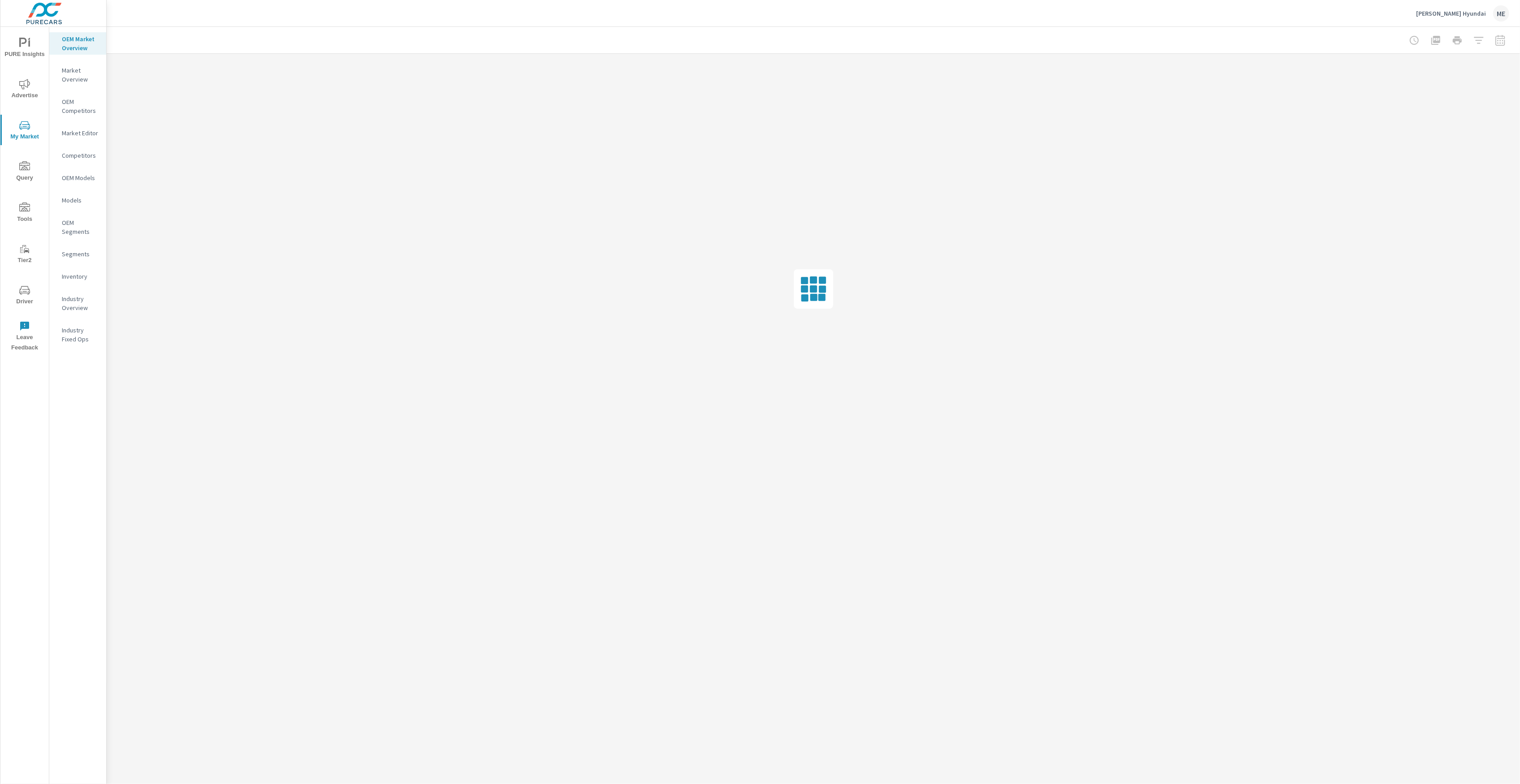
click at [80, 272] on p "Inventory" at bounding box center [80, 276] width 37 height 9
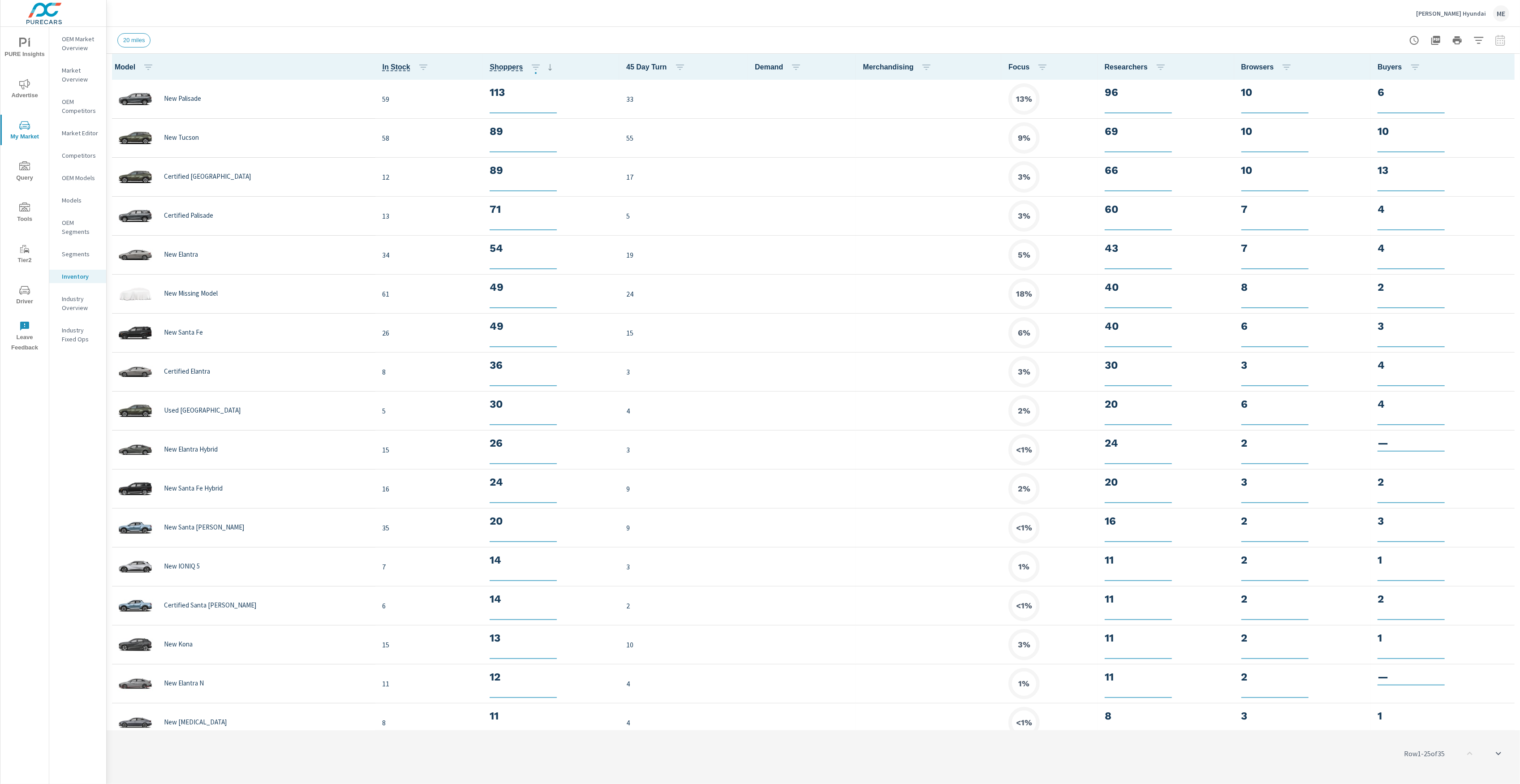
scroll to position [1, 0]
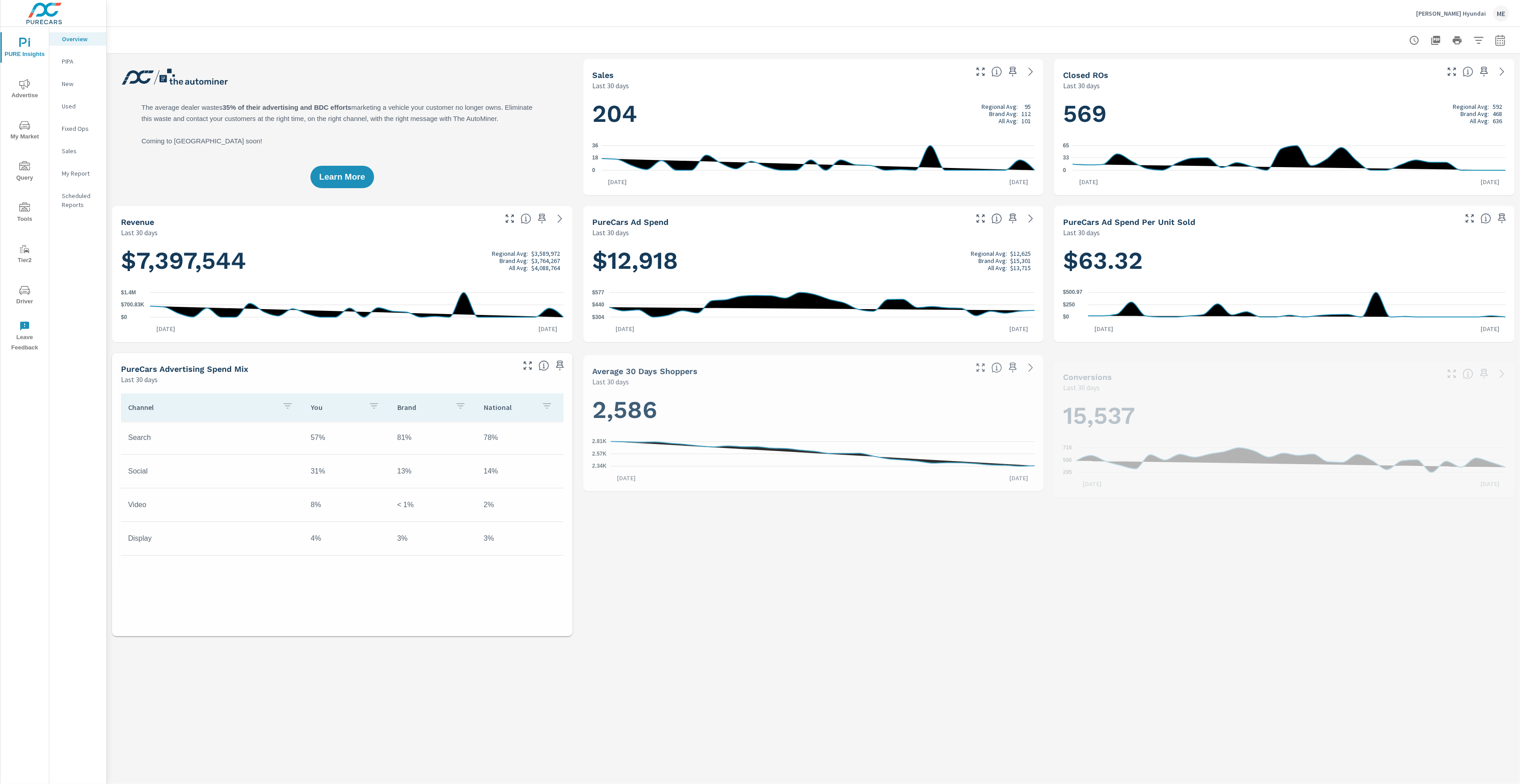
scroll to position [1, 0]
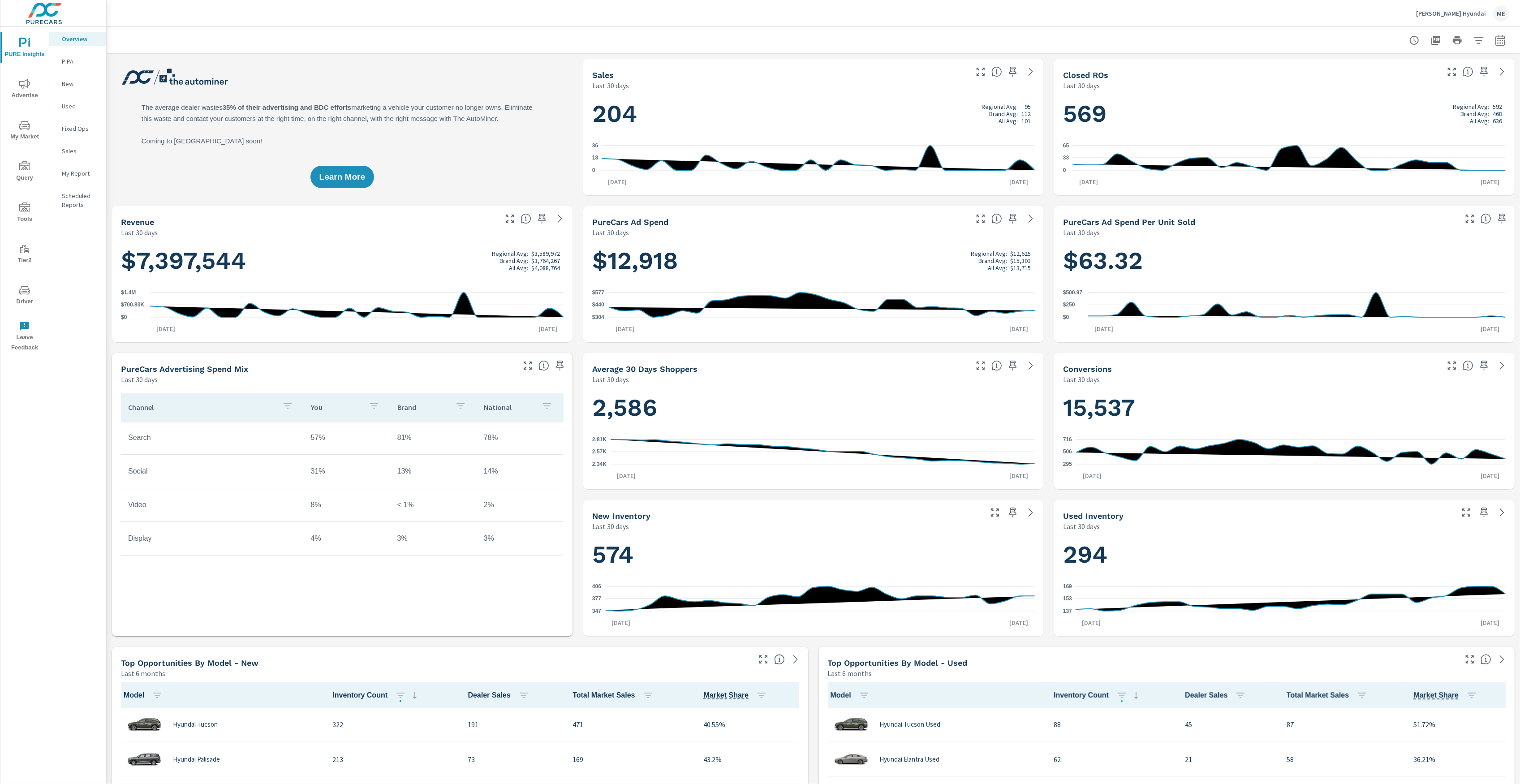
click at [24, 93] on span "Advertise" at bounding box center [24, 90] width 43 height 22
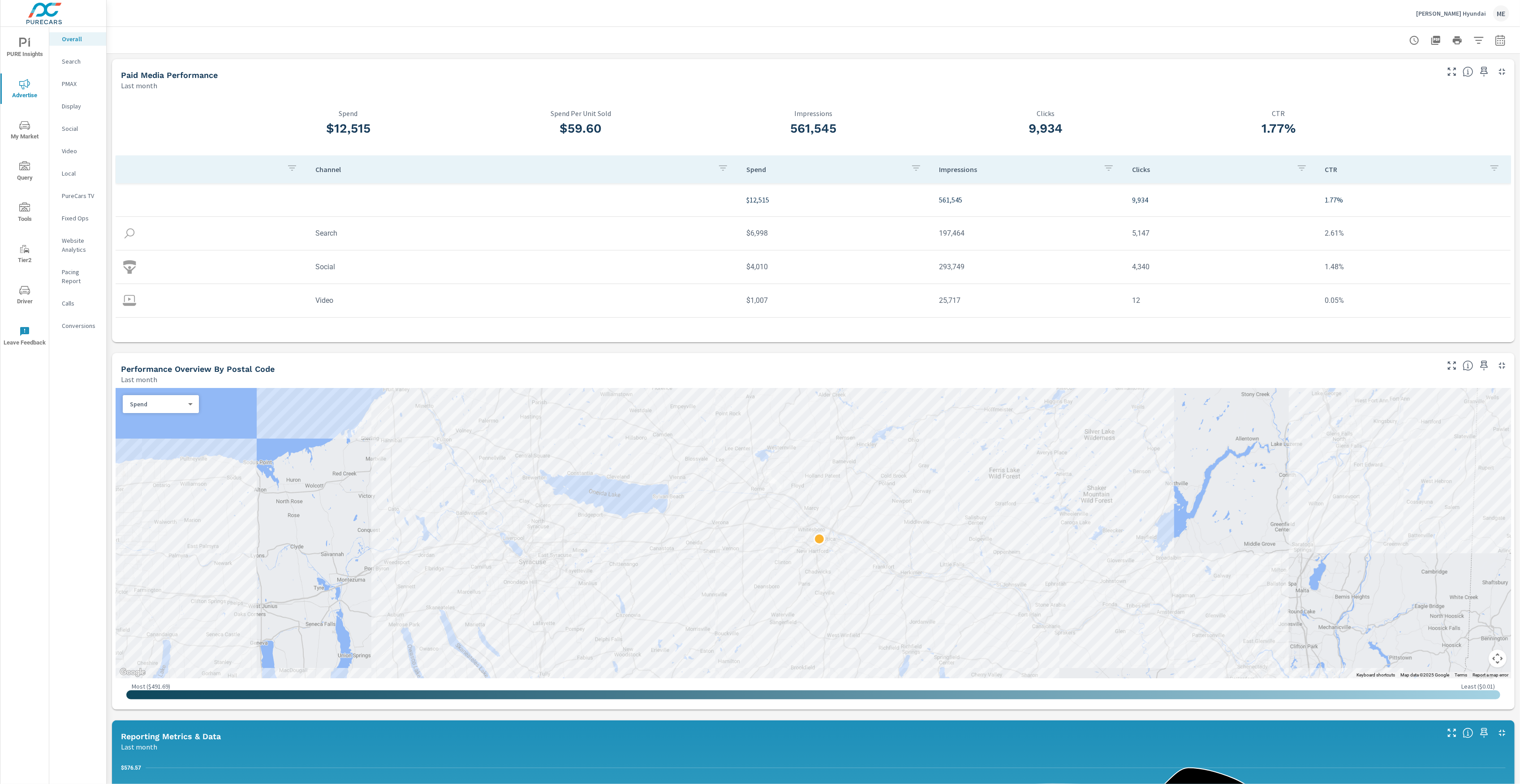
click at [81, 251] on p "Website Analytics" at bounding box center [80, 245] width 37 height 18
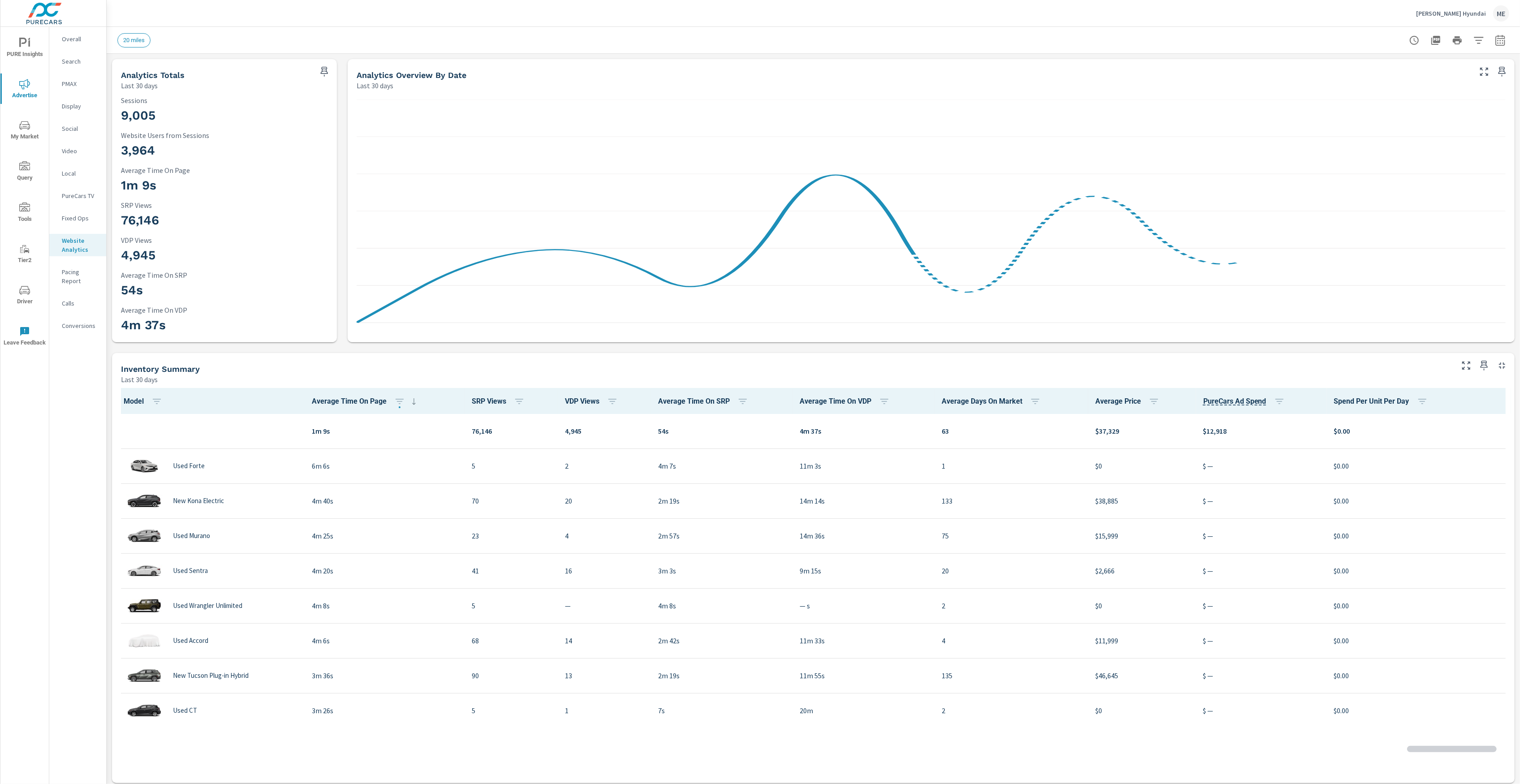
scroll to position [1, 0]
click at [1501, 35] on icon "button" at bounding box center [1500, 40] width 9 height 11
select select "Last 30 days"
click at [1487, 42] on button "button" at bounding box center [1479, 40] width 18 height 18
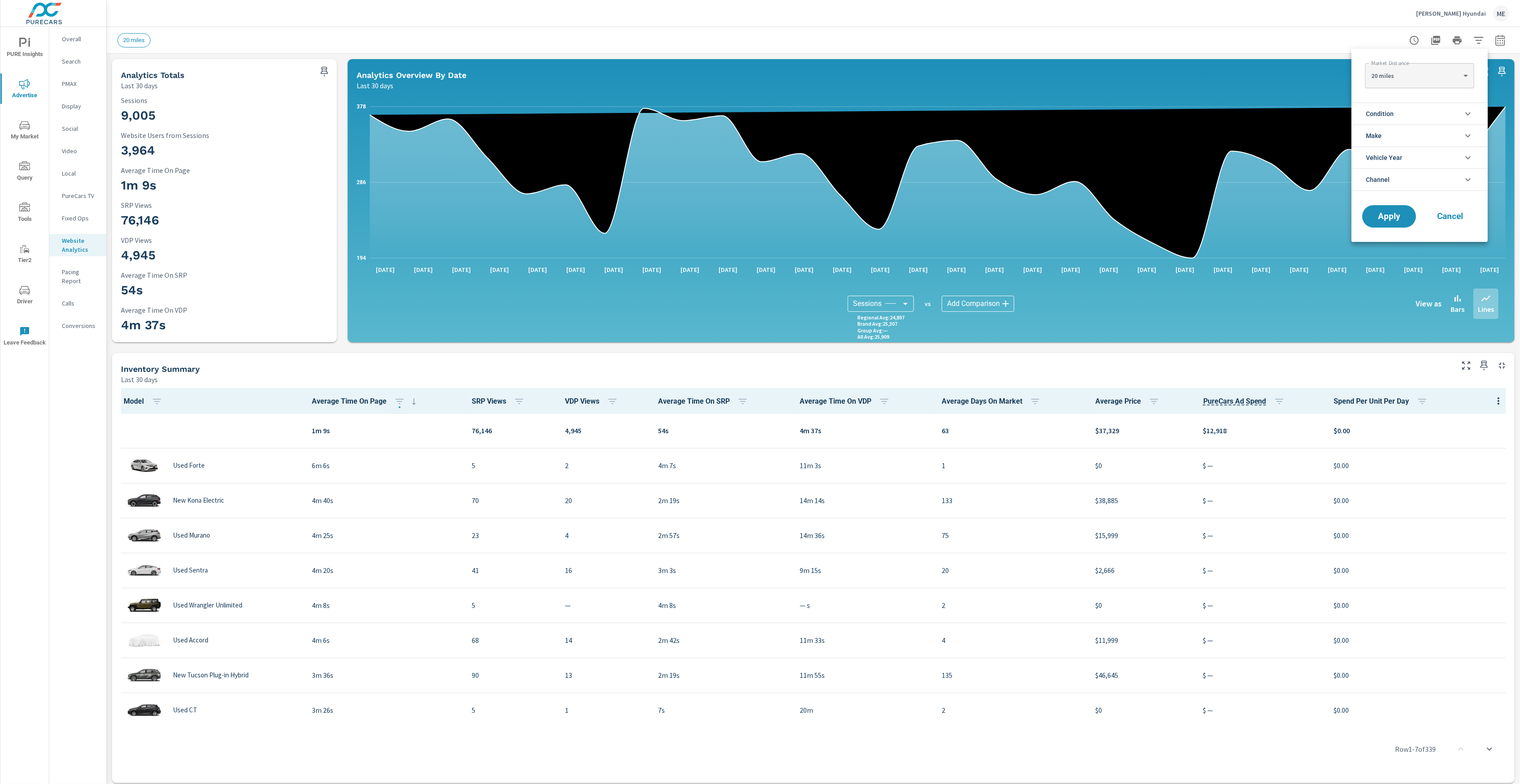
click at [1417, 76] on body "PURE Insights Advertise My Market Query Tools Tier2 Driver Leave Feedback Overa…" at bounding box center [760, 392] width 1520 height 784
click at [1329, 40] on div at bounding box center [760, 392] width 1520 height 784
click at [1503, 39] on div at bounding box center [760, 392] width 1520 height 784
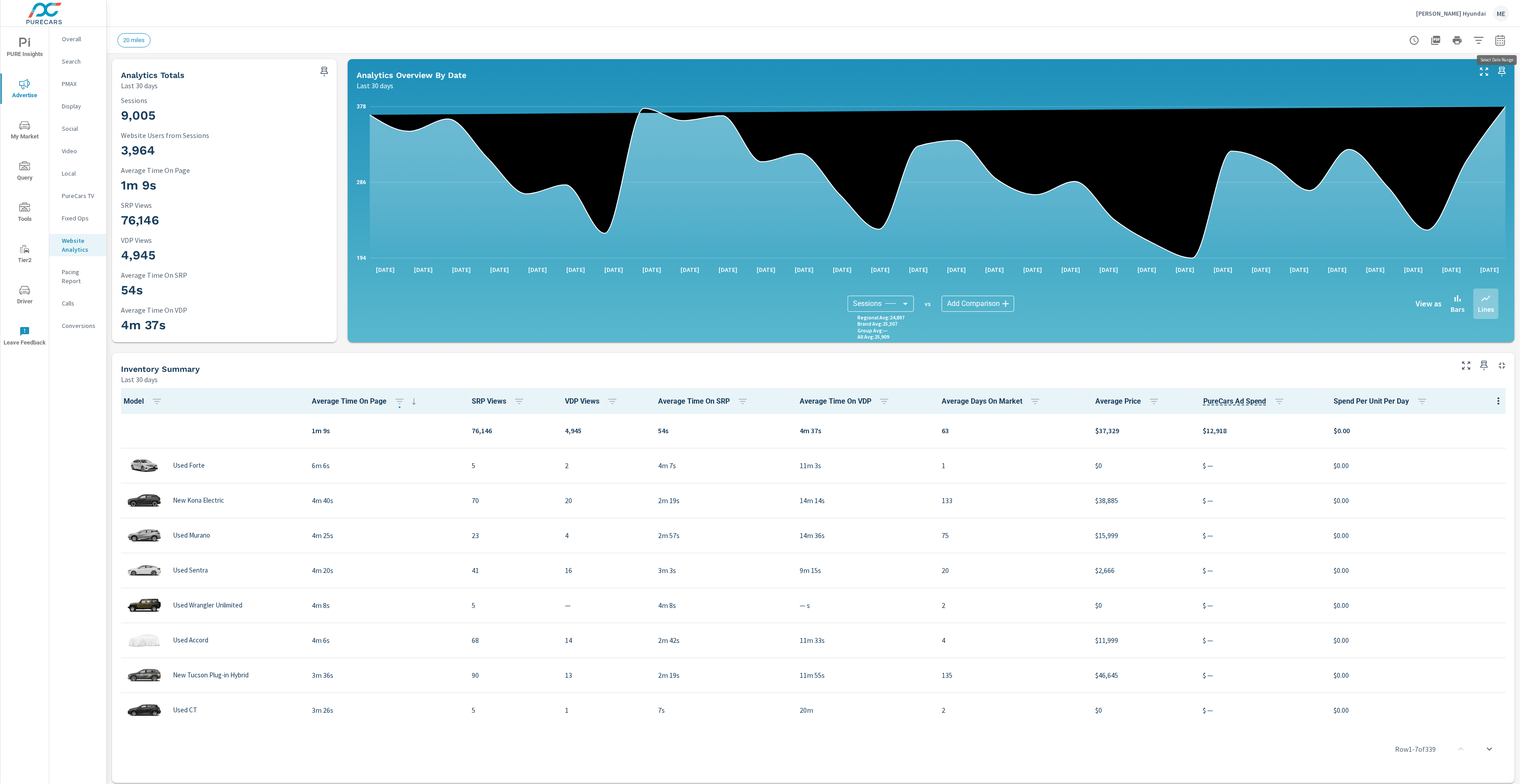
click at [1500, 44] on icon "button" at bounding box center [1500, 40] width 11 height 11
select select "Last 30 days"
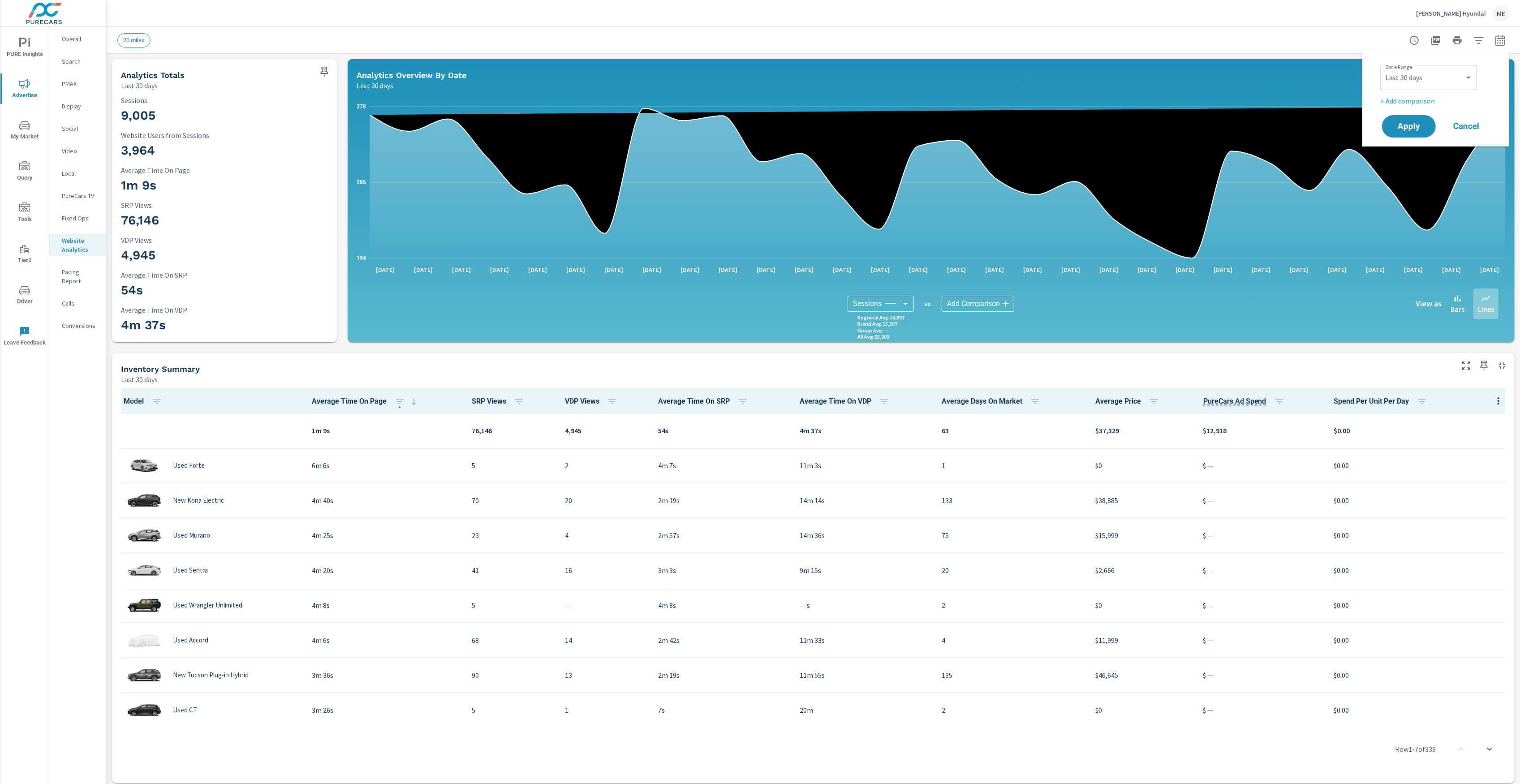
click at [1415, 101] on p "+ Add comparison" at bounding box center [1437, 101] width 114 height 11
select select "Previous period"
click at [1408, 150] on span "Apply" at bounding box center [1409, 152] width 37 height 8
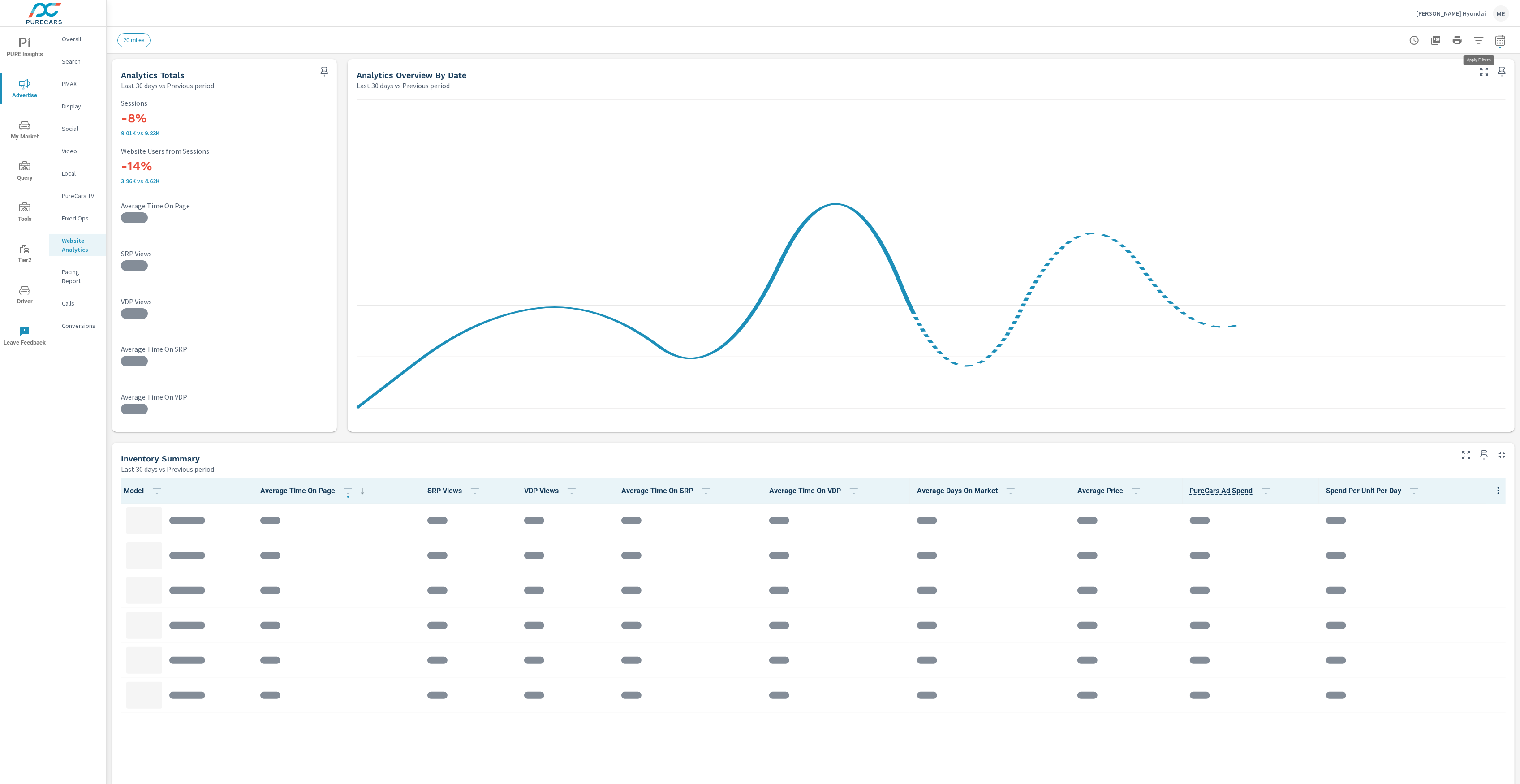
click at [1488, 36] on button "button" at bounding box center [1479, 40] width 18 height 18
click at [1387, 111] on span "Condition" at bounding box center [1380, 114] width 28 height 21
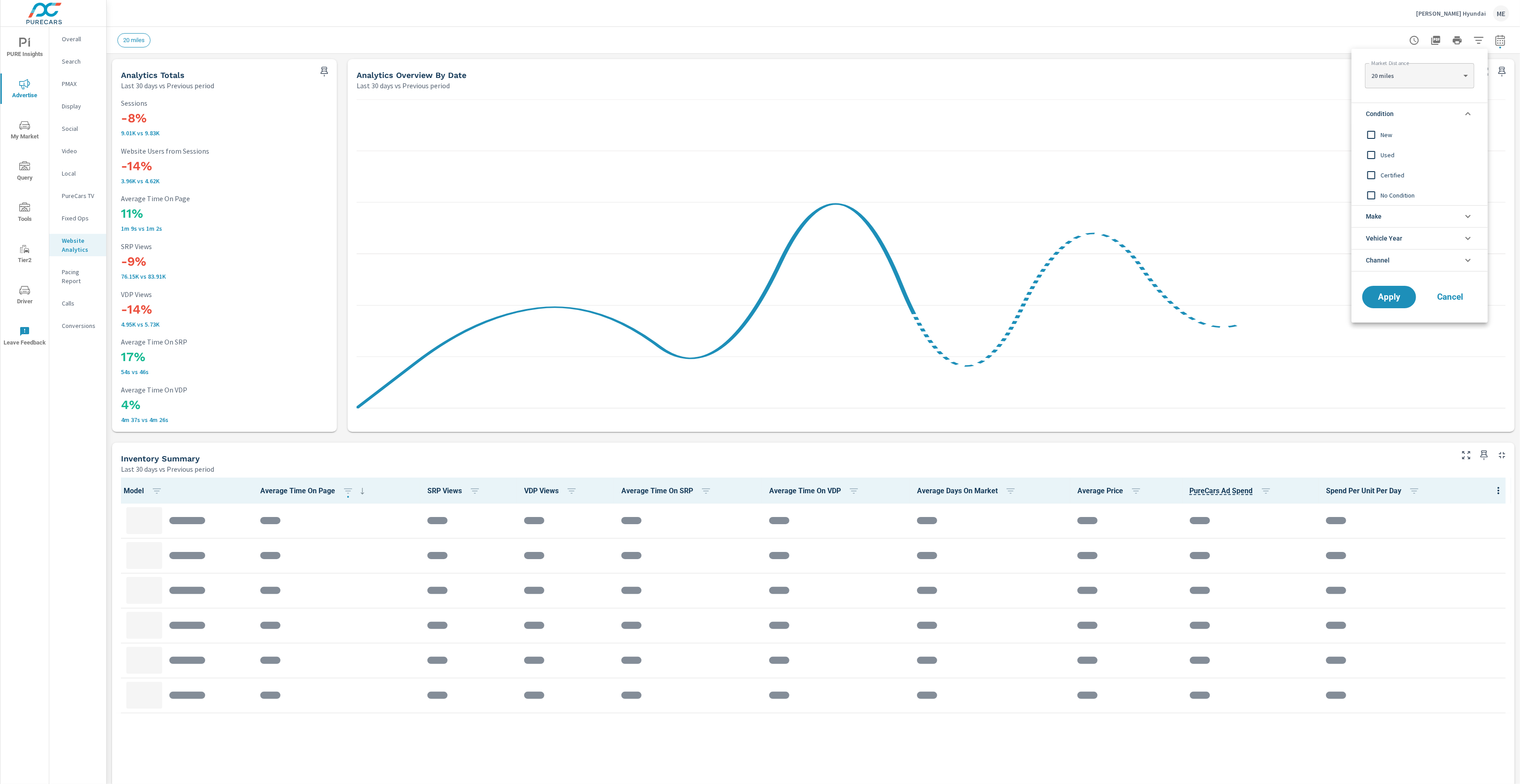
click at [899, 30] on div at bounding box center [760, 392] width 1520 height 784
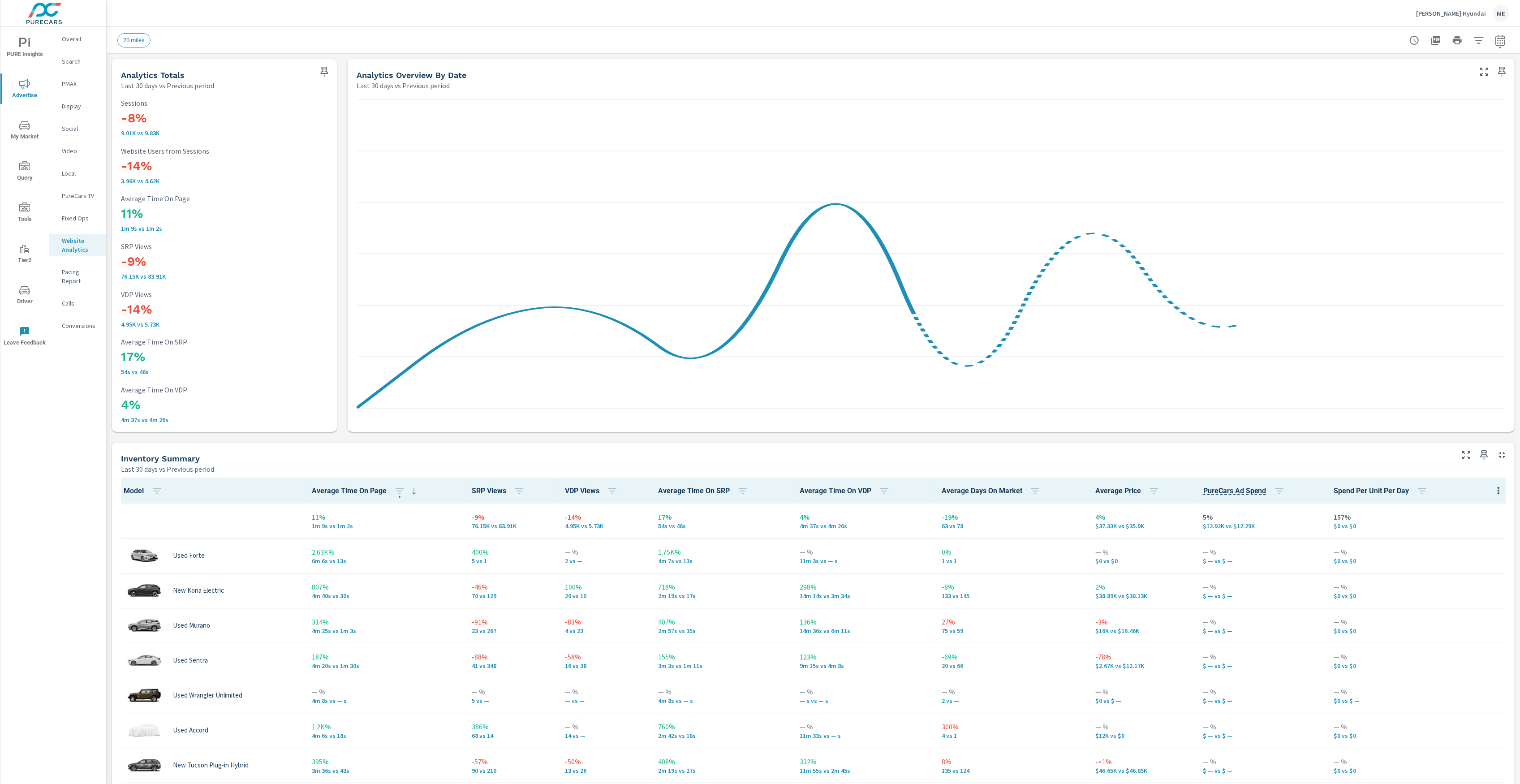
click at [1482, 39] on icon "button" at bounding box center [1479, 40] width 11 height 11
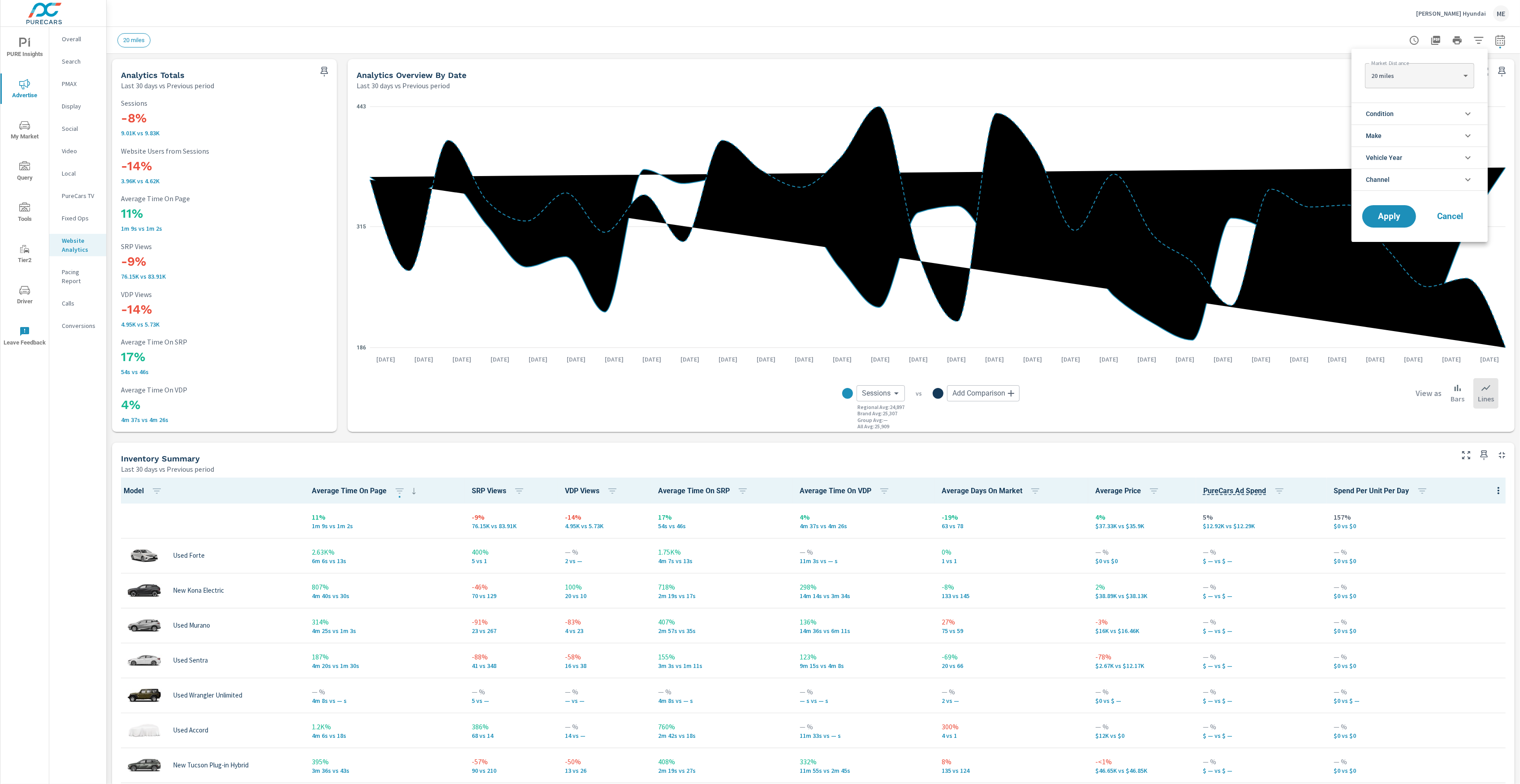
click at [1402, 115] on li "Condition" at bounding box center [1420, 113] width 136 height 22
drag, startPoint x: 1389, startPoint y: 135, endPoint x: 1388, endPoint y: 155, distance: 20.0
click at [1388, 155] on div "New Used Certified No Condition" at bounding box center [1419, 165] width 135 height 81
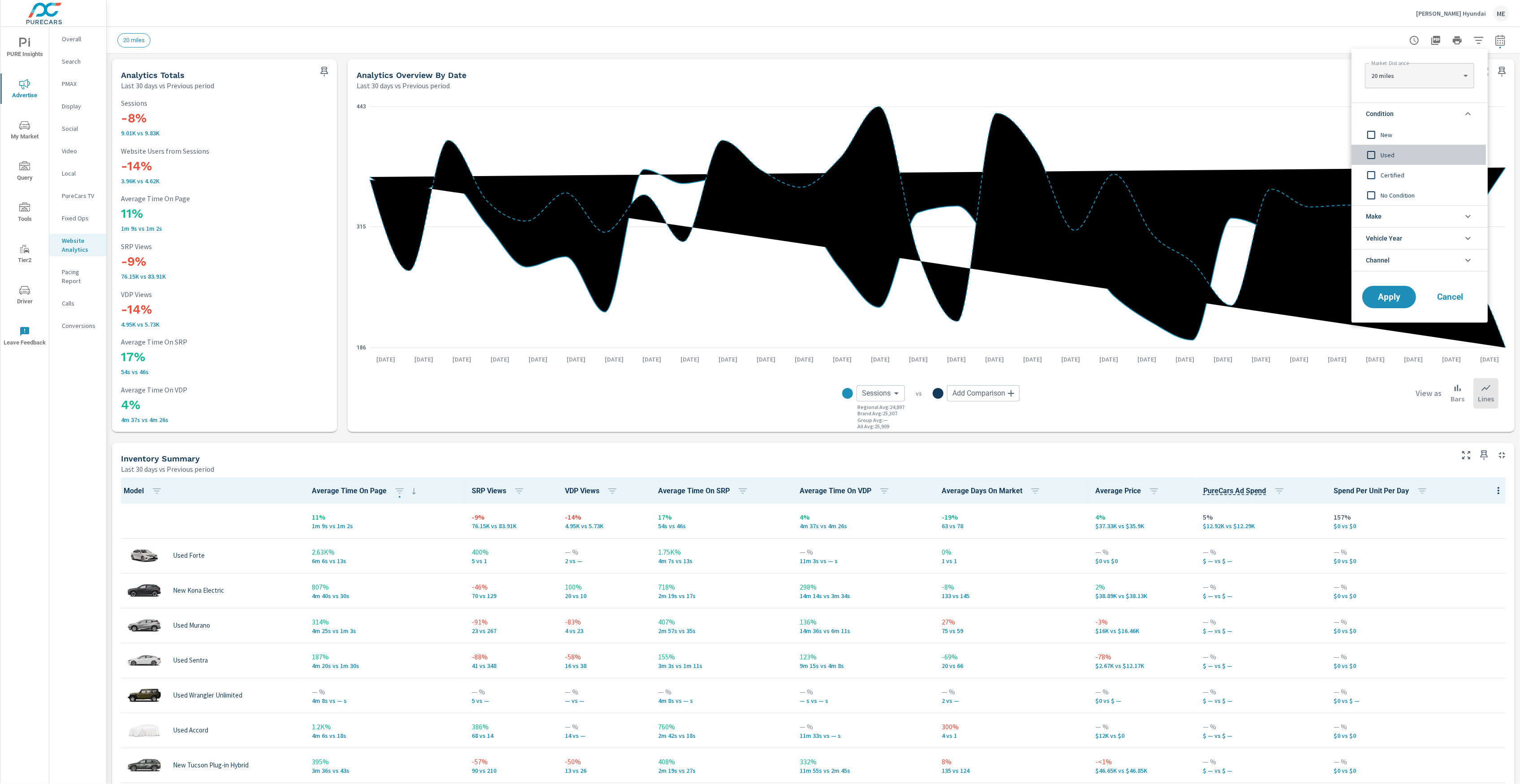
click at [1388, 155] on span "Used" at bounding box center [1430, 155] width 98 height 11
click at [1393, 137] on span "New" at bounding box center [1430, 135] width 98 height 11
click at [1380, 148] on input "filter options" at bounding box center [1371, 155] width 19 height 19
click at [1391, 300] on span "Apply" at bounding box center [1389, 297] width 37 height 8
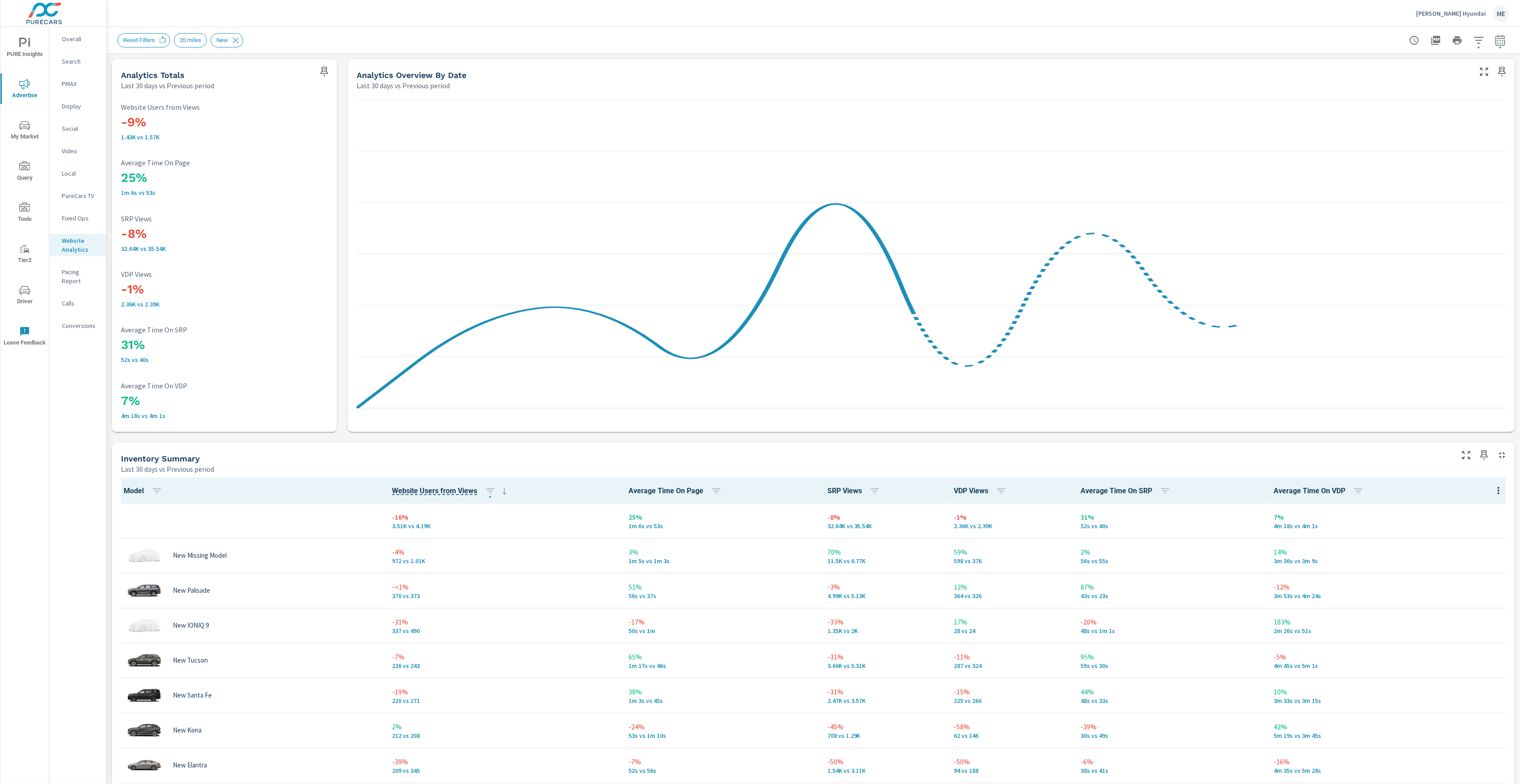
scroll to position [1, 0]
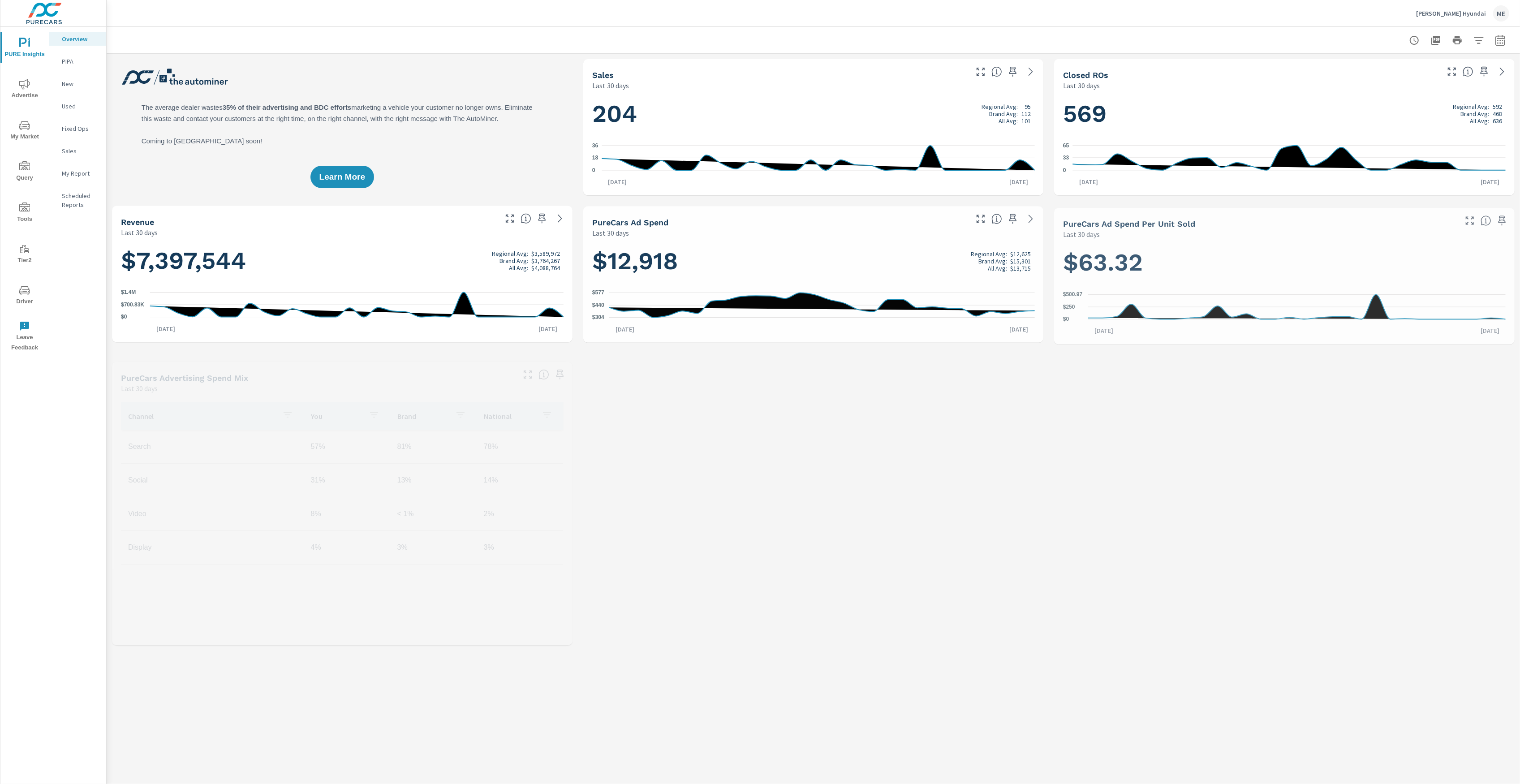
scroll to position [1, 0]
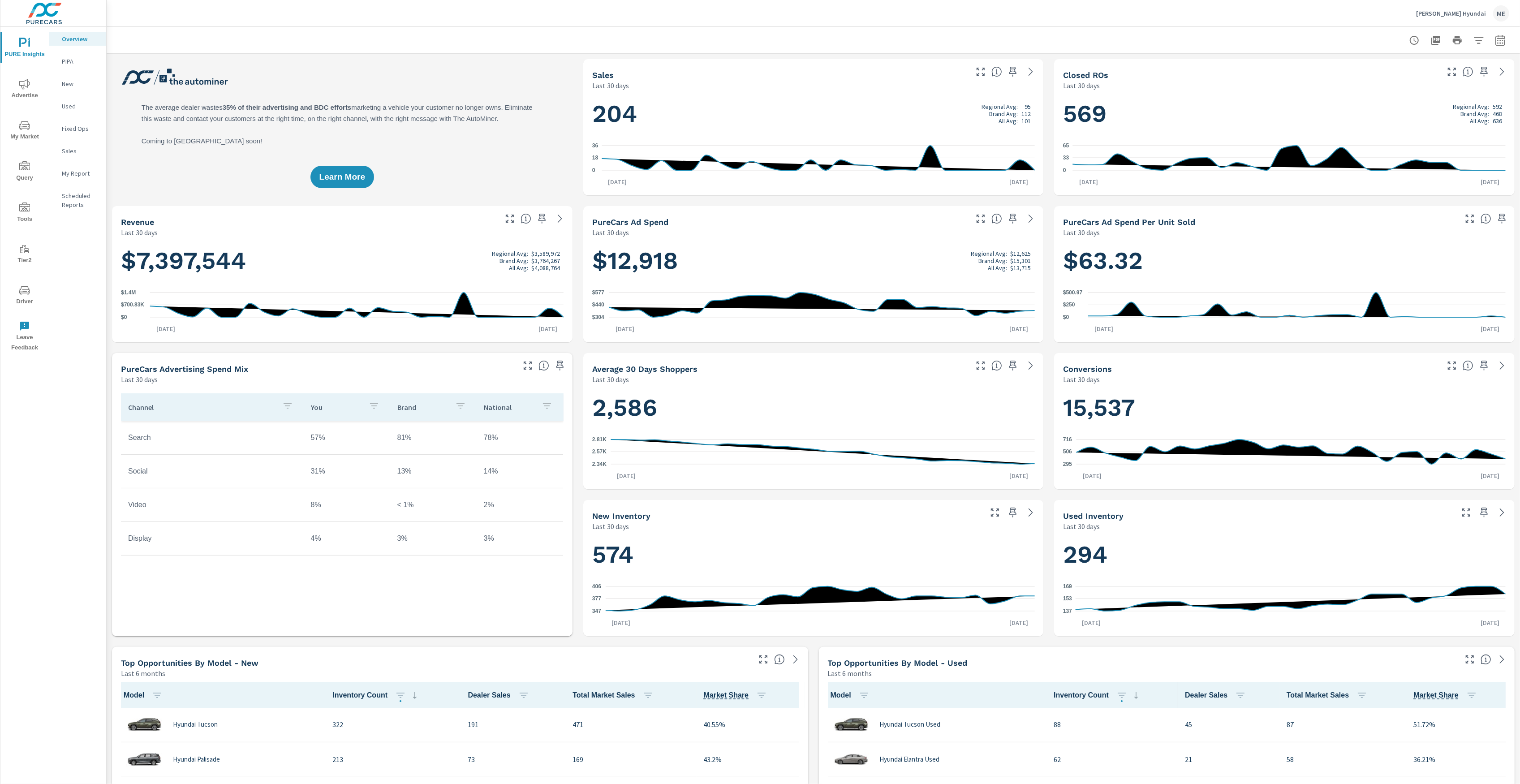
click at [22, 168] on icon "nav menu" at bounding box center [25, 166] width 11 height 11
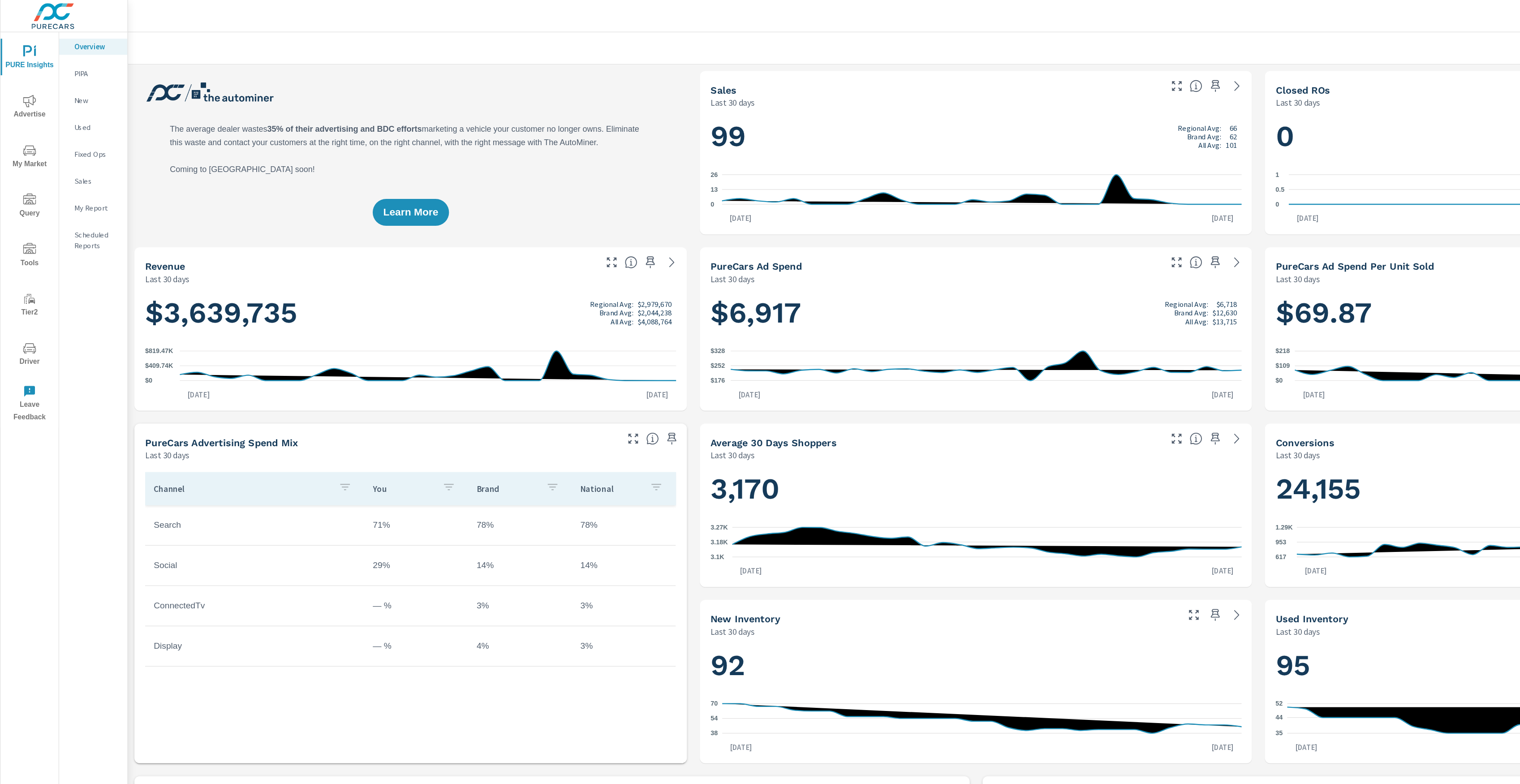
scroll to position [1, 0]
click at [27, 205] on icon "nav menu" at bounding box center [25, 208] width 11 height 11
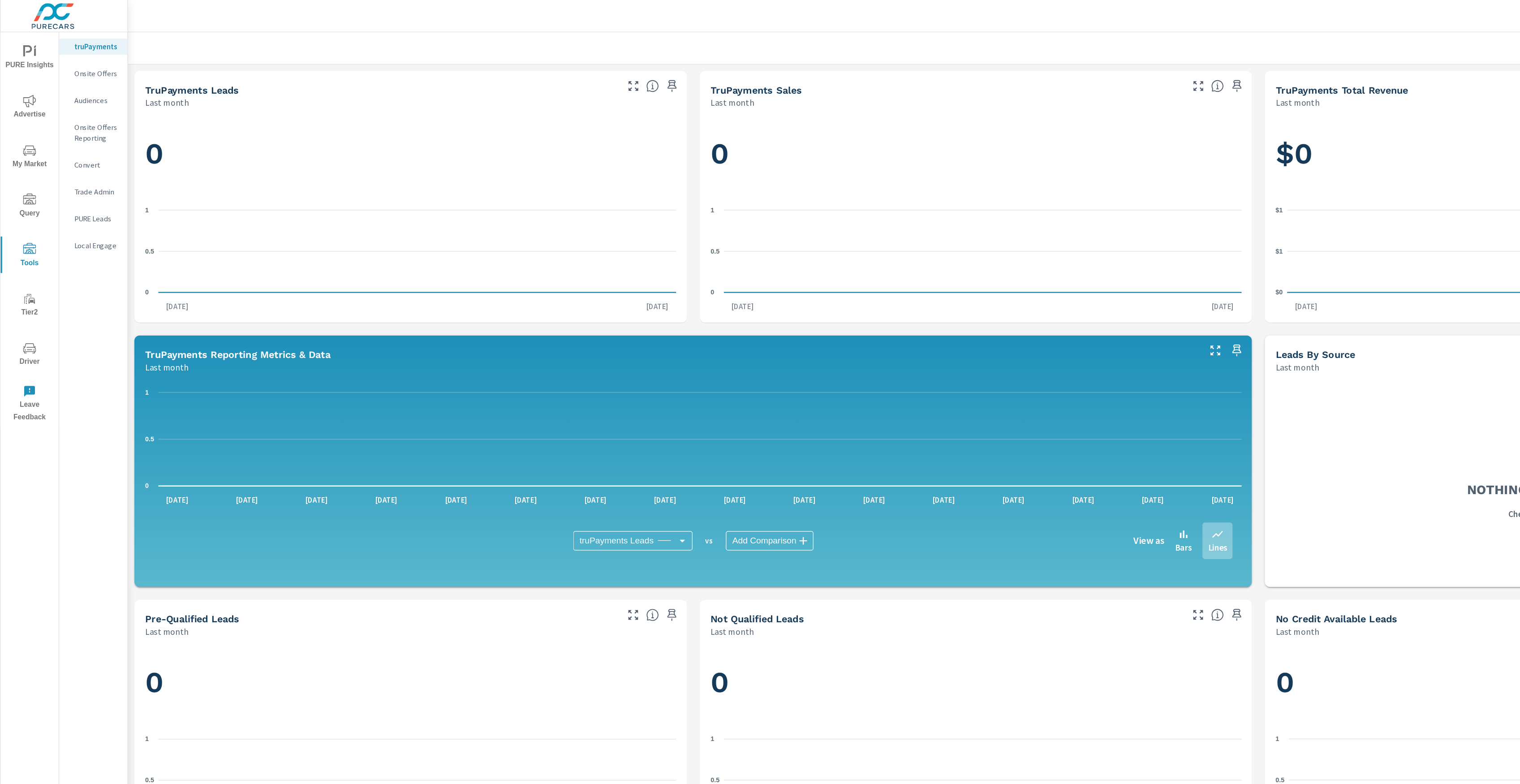
click at [80, 58] on p "Onsite Offers" at bounding box center [80, 61] width 37 height 9
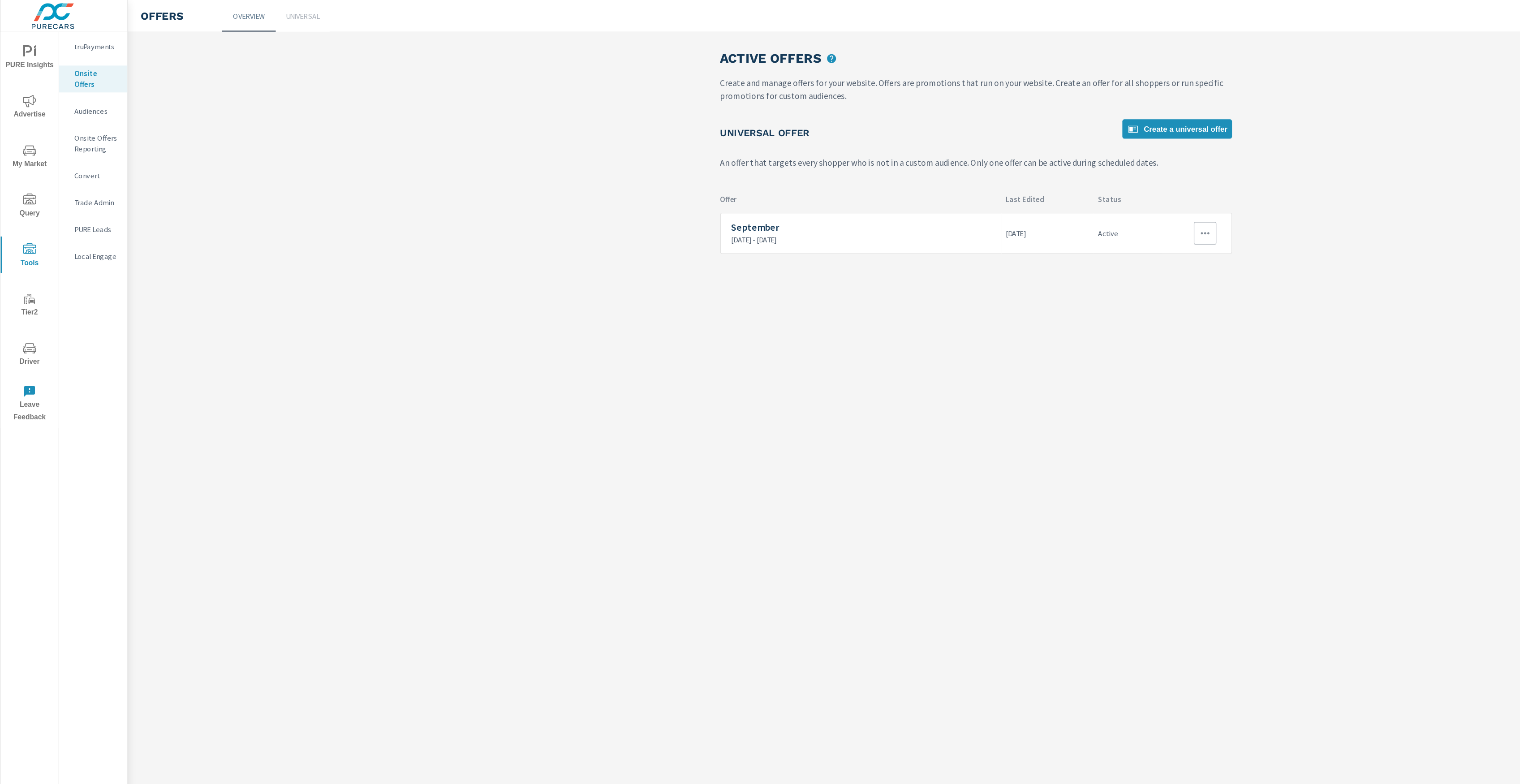
click at [1007, 188] on button "button" at bounding box center [1004, 195] width 19 height 19
click at [989, 209] on link "Edit" at bounding box center [987, 215] width 50 height 21
